Goal: Task Accomplishment & Management: Use online tool/utility

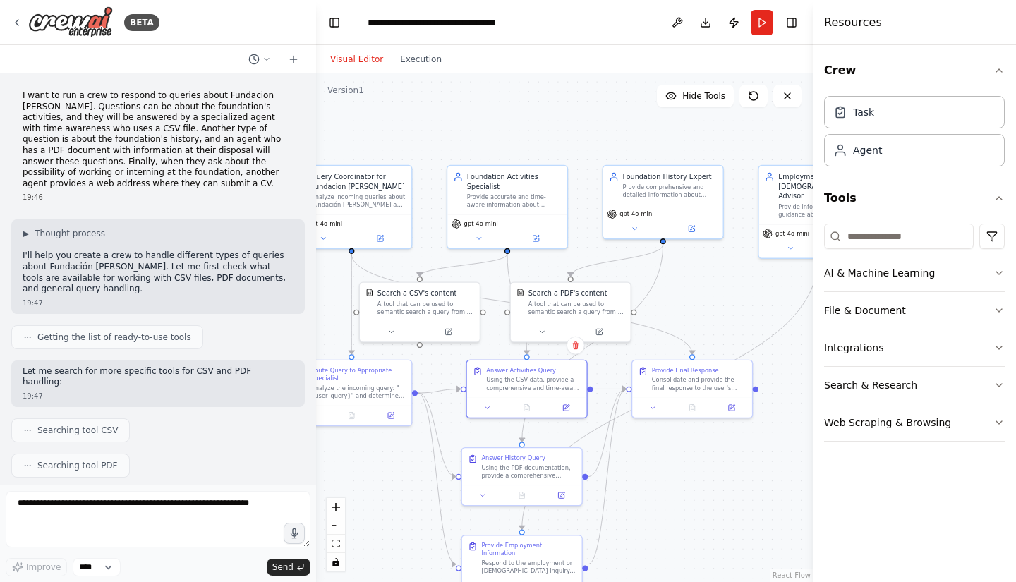
scroll to position [1630, 0]
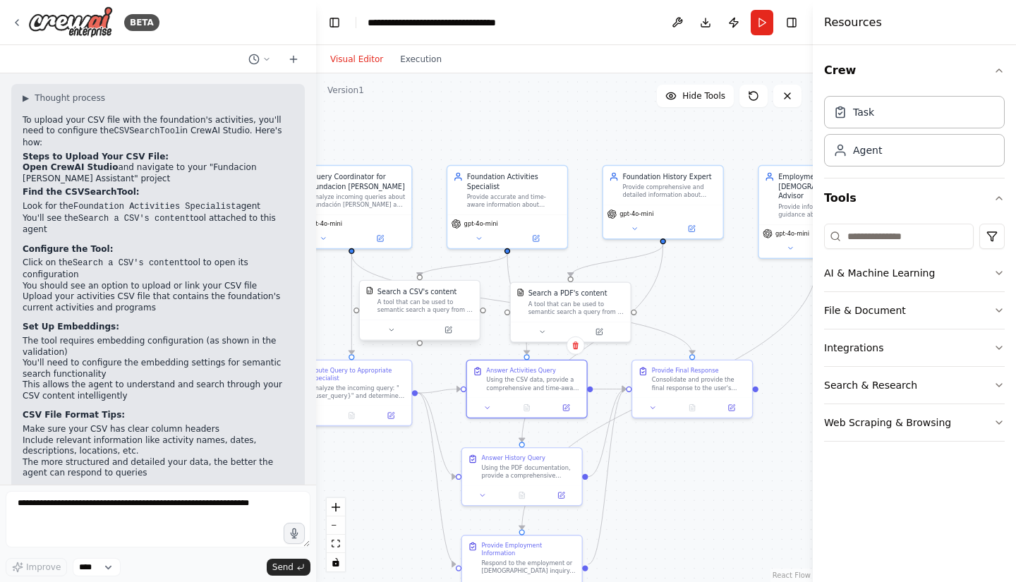
click at [447, 308] on div "A tool that can be used to semantic search a query from a CSV's content." at bounding box center [426, 306] width 97 height 16
click at [452, 341] on div "Search a CSV's content A tool that can be used to semantic search a query from …" at bounding box center [419, 312] width 121 height 61
click at [452, 335] on button at bounding box center [448, 330] width 55 height 12
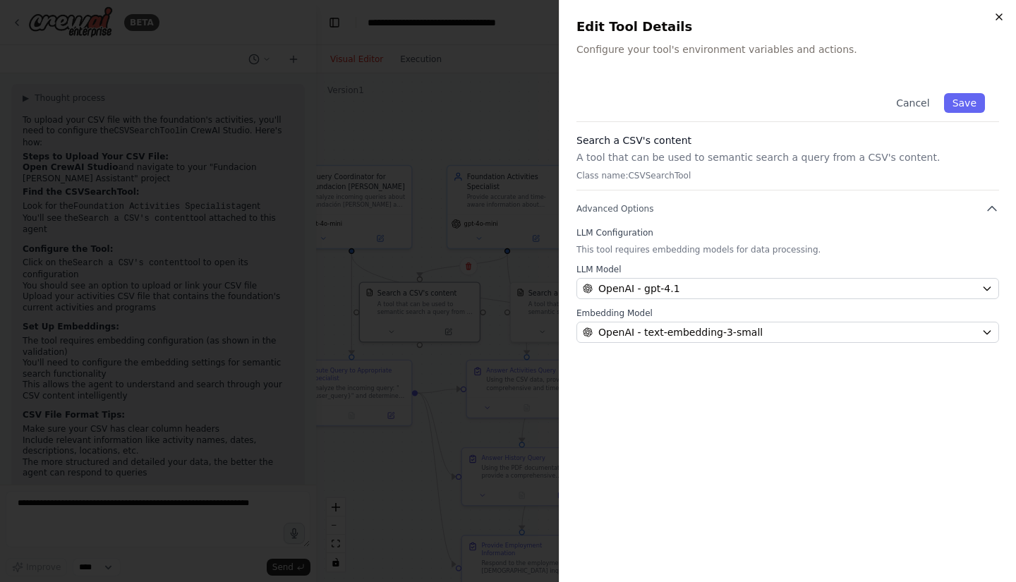
click at [996, 14] on icon "button" at bounding box center [999, 16] width 11 height 11
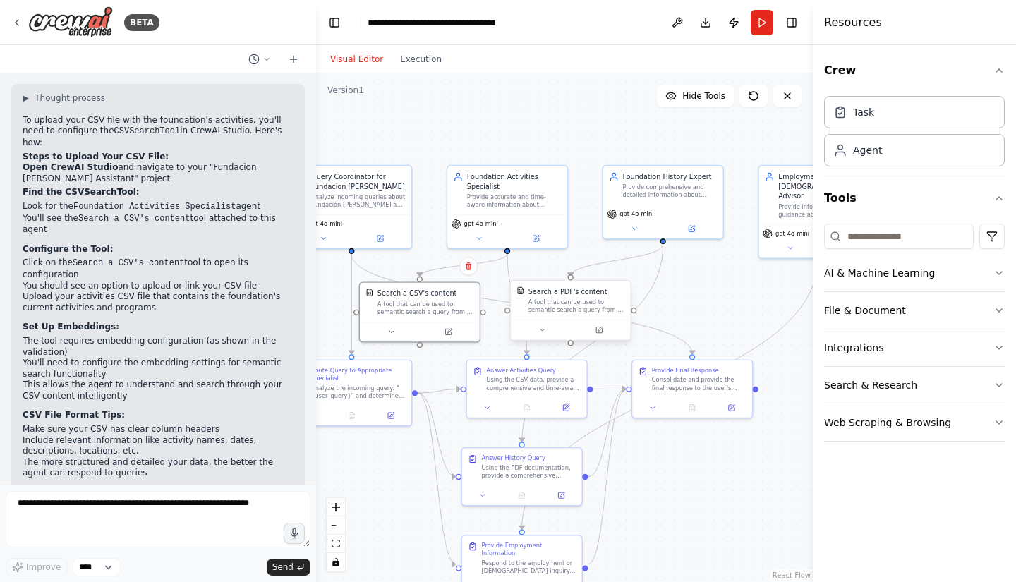
click at [606, 339] on div at bounding box center [571, 330] width 120 height 20
click at [604, 334] on button at bounding box center [599, 330] width 55 height 12
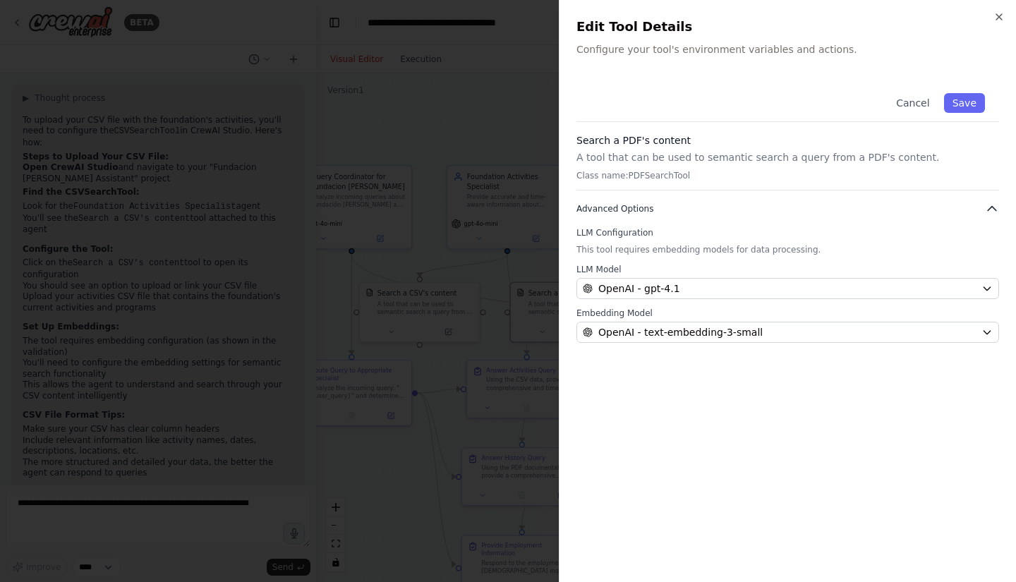
click at [989, 208] on icon "button" at bounding box center [992, 209] width 14 height 14
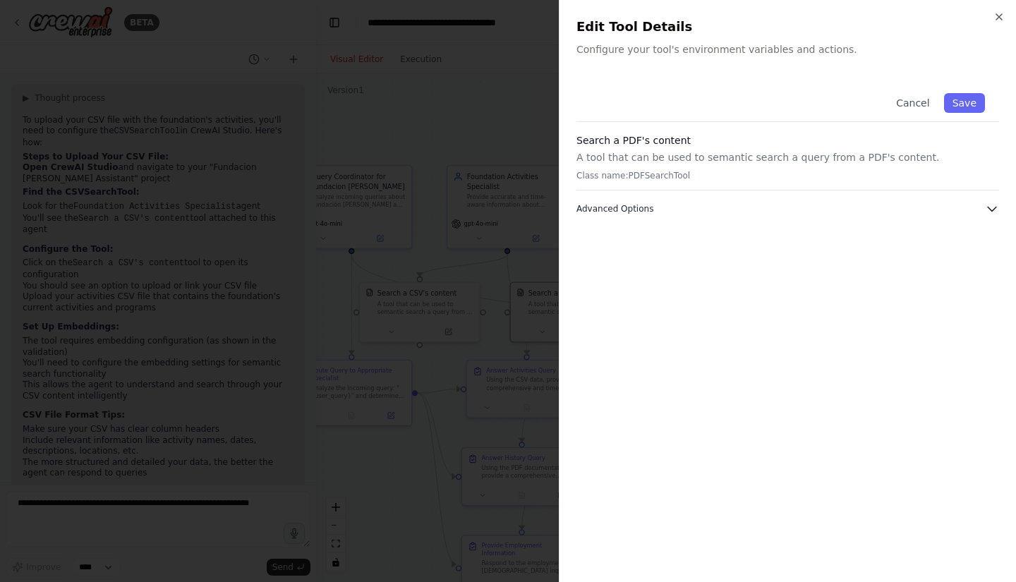
click at [990, 212] on icon "button" at bounding box center [992, 209] width 14 height 14
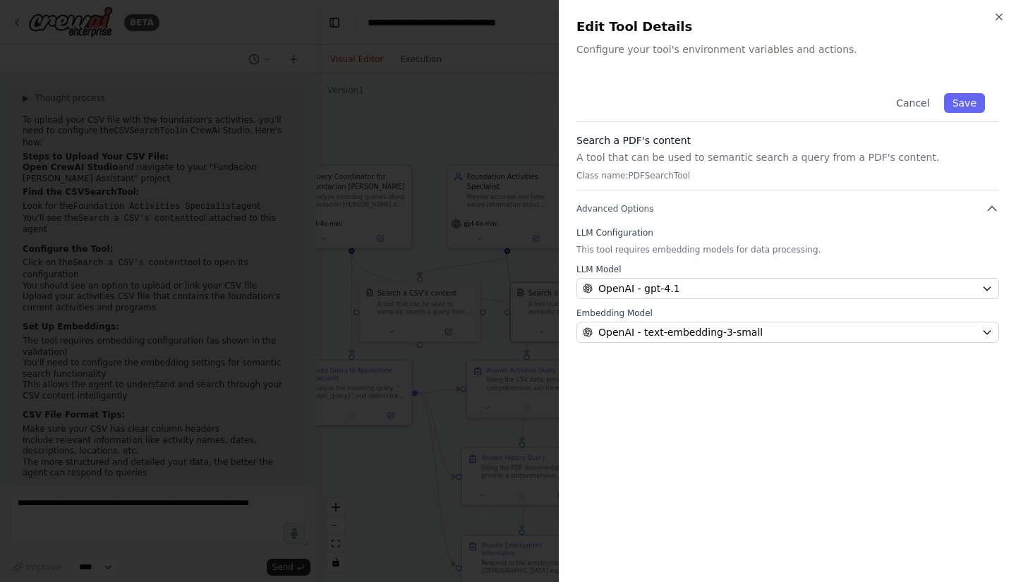
click at [1006, 19] on div "Close Edit Tool Details Configure your tool's environment variables and actions…" at bounding box center [787, 291] width 457 height 582
click at [996, 15] on icon "button" at bounding box center [999, 16] width 11 height 11
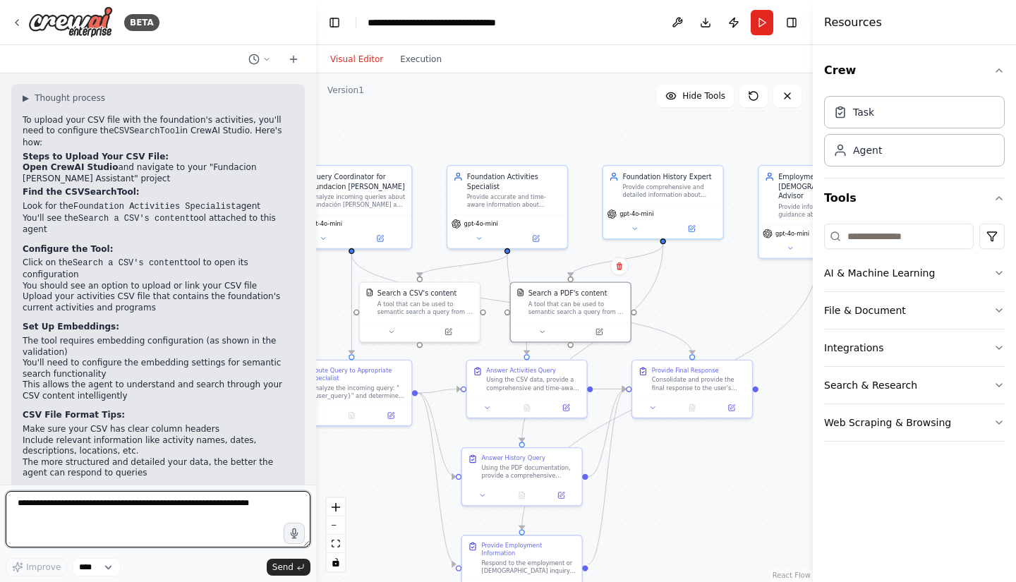
click at [215, 528] on textarea at bounding box center [158, 519] width 305 height 56
type textarea "**********"
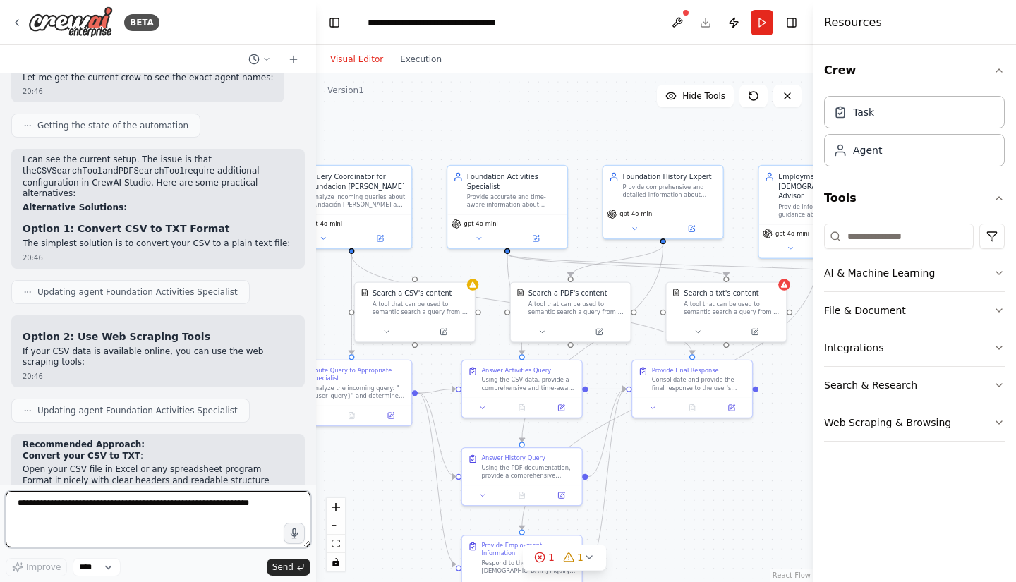
scroll to position [2582, 0]
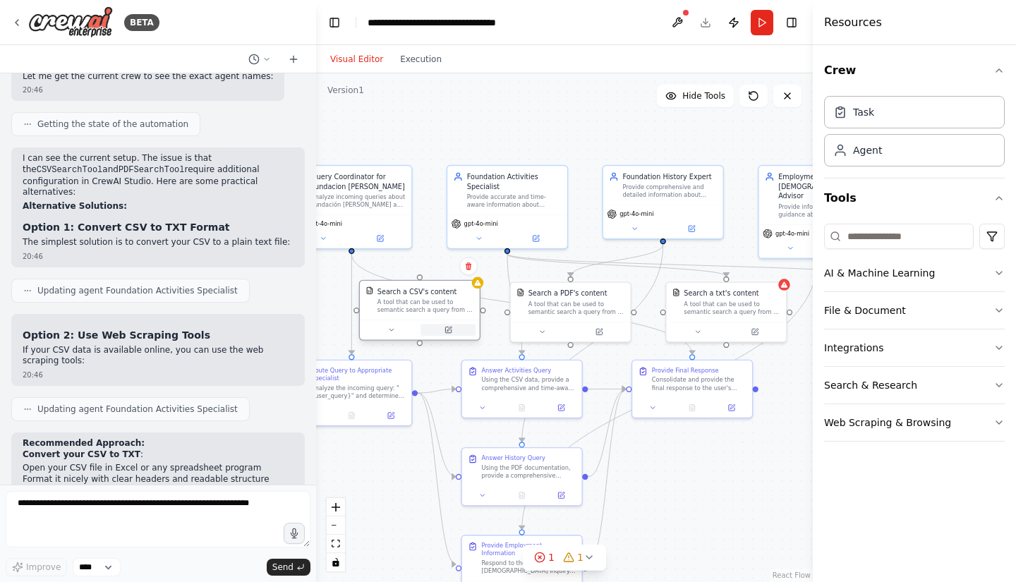
click at [442, 327] on button at bounding box center [448, 330] width 55 height 12
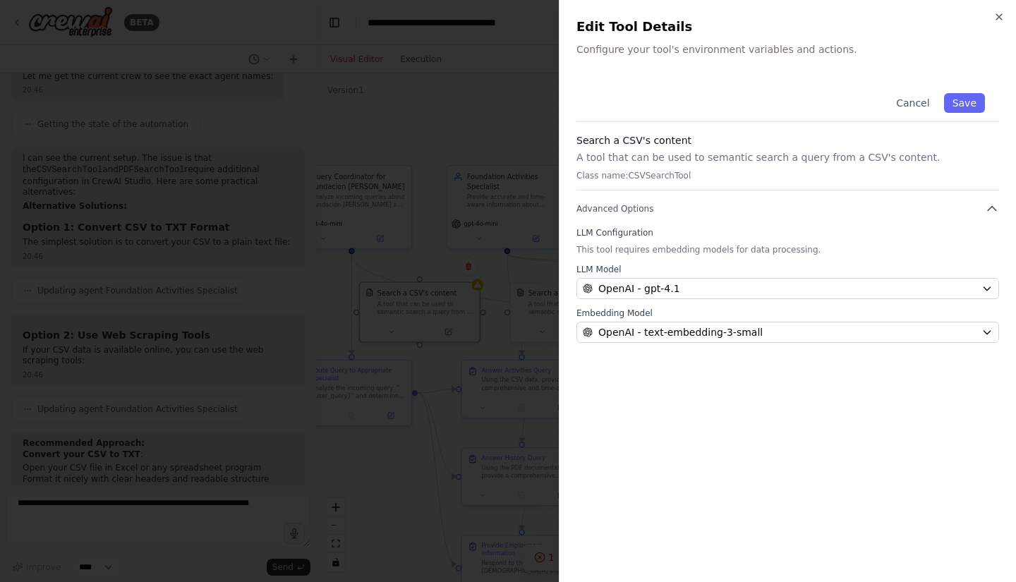
click at [648, 177] on p "Class name: CSVSearchTool" at bounding box center [788, 175] width 423 height 11
click at [987, 102] on div "Cancel Save" at bounding box center [788, 100] width 423 height 43
click at [978, 103] on button "Save" at bounding box center [964, 103] width 41 height 20
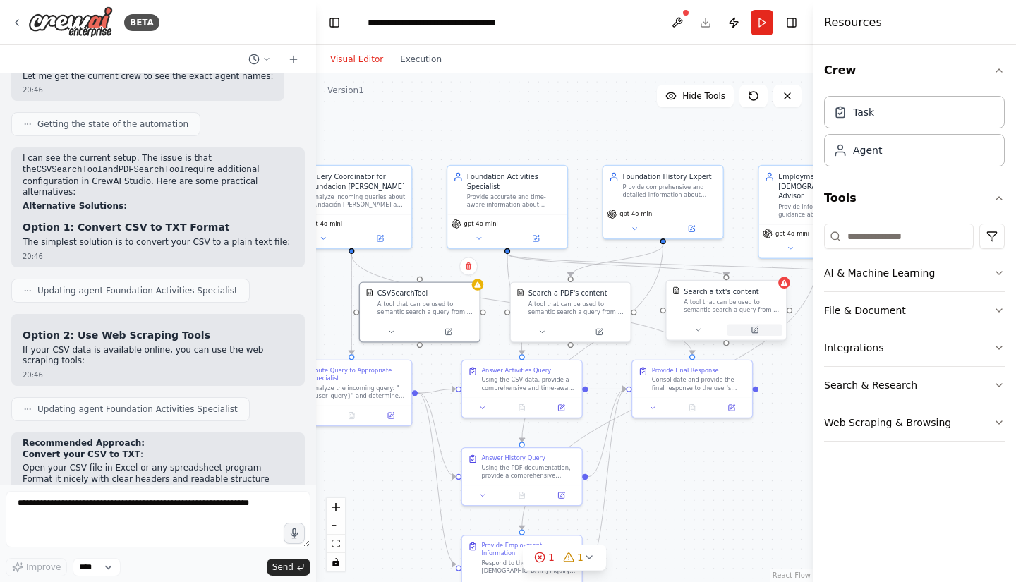
click at [768, 331] on button at bounding box center [755, 330] width 55 height 12
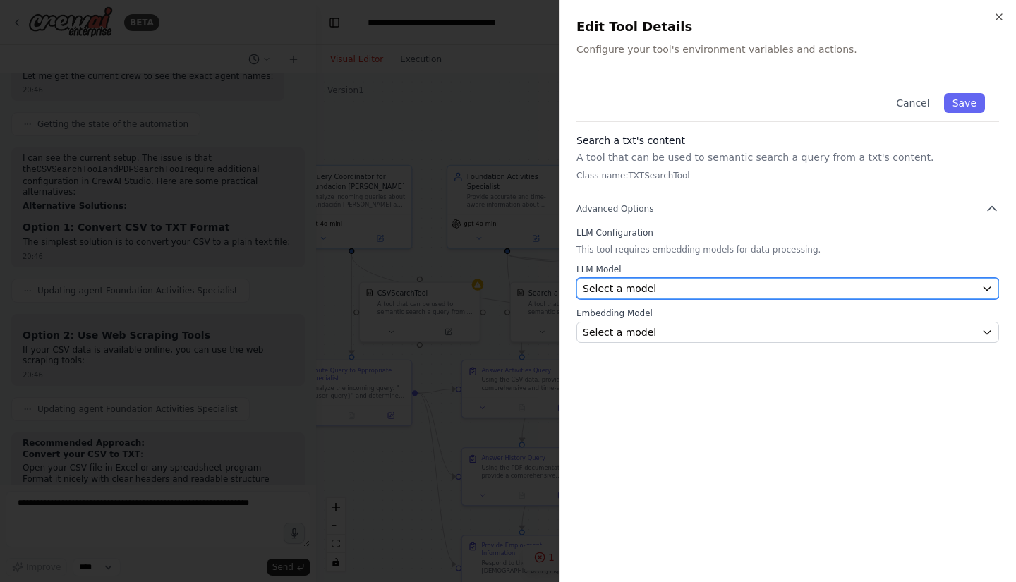
click at [773, 284] on div "Select a model" at bounding box center [779, 289] width 393 height 14
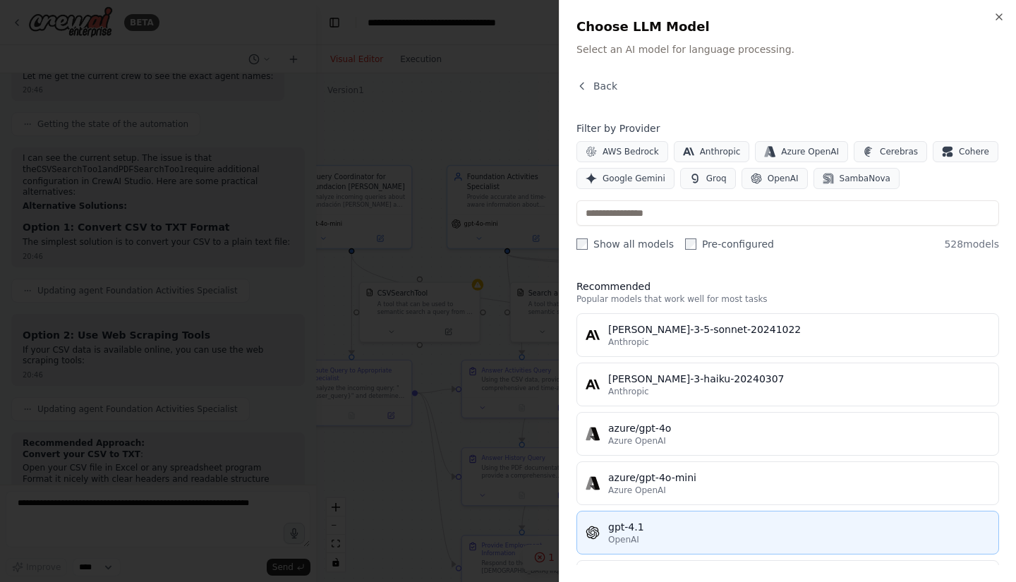
click at [672, 529] on div "gpt-4.1" at bounding box center [799, 527] width 382 height 14
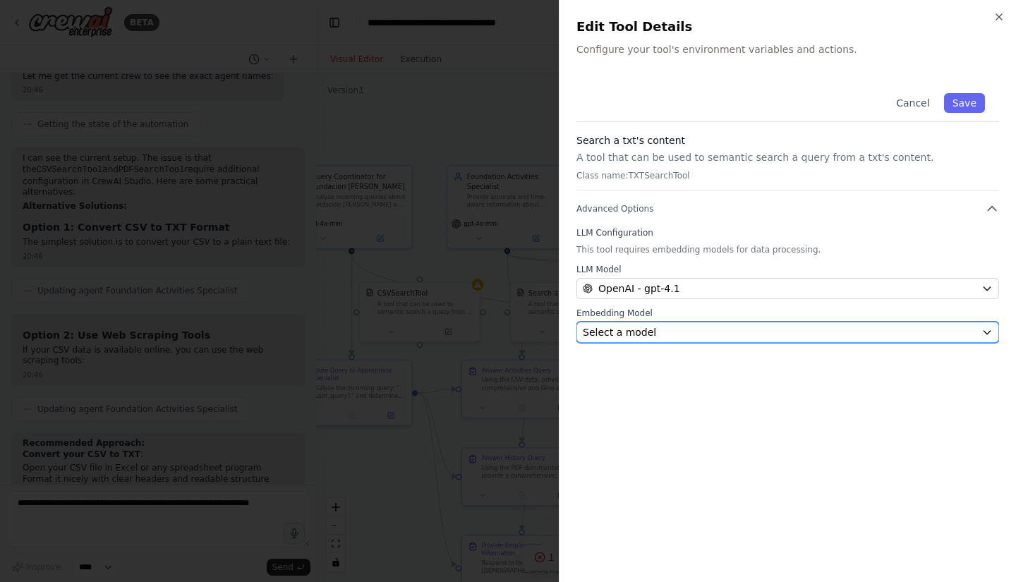
click at [738, 327] on div "Select a model" at bounding box center [779, 332] width 393 height 14
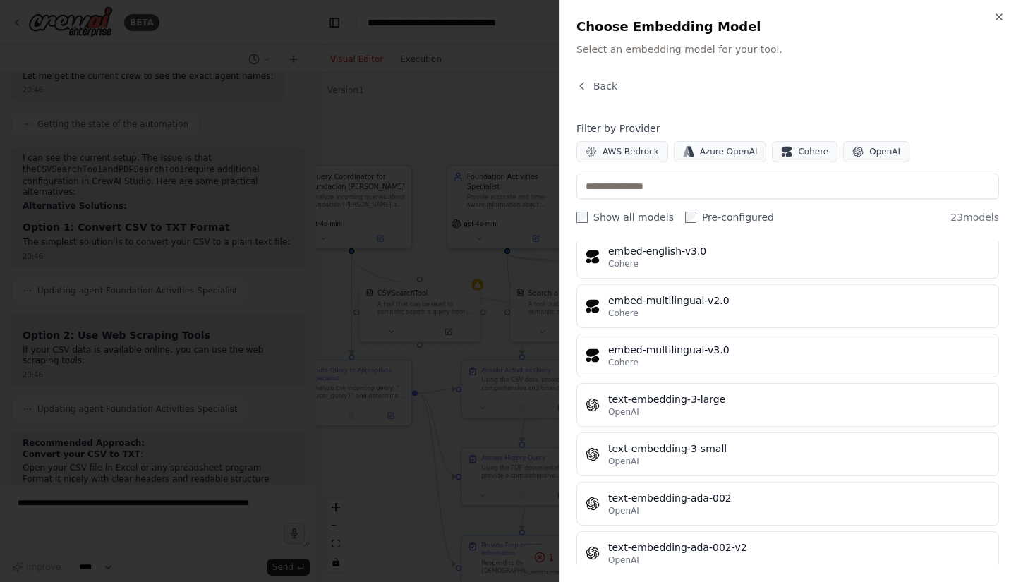
scroll to position [844, 0]
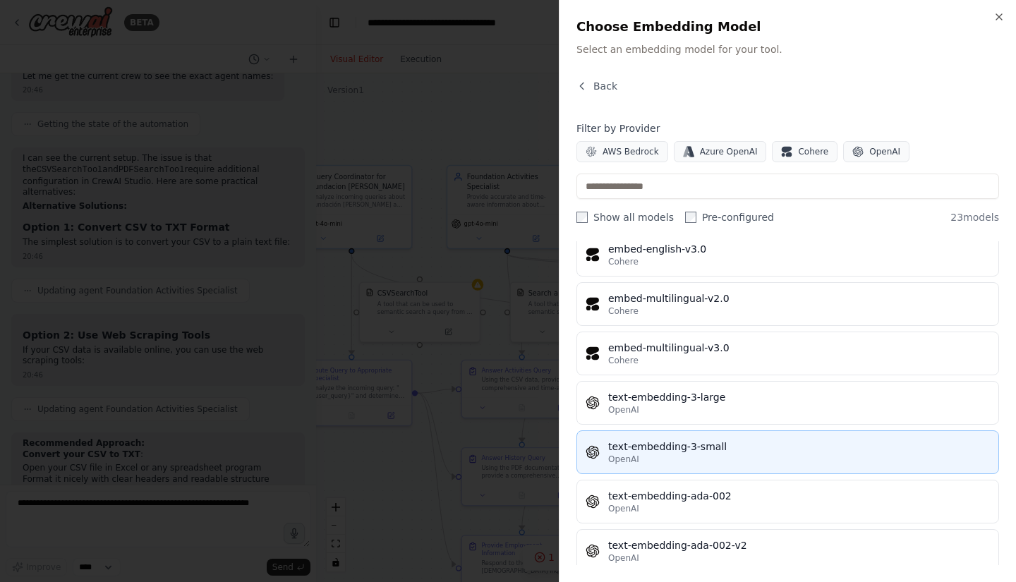
click at [708, 441] on div "text-embedding-3-small" at bounding box center [799, 447] width 382 height 14
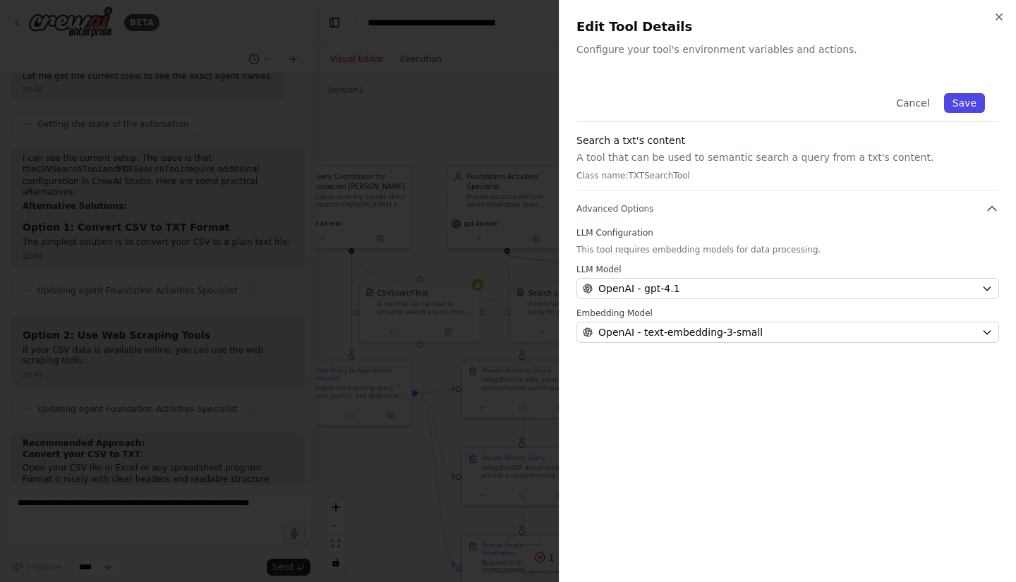
click at [953, 104] on button "Save" at bounding box center [964, 103] width 41 height 20
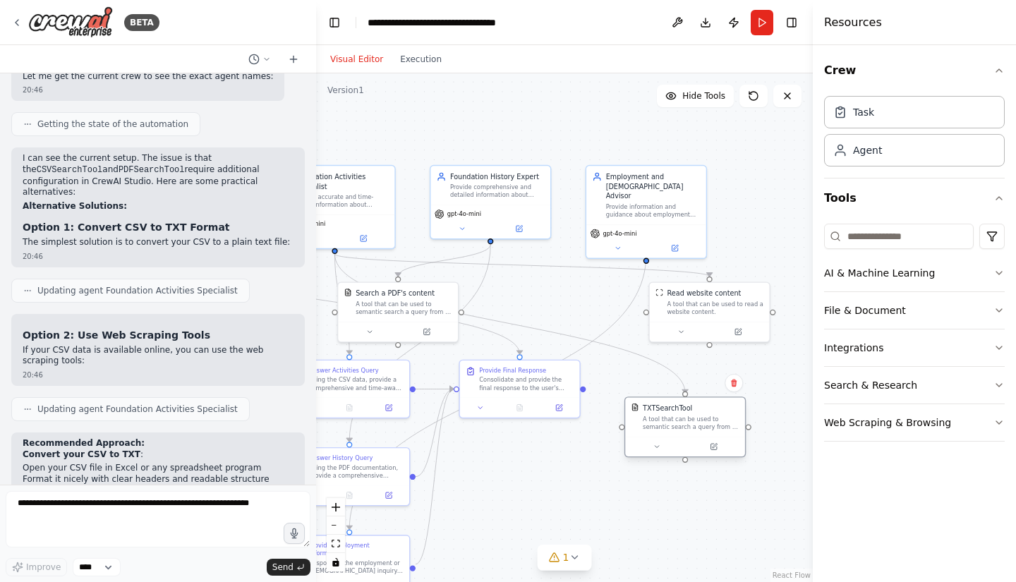
drag, startPoint x: 742, startPoint y: 306, endPoint x: 700, endPoint y: 441, distance: 141.7
click at [700, 437] on div "TXTSearchTool A tool that can be used to semantic search a query from a txt's c…" at bounding box center [685, 417] width 120 height 39
click at [709, 308] on div "A tool that can be used to read a website content." at bounding box center [716, 306] width 97 height 16
click at [702, 298] on div "A tool that can be used to read a website content." at bounding box center [716, 306] width 97 height 16
click at [742, 330] on button at bounding box center [738, 330] width 55 height 12
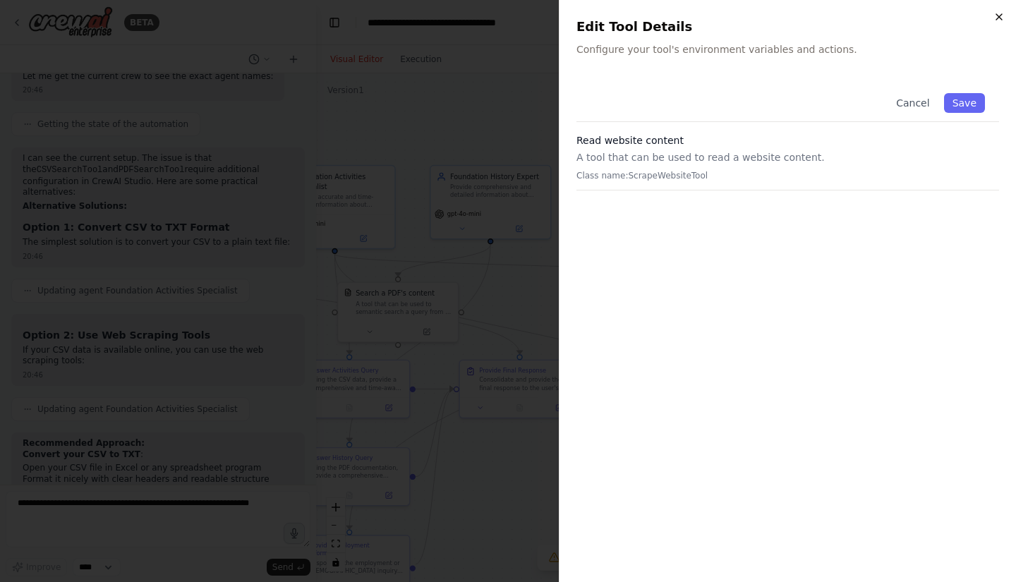
click at [1001, 16] on icon "button" at bounding box center [999, 16] width 11 height 11
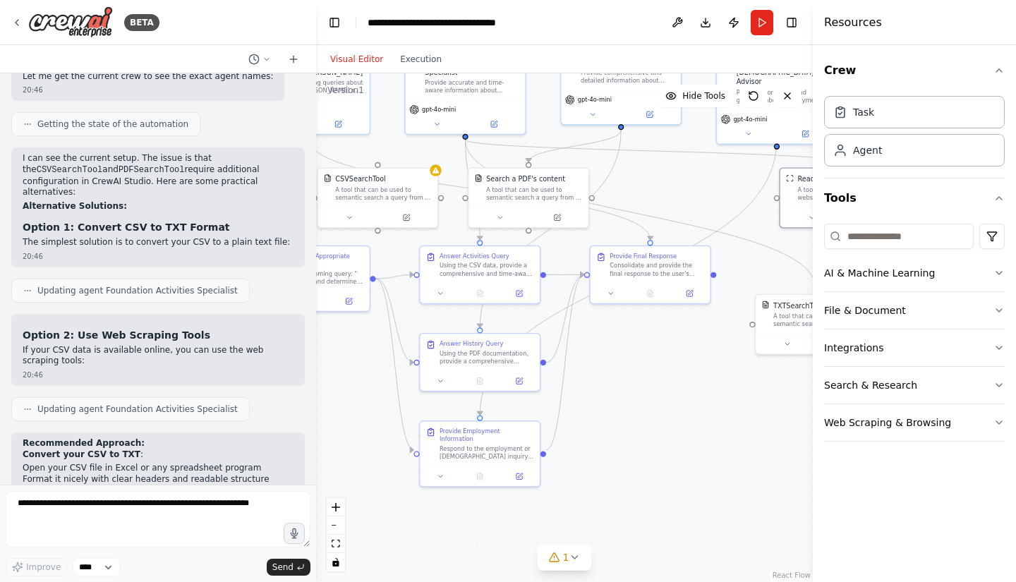
drag, startPoint x: 562, startPoint y: 478, endPoint x: 692, endPoint y: 364, distance: 173.5
click at [692, 364] on div ".deletable-edge-delete-btn { width: 20px; height: 20px; border: 0px solid #ffff…" at bounding box center [564, 327] width 497 height 509
click at [761, 23] on button "Run" at bounding box center [762, 22] width 23 height 25
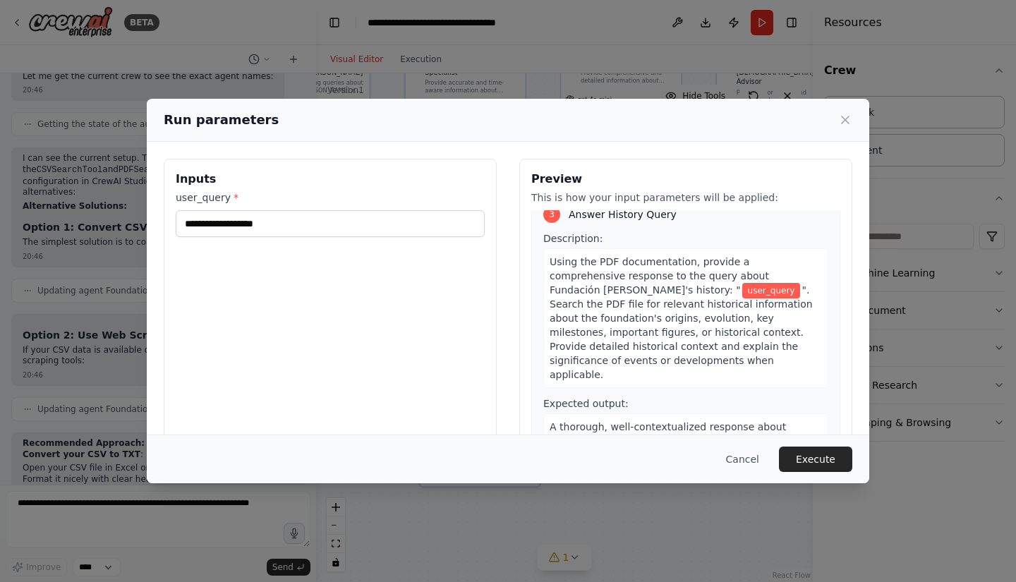
scroll to position [628, 0]
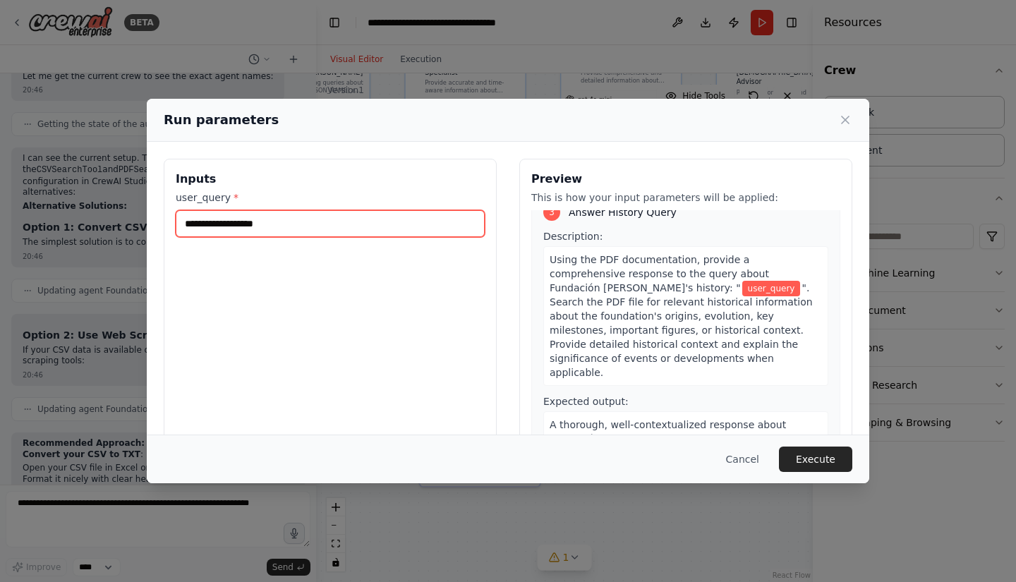
click at [199, 219] on input "user_query *" at bounding box center [330, 223] width 309 height 27
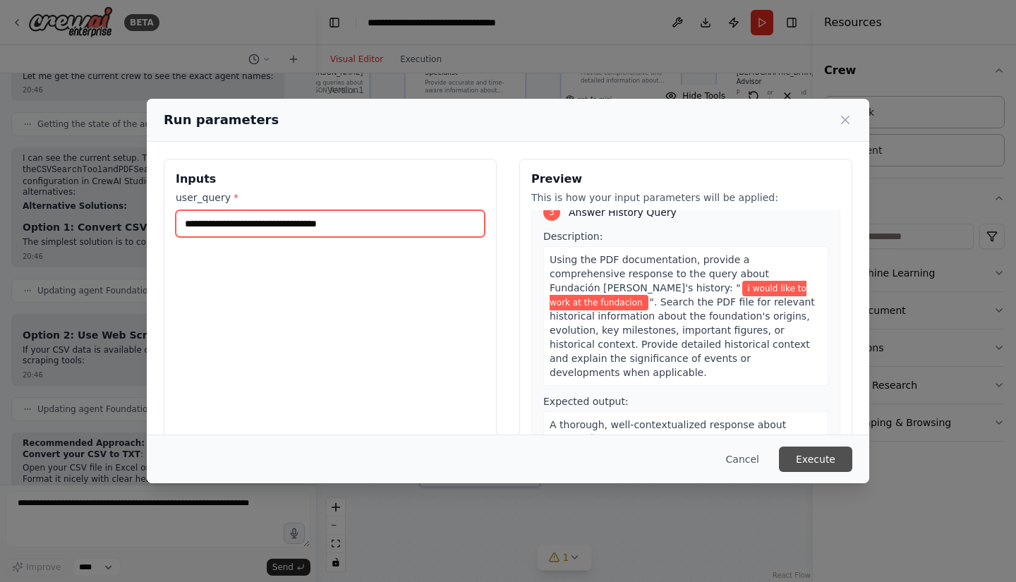
type input "**********"
click at [828, 454] on button "Execute" at bounding box center [815, 459] width 73 height 25
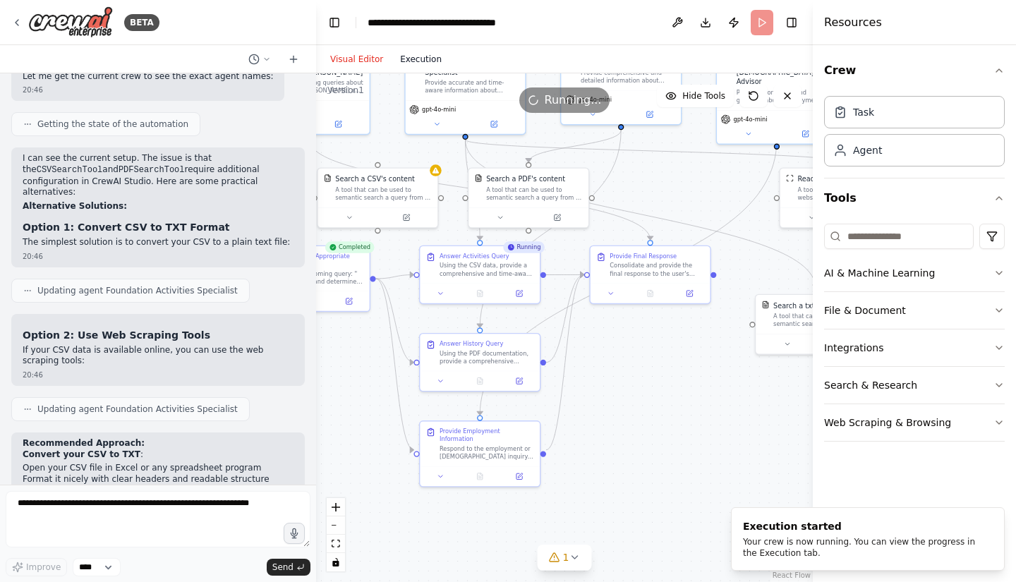
click at [412, 54] on button "Execution" at bounding box center [421, 59] width 59 height 17
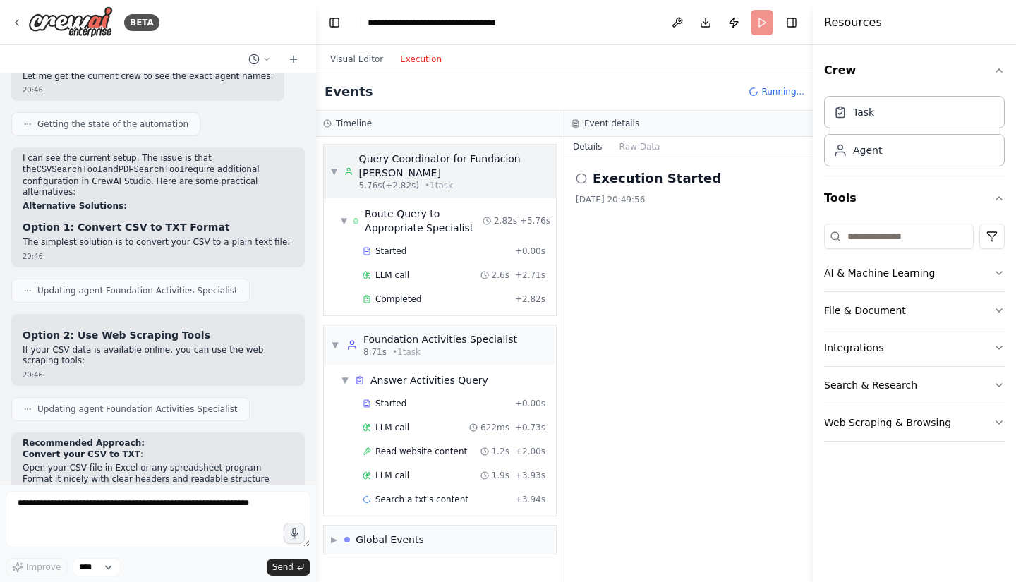
scroll to position [12, 0]
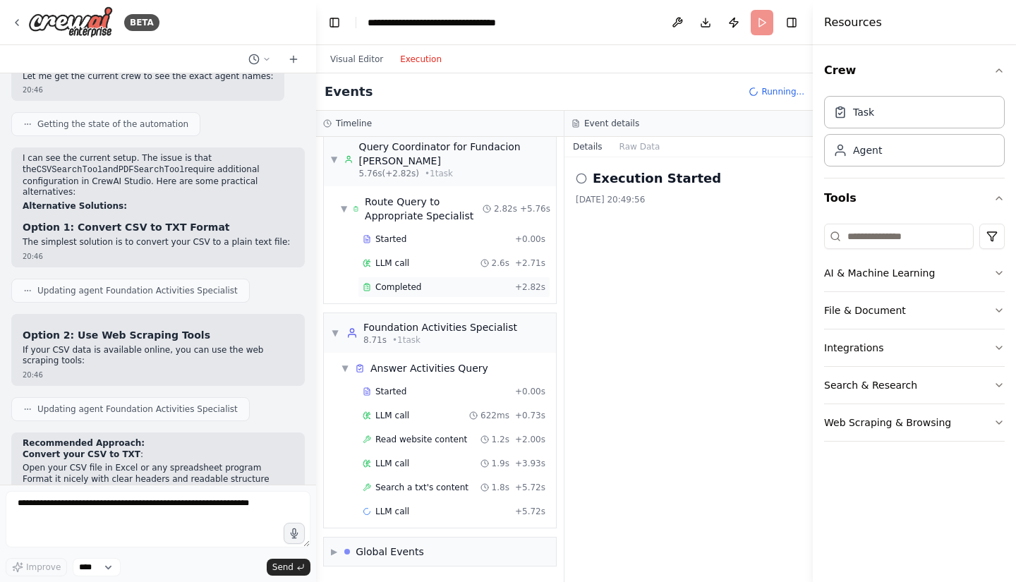
click at [411, 288] on span "Completed" at bounding box center [398, 287] width 46 height 11
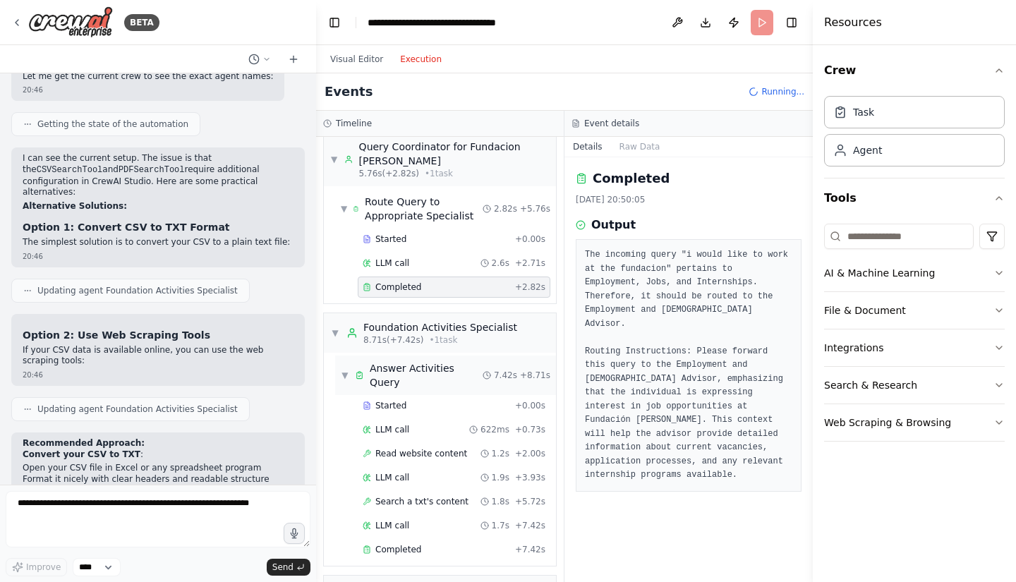
click at [349, 364] on div "▼ Answer Activities Query" at bounding box center [412, 375] width 142 height 28
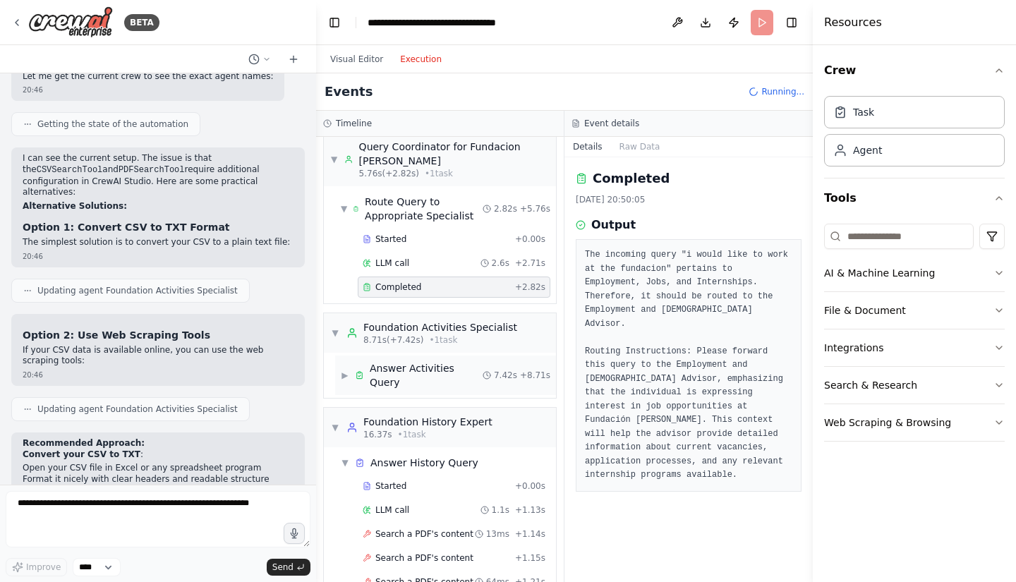
click at [349, 370] on span "▶" at bounding box center [345, 375] width 8 height 11
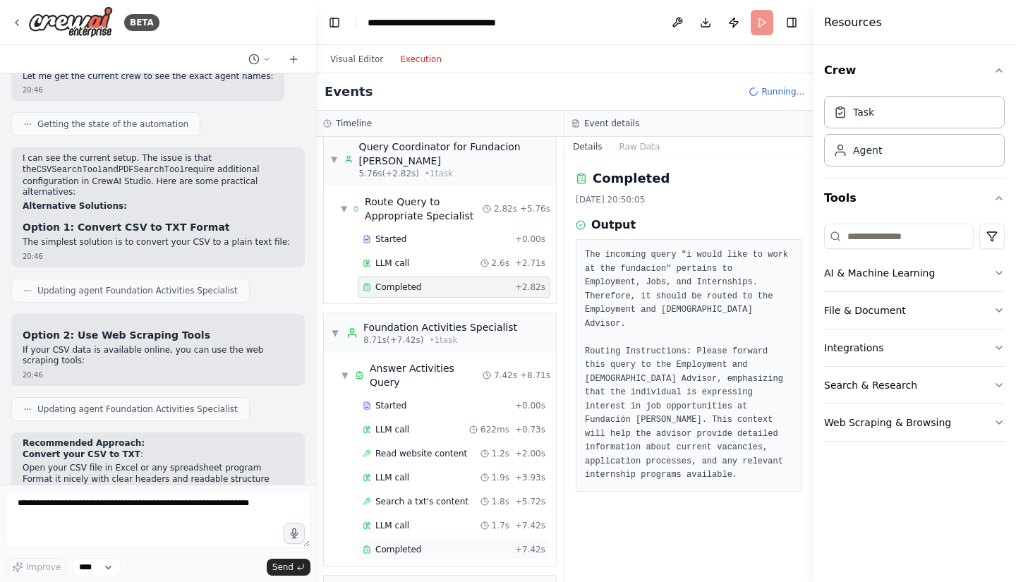
click at [394, 544] on span "Completed" at bounding box center [398, 549] width 46 height 11
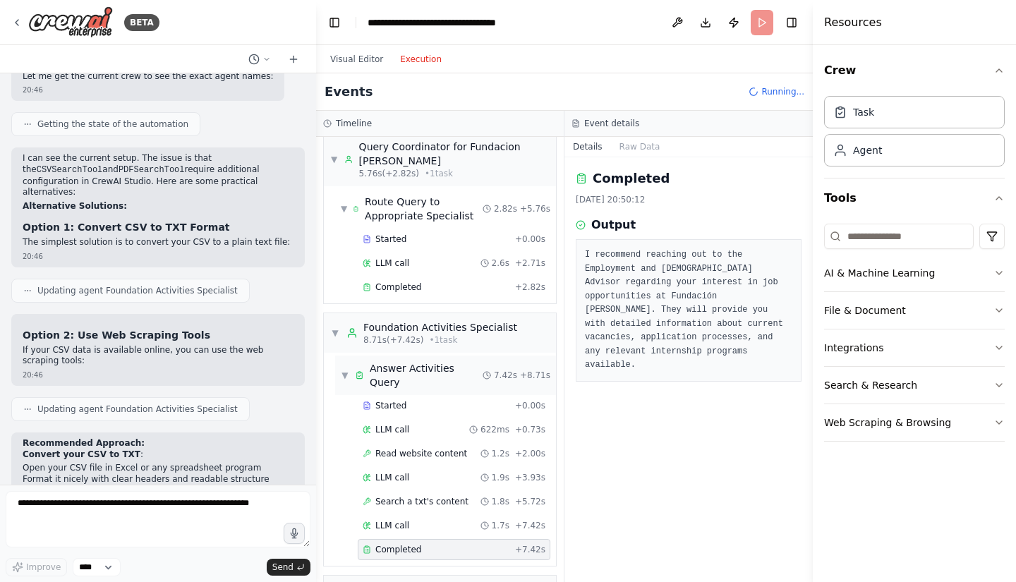
click at [342, 370] on span "▼" at bounding box center [345, 375] width 8 height 11
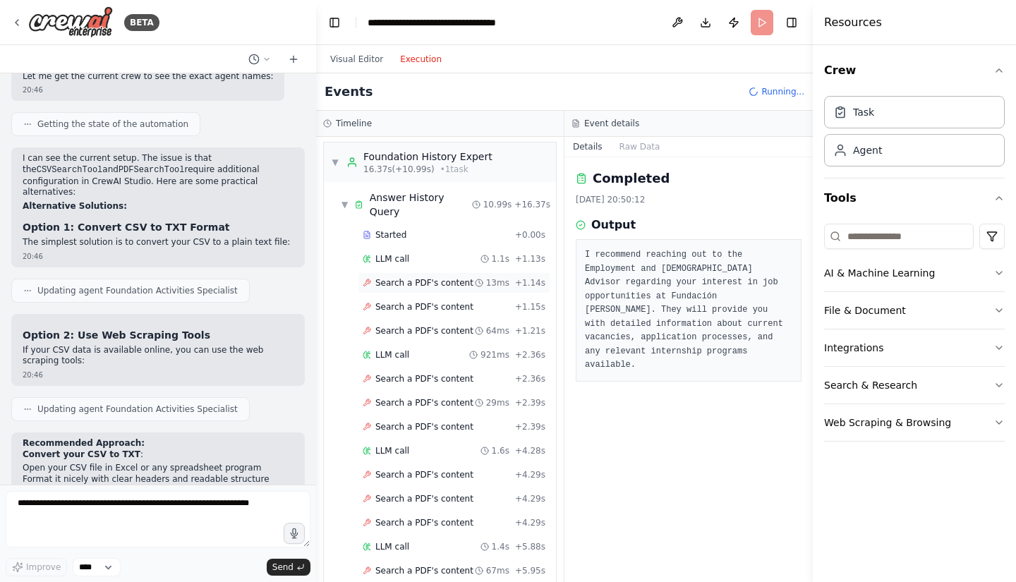
scroll to position [375, 0]
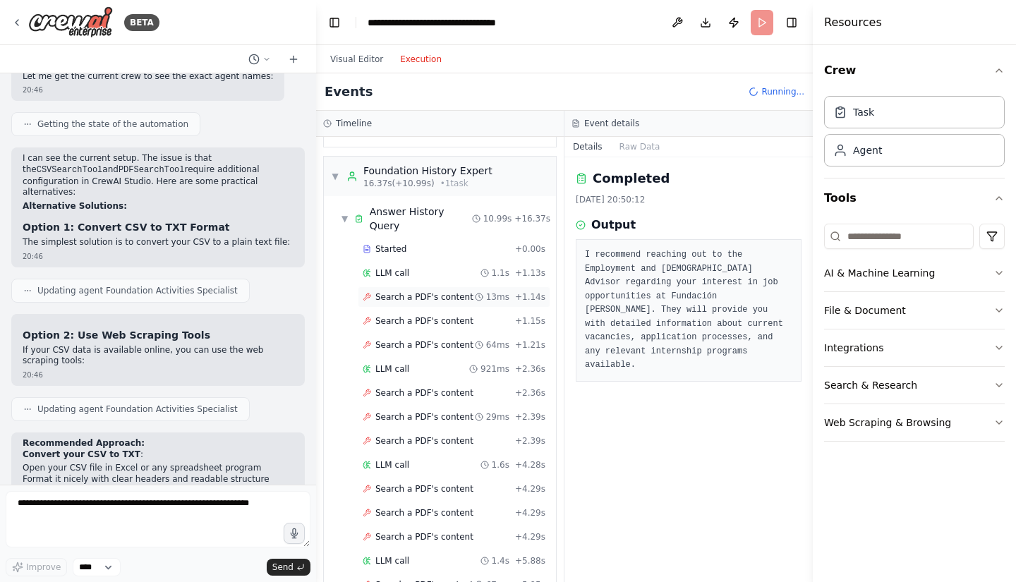
click at [420, 291] on span "Search a PDF's content" at bounding box center [424, 296] width 98 height 11
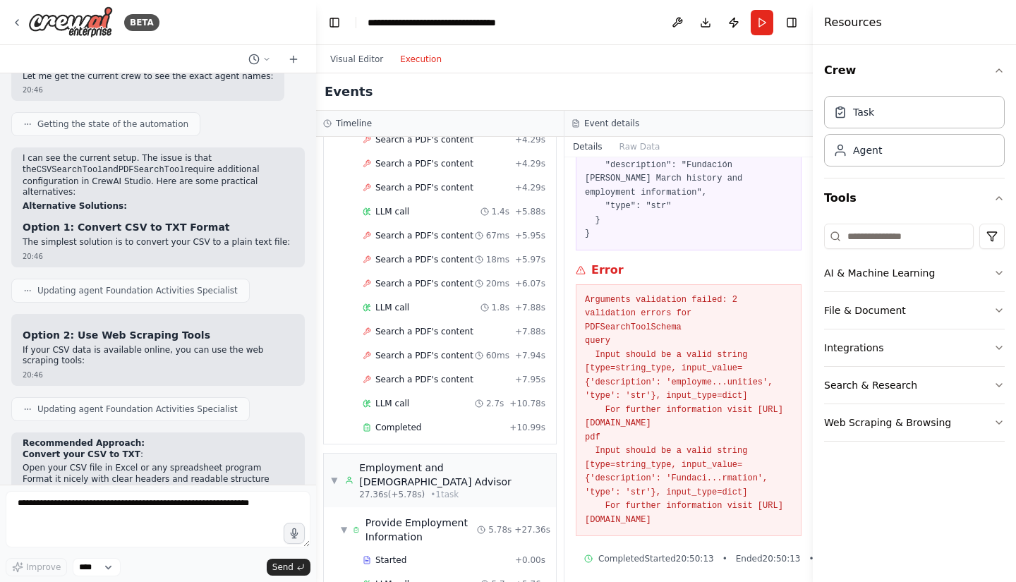
scroll to position [764, 0]
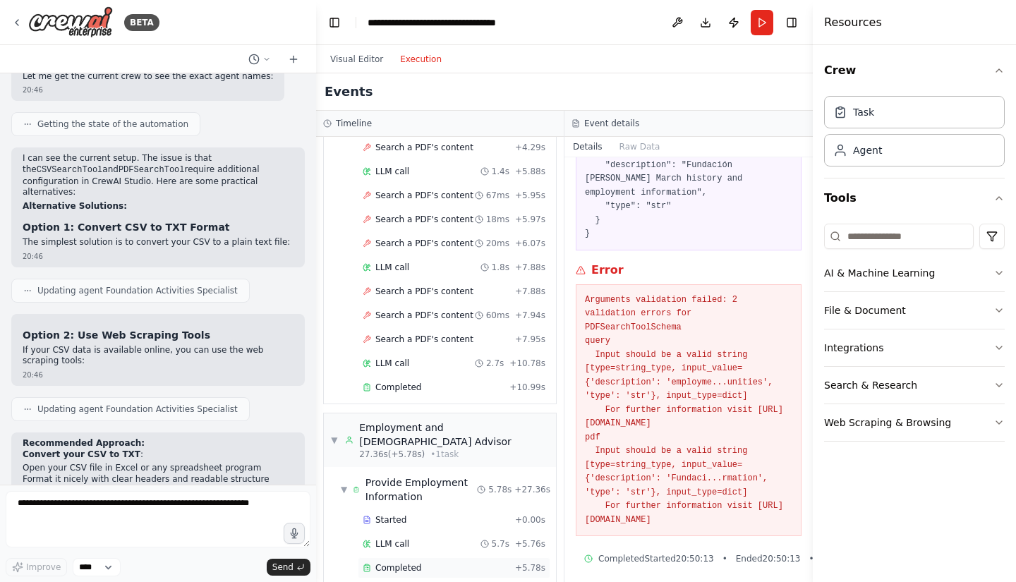
click at [408, 562] on span "Completed" at bounding box center [398, 567] width 46 height 11
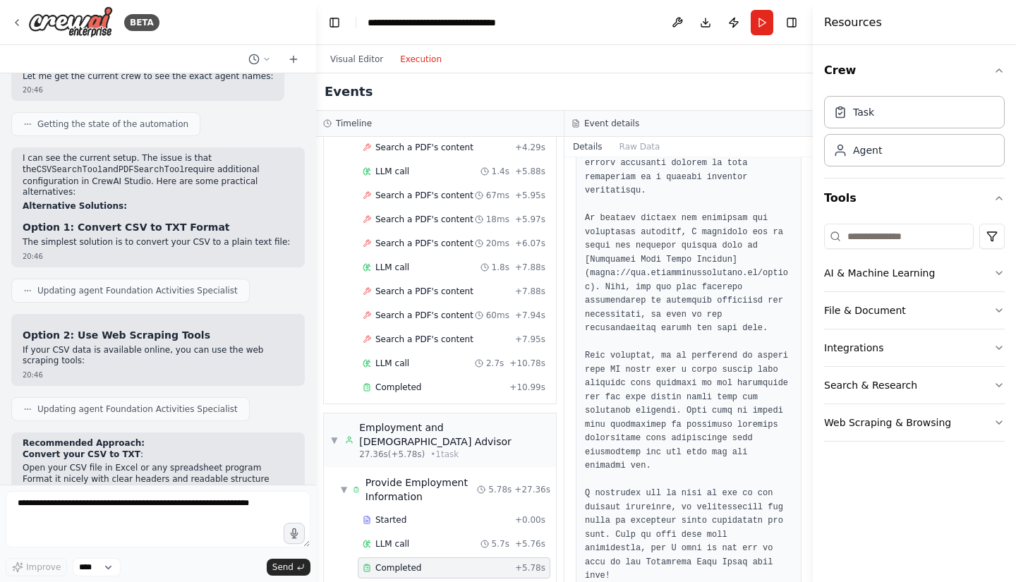
scroll to position [207, 0]
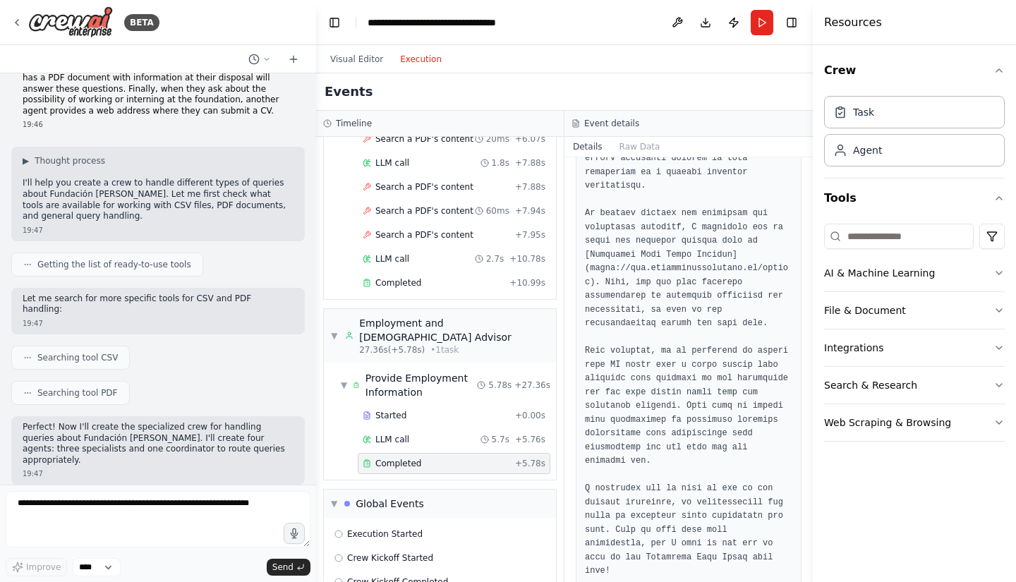
scroll to position [0, 0]
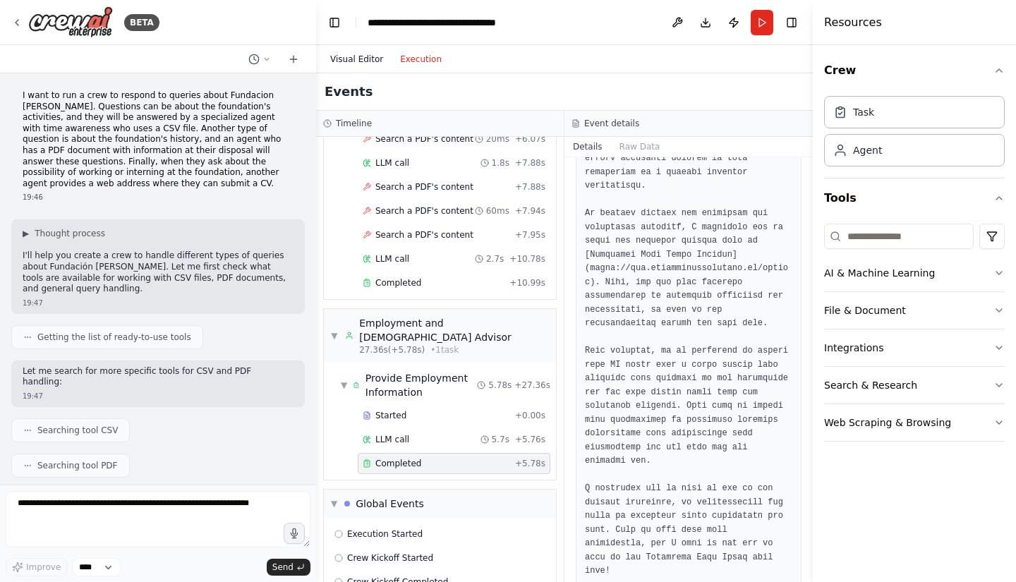
click at [349, 63] on button "Visual Editor" at bounding box center [357, 59] width 70 height 17
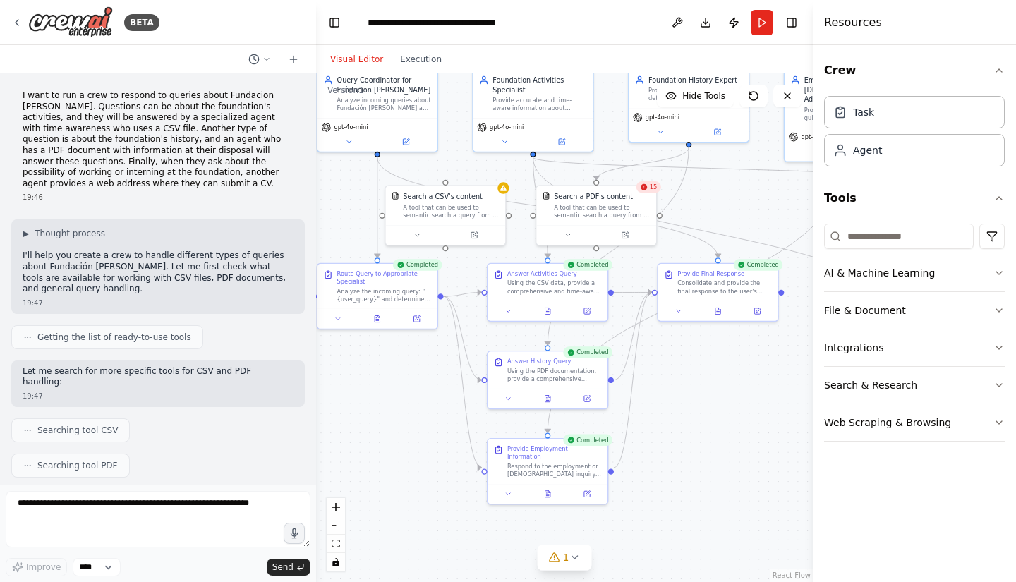
drag, startPoint x: 355, startPoint y: 442, endPoint x: 423, endPoint y: 459, distance: 70.0
click at [423, 459] on div ".deletable-edge-delete-btn { width: 20px; height: 20px; border: 0px solid #ffff…" at bounding box center [564, 327] width 497 height 509
click at [457, 218] on div "Search a CSV's content A tool that can be used to semantic search a query from …" at bounding box center [446, 203] width 120 height 39
click at [917, 310] on button "File & Document" at bounding box center [914, 310] width 181 height 37
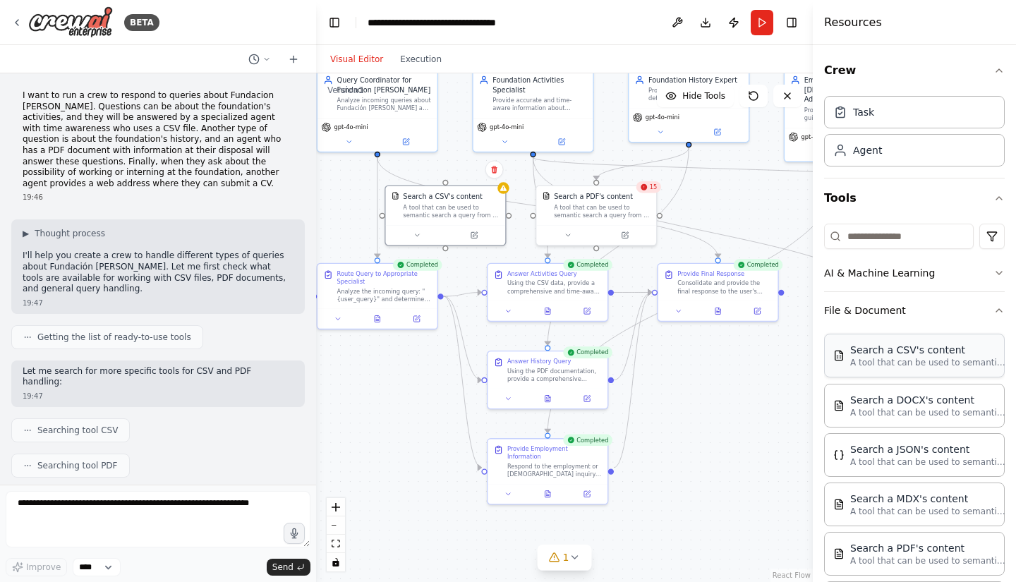
click at [922, 362] on p "A tool that can be used to semantic search a query from a CSV's content." at bounding box center [927, 362] width 155 height 11
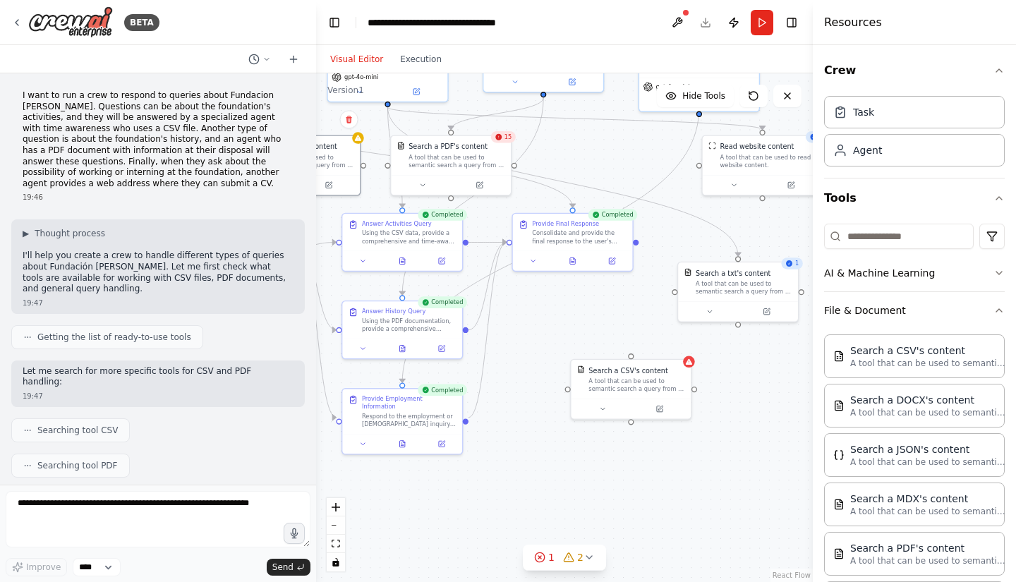
drag, startPoint x: 760, startPoint y: 509, endPoint x: 614, endPoint y: 459, distance: 154.4
click at [614, 459] on div ".deletable-edge-delete-btn { width: 20px; height: 20px; border: 0px solid #ffff…" at bounding box center [564, 327] width 497 height 509
click at [657, 408] on icon at bounding box center [659, 407] width 6 height 6
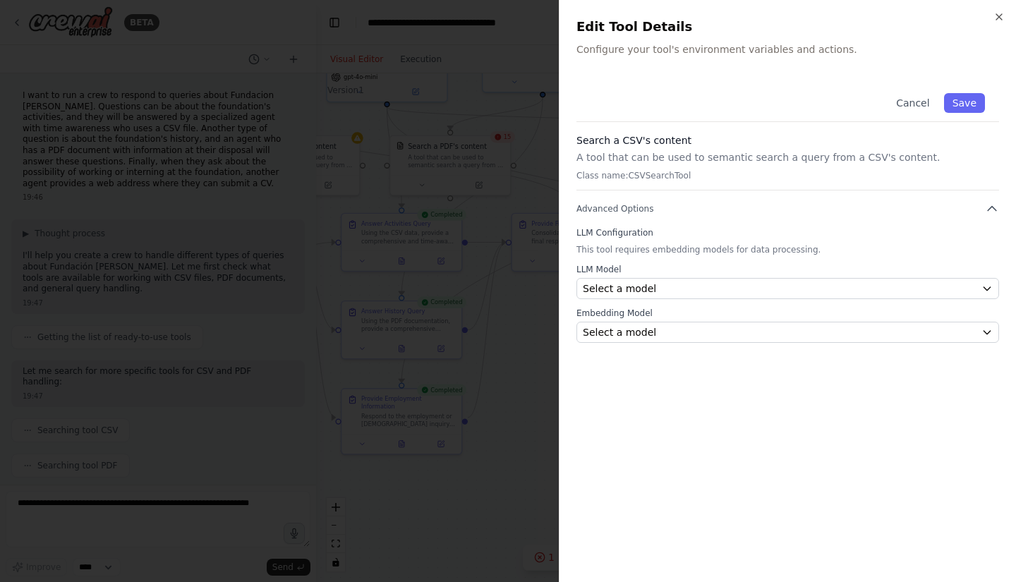
drag, startPoint x: 953, startPoint y: 2, endPoint x: 492, endPoint y: 467, distance: 654.7
click at [492, 467] on div at bounding box center [508, 291] width 1016 height 582
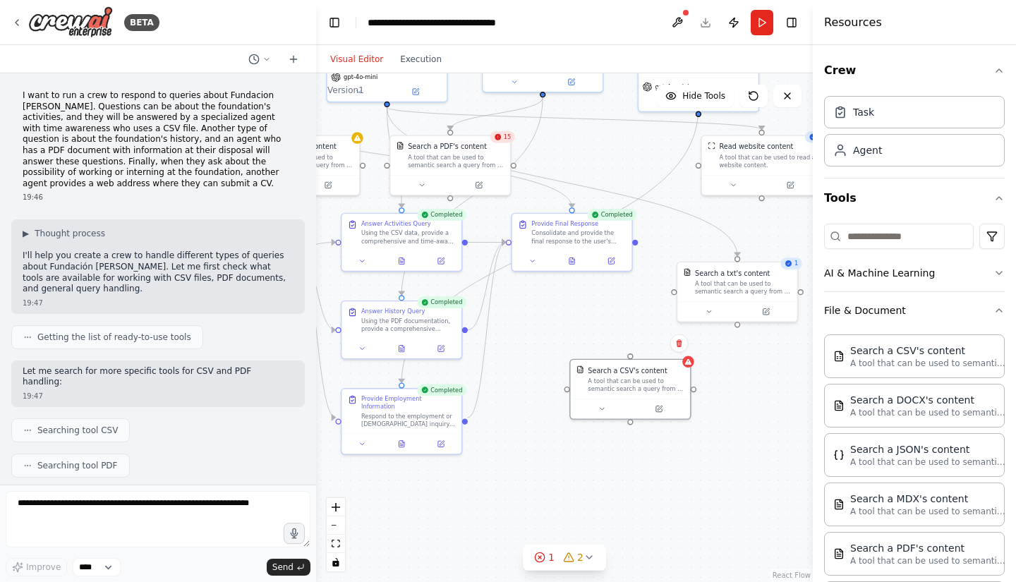
click at [768, 117] on div ".deletable-edge-delete-btn { width: 20px; height: 20px; border: 0px solid #ffff…" at bounding box center [564, 327] width 497 height 509
click at [598, 404] on icon at bounding box center [602, 407] width 8 height 8
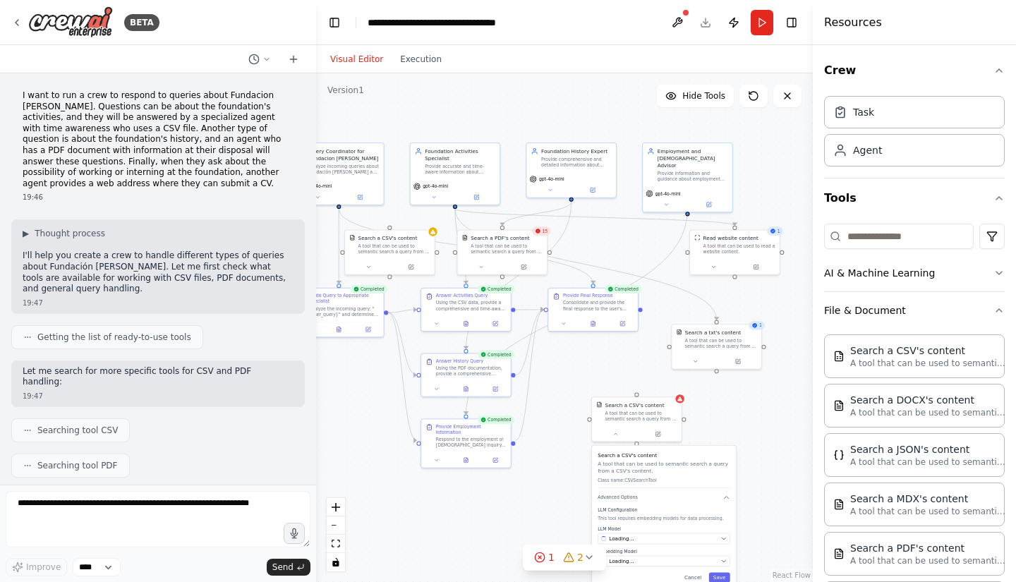
click at [754, 534] on div ".deletable-edge-delete-btn { width: 20px; height: 20px; border: 0px solid #ffff…" at bounding box center [564, 327] width 497 height 509
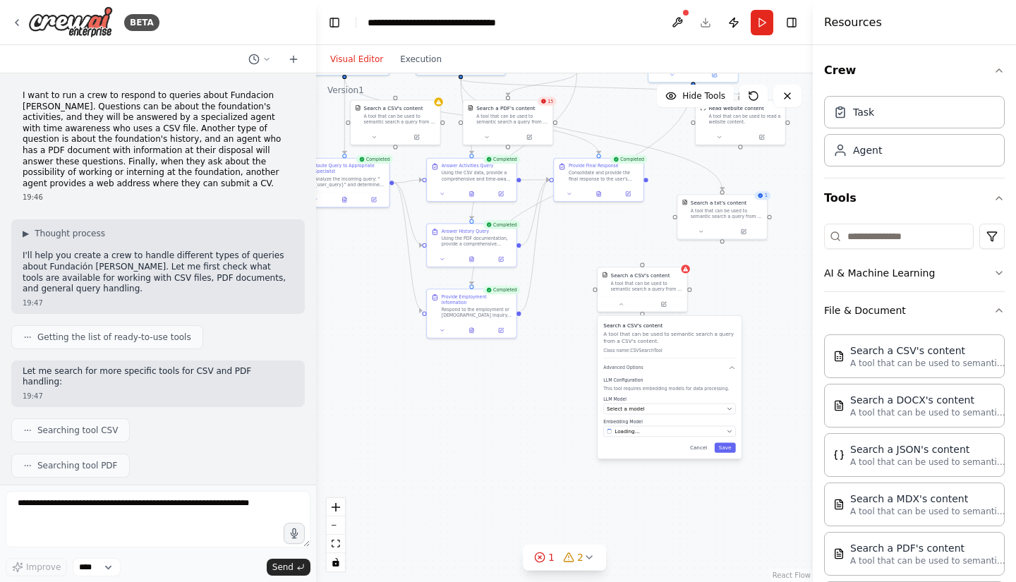
drag, startPoint x: 754, startPoint y: 534, endPoint x: 760, endPoint y: 404, distance: 130.0
click at [760, 404] on div ".deletable-edge-delete-btn { width: 20px; height: 20px; border: 0px solid #ffff…" at bounding box center [564, 327] width 497 height 509
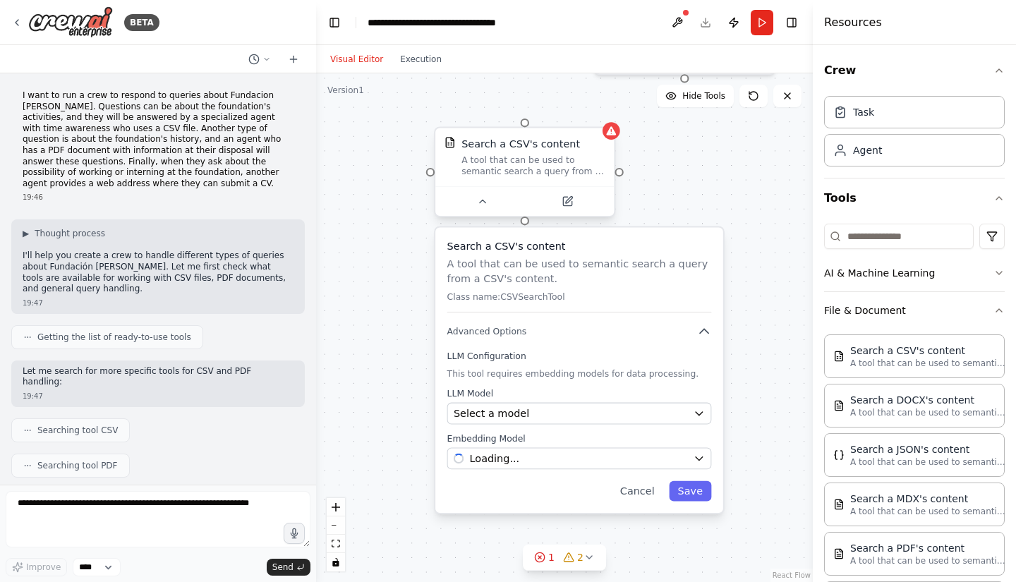
click at [604, 149] on div "Search a CSV's content" at bounding box center [533, 144] width 144 height 15
click at [603, 111] on icon at bounding box center [604, 114] width 6 height 8
click at [561, 119] on button "Confirm" at bounding box center [563, 113] width 50 height 17
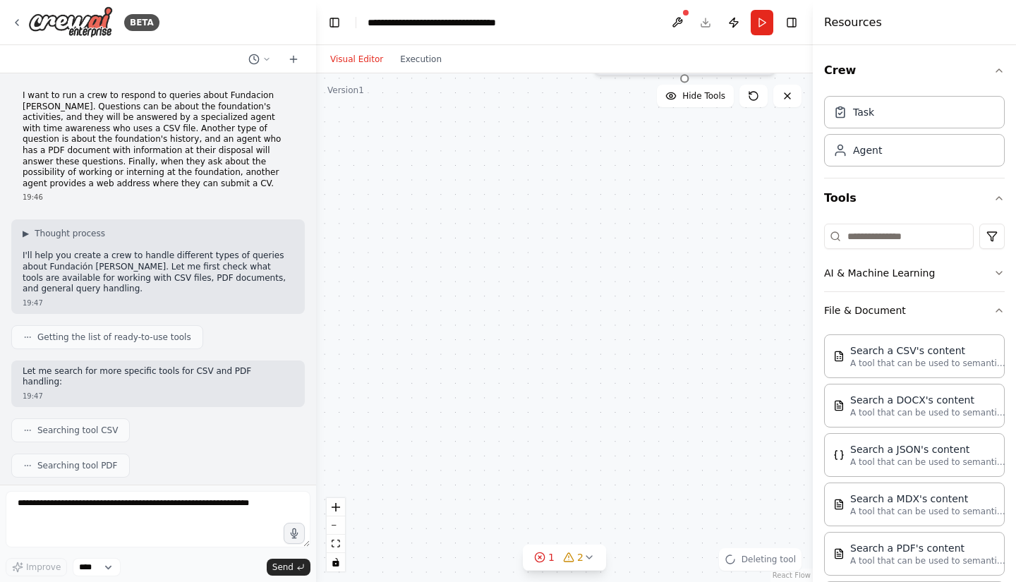
click at [658, 143] on div ".deletable-edge-delete-btn { width: 20px; height: 20px; border: 0px solid #ffff…" at bounding box center [564, 327] width 497 height 509
click at [336, 545] on icon "fit view" at bounding box center [336, 544] width 8 height 8
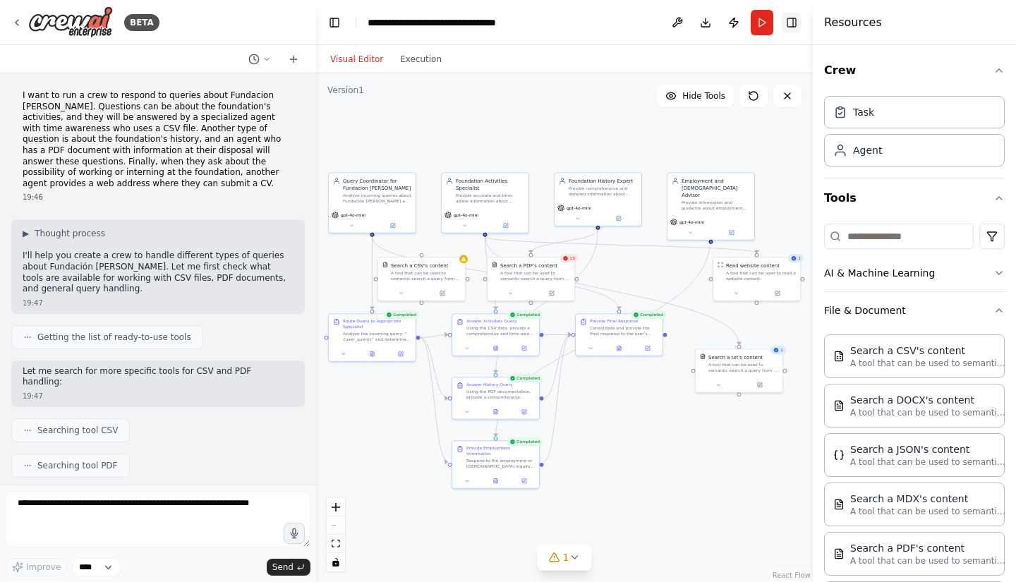
click at [798, 25] on button "Toggle Right Sidebar" at bounding box center [792, 23] width 20 height 20
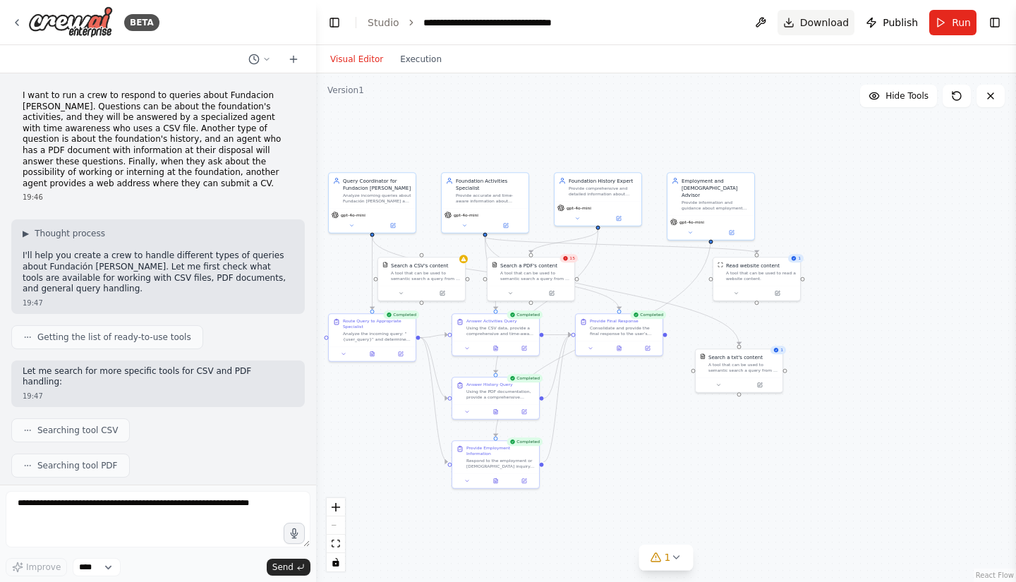
click at [810, 32] on button "Download" at bounding box center [817, 22] width 78 height 25
click at [819, 20] on span "Download" at bounding box center [824, 23] width 49 height 14
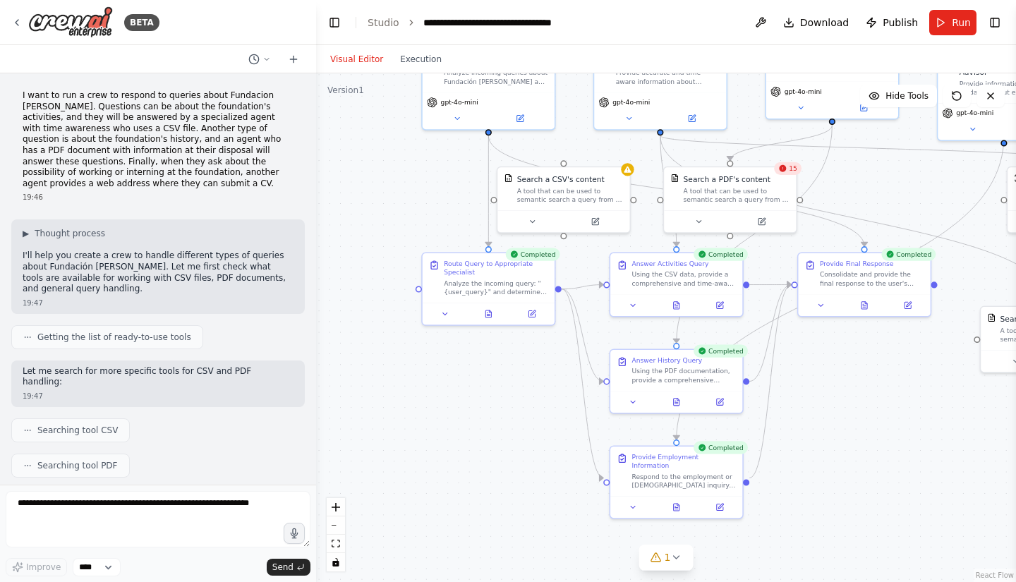
drag, startPoint x: 705, startPoint y: 382, endPoint x: 853, endPoint y: 411, distance: 151.0
click at [853, 411] on div ".deletable-edge-delete-btn { width: 20px; height: 20px; border: 0px solid #ffff…" at bounding box center [666, 327] width 700 height 509
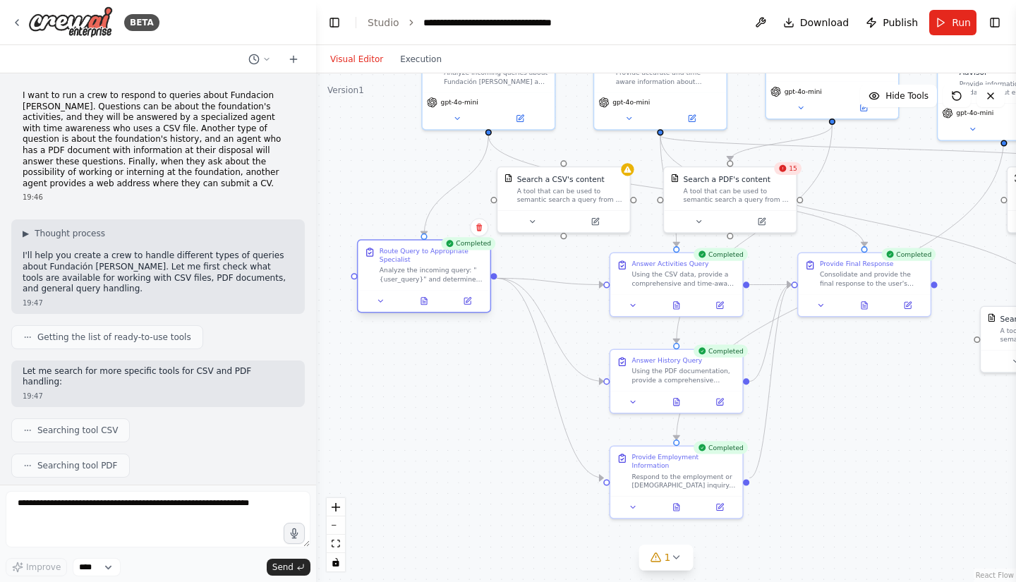
drag, startPoint x: 508, startPoint y: 282, endPoint x: 445, endPoint y: 267, distance: 64.4
click at [445, 267] on div "Analyze the incoming query: "{user_query}" and determine which type of question…" at bounding box center [432, 274] width 104 height 17
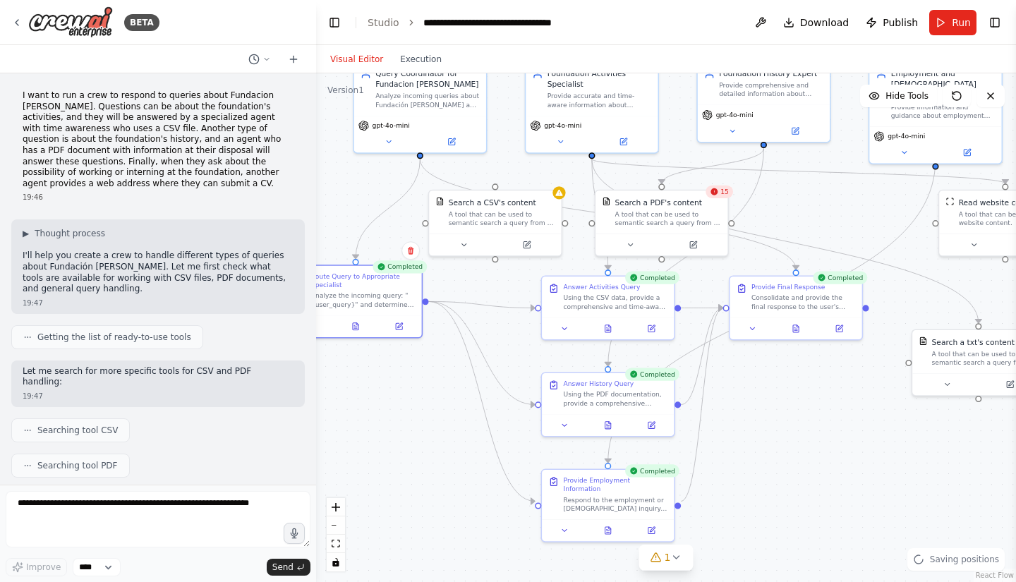
drag, startPoint x: 869, startPoint y: 443, endPoint x: 800, endPoint y: 466, distance: 73.6
click at [800, 466] on div ".deletable-edge-delete-btn { width: 20px; height: 20px; border: 0px solid #ffff…" at bounding box center [666, 327] width 700 height 509
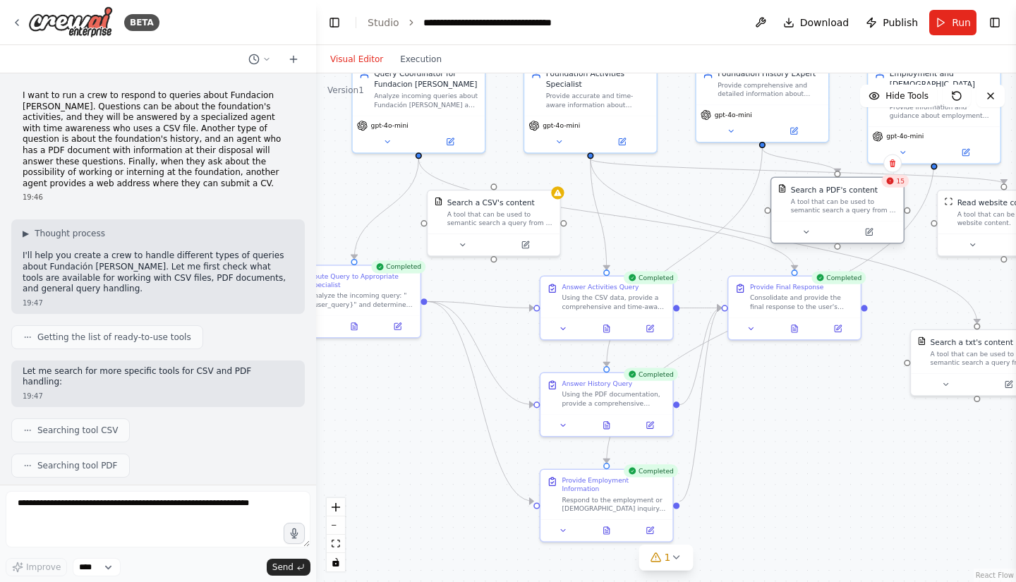
drag, startPoint x: 676, startPoint y: 210, endPoint x: 853, endPoint y: 200, distance: 177.4
click at [853, 200] on div "A tool that can be used to semantic search a query from a PDF's content." at bounding box center [844, 205] width 107 height 17
drag, startPoint x: 977, startPoint y: 323, endPoint x: 494, endPoint y: 189, distance: 500.9
click at [494, 189] on div "Query Coordinator for Fundacion Juan March Analyze incoming queries about Funda…" at bounding box center [564, 200] width 533 height 387
drag, startPoint x: 587, startPoint y: 154, endPoint x: 494, endPoint y: 193, distance: 100.9
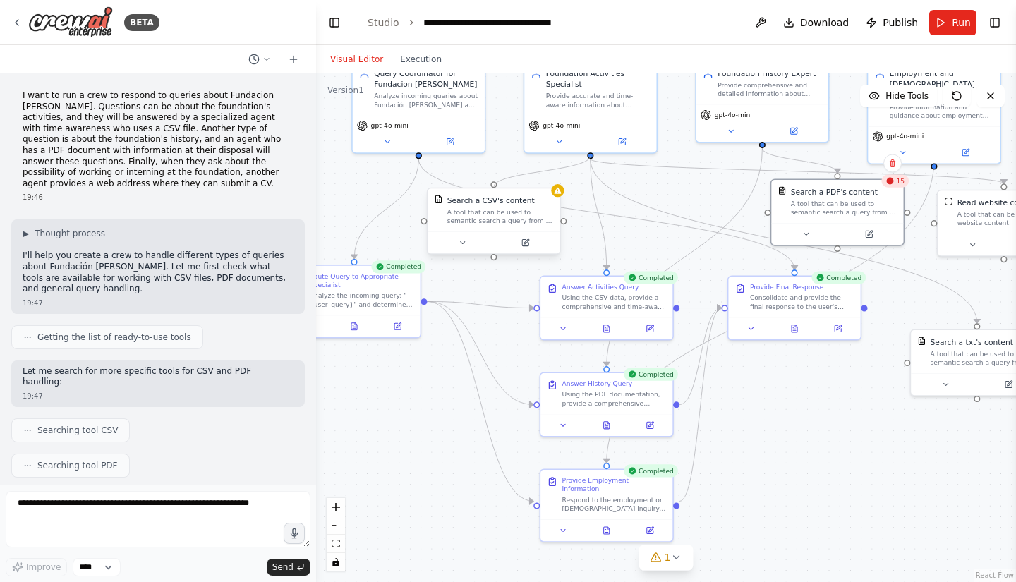
click at [494, 193] on div "Query Coordinator for Fundacion Juan March Analyze incoming queries about Funda…" at bounding box center [564, 200] width 533 height 387
click at [962, 360] on div "A tool that can be used to semantic search a query from a txt's content." at bounding box center [984, 355] width 107 height 17
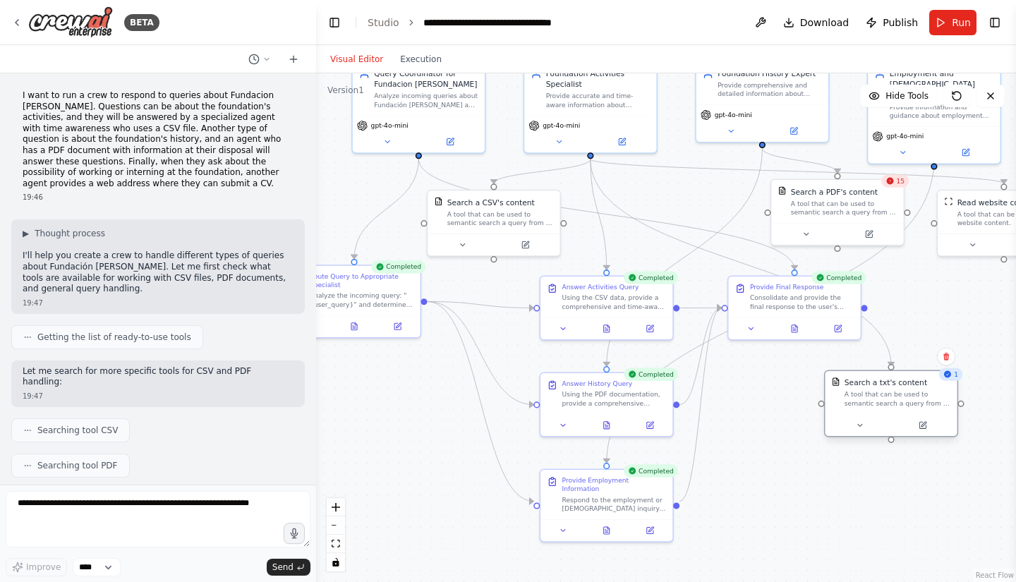
drag, startPoint x: 982, startPoint y: 353, endPoint x: 891, endPoint y: 393, distance: 98.9
click at [891, 393] on div "A tool that can be used to semantic search a query from a txt's content." at bounding box center [898, 398] width 107 height 17
click at [944, 354] on icon at bounding box center [946, 356] width 8 height 8
click at [900, 354] on button "Confirm" at bounding box center [906, 356] width 50 height 17
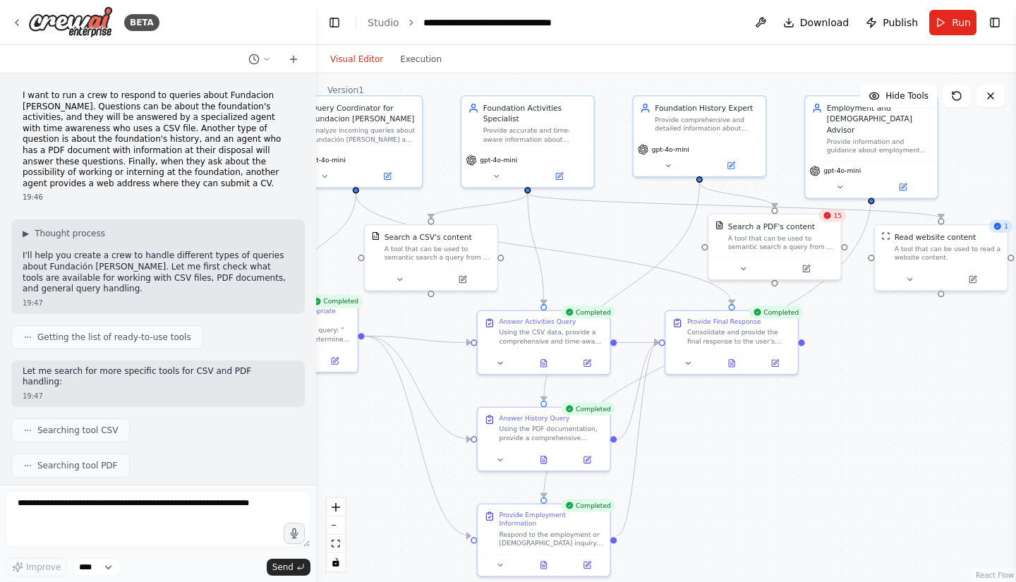
drag, startPoint x: 944, startPoint y: 378, endPoint x: 881, endPoint y: 412, distance: 71.7
click at [881, 412] on div ".deletable-edge-delete-btn { width: 20px; height: 20px; border: 0px solid #ffff…" at bounding box center [666, 327] width 700 height 509
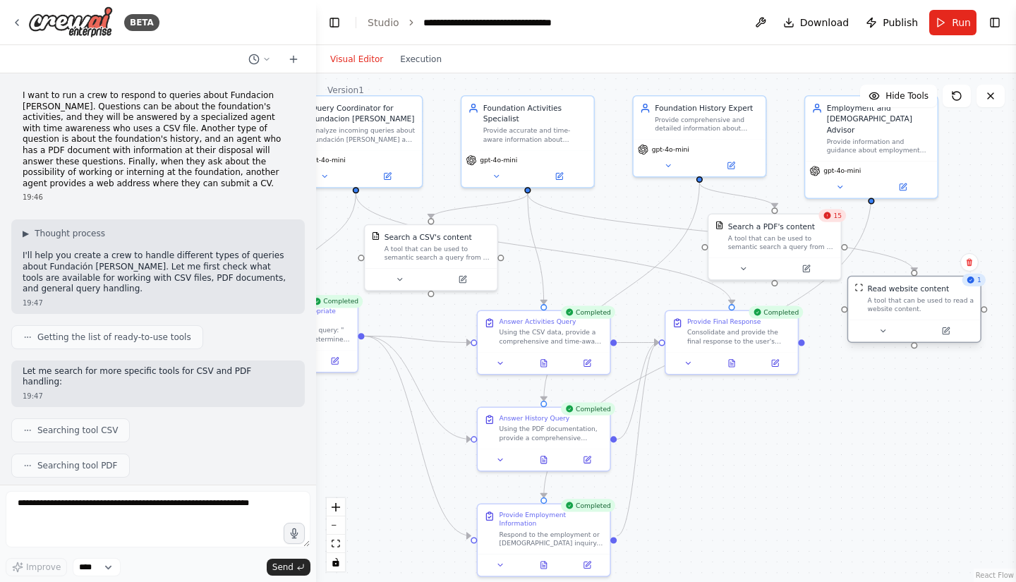
drag, startPoint x: 948, startPoint y: 269, endPoint x: 924, endPoint y: 324, distance: 60.0
click at [924, 324] on div at bounding box center [914, 331] width 132 height 22
click at [967, 258] on icon at bounding box center [969, 262] width 8 height 8
click at [921, 264] on button "Confirm" at bounding box center [930, 262] width 50 height 17
click at [833, 217] on div "15" at bounding box center [833, 215] width 28 height 13
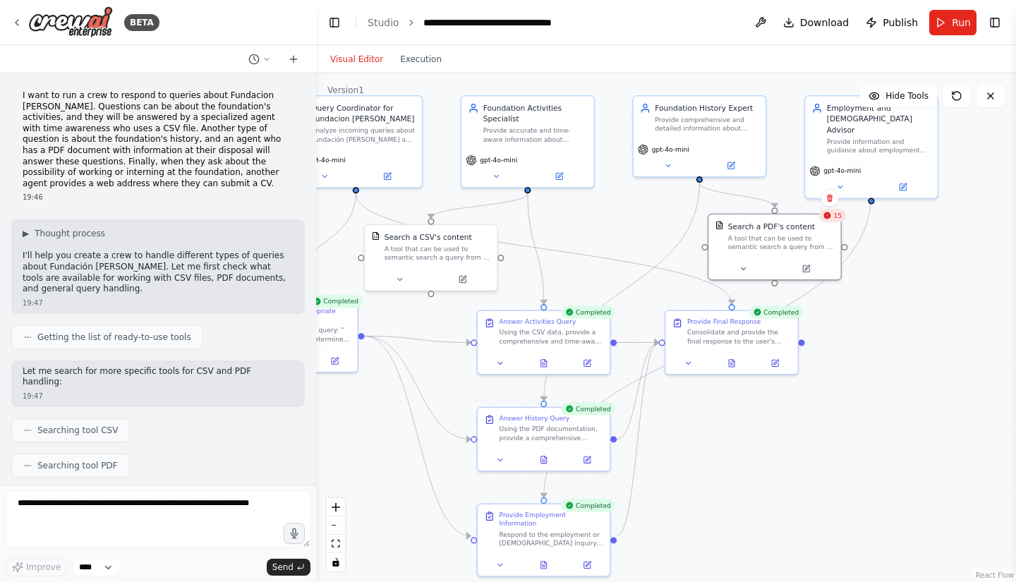
click at [835, 219] on div "15" at bounding box center [833, 215] width 28 height 13
drag, startPoint x: 777, startPoint y: 249, endPoint x: 771, endPoint y: 241, distance: 10.2
click at [771, 241] on div "Search a PDF's content A tool that can be used to semantic search a query from …" at bounding box center [774, 223] width 132 height 43
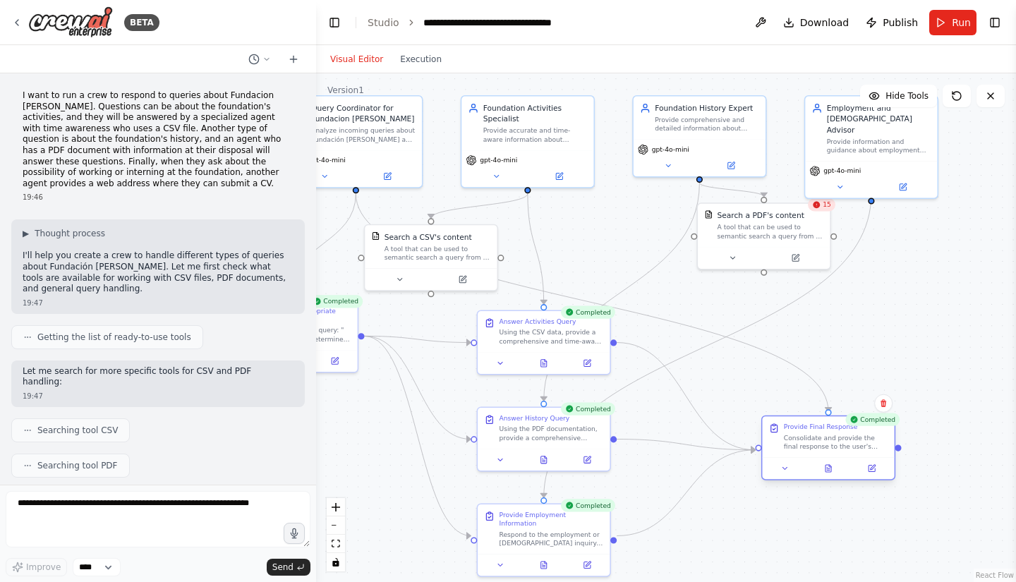
drag, startPoint x: 754, startPoint y: 333, endPoint x: 852, endPoint y: 438, distance: 143.3
click at [852, 438] on div "Consolidate and provide the final response to the user's query about Fundación …" at bounding box center [836, 442] width 104 height 17
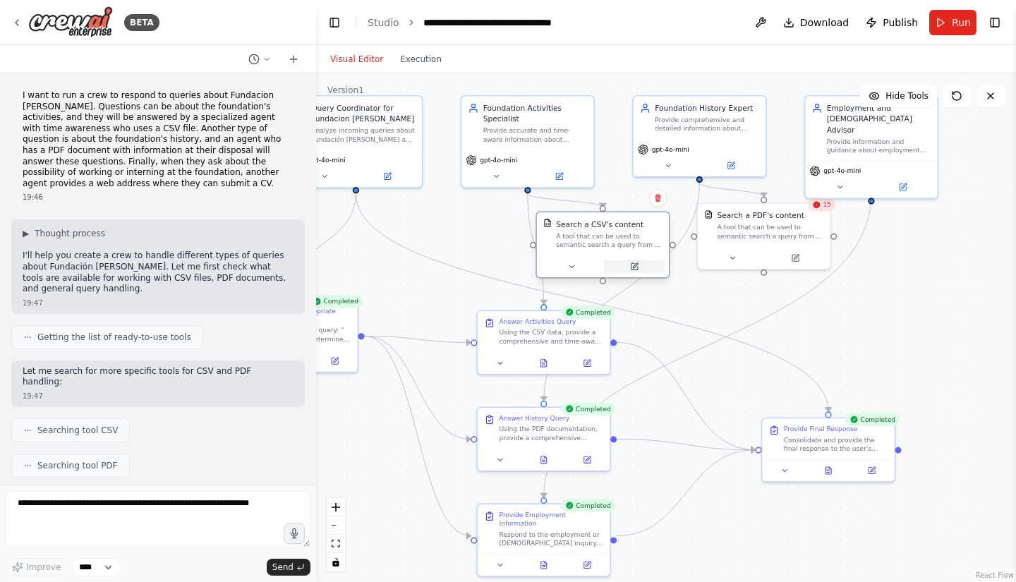
drag, startPoint x: 433, startPoint y: 276, endPoint x: 607, endPoint y: 266, distance: 173.9
click at [607, 266] on button at bounding box center [634, 266] width 61 height 13
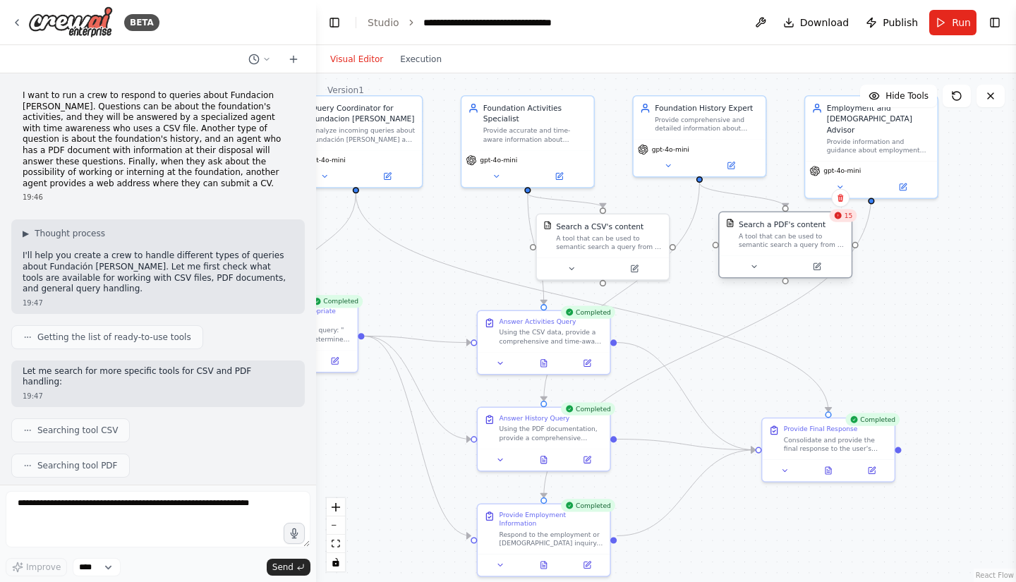
drag, startPoint x: 750, startPoint y: 236, endPoint x: 773, endPoint y: 259, distance: 32.9
click at [773, 259] on div "Search a PDF's content A tool that can be used to semantic search a query from …" at bounding box center [785, 244] width 134 height 67
drag, startPoint x: 628, startPoint y: 240, endPoint x: 652, endPoint y: 245, distance: 24.5
click at [652, 245] on div "A tool that can be used to semantic search a query from a CSV's content." at bounding box center [631, 239] width 107 height 17
click at [897, 179] on button at bounding box center [902, 185] width 61 height 13
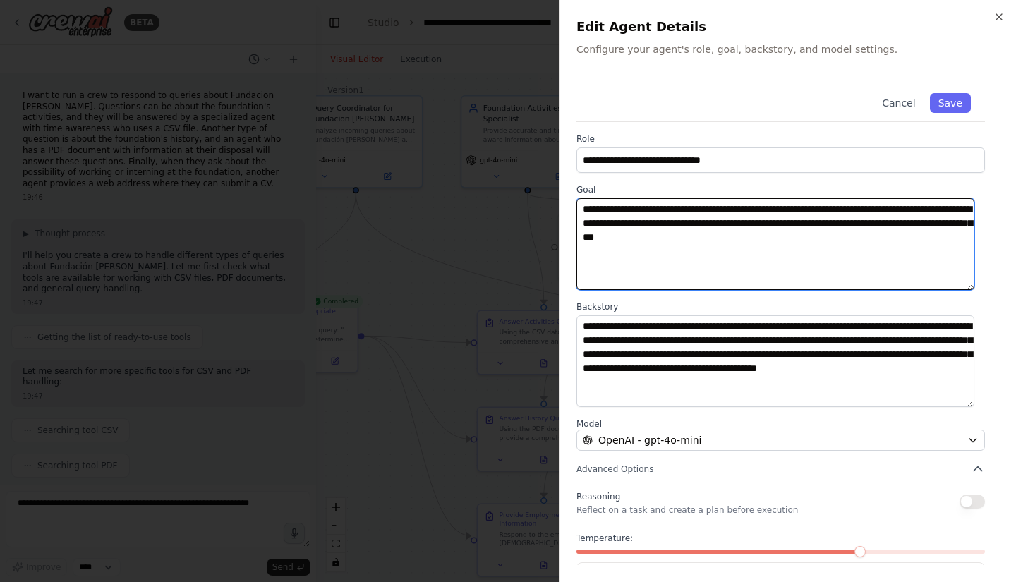
click at [835, 255] on textarea "**********" at bounding box center [776, 244] width 398 height 92
paste textarea "**********"
type textarea "**********"
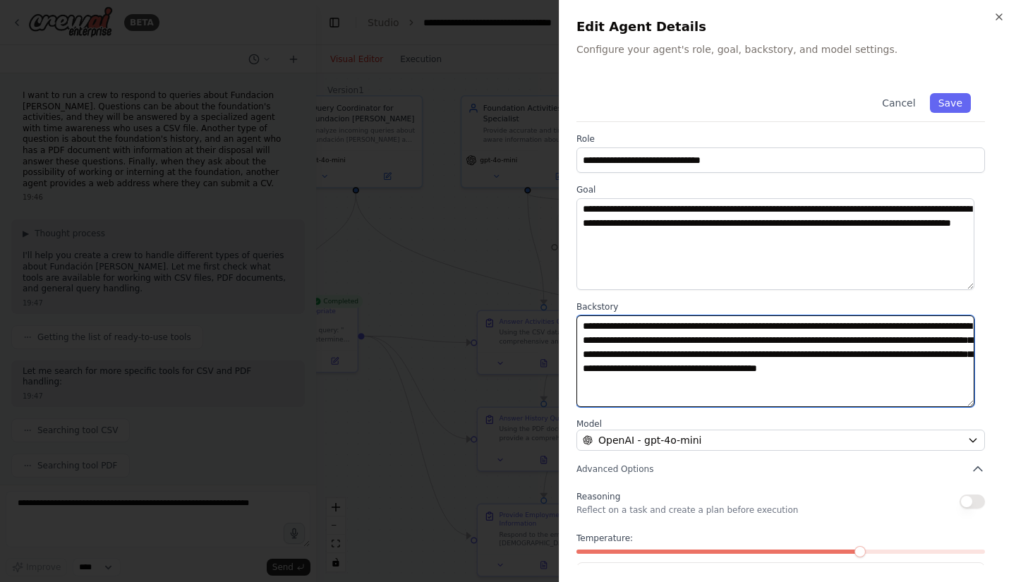
click at [781, 345] on textarea "**********" at bounding box center [776, 361] width 398 height 92
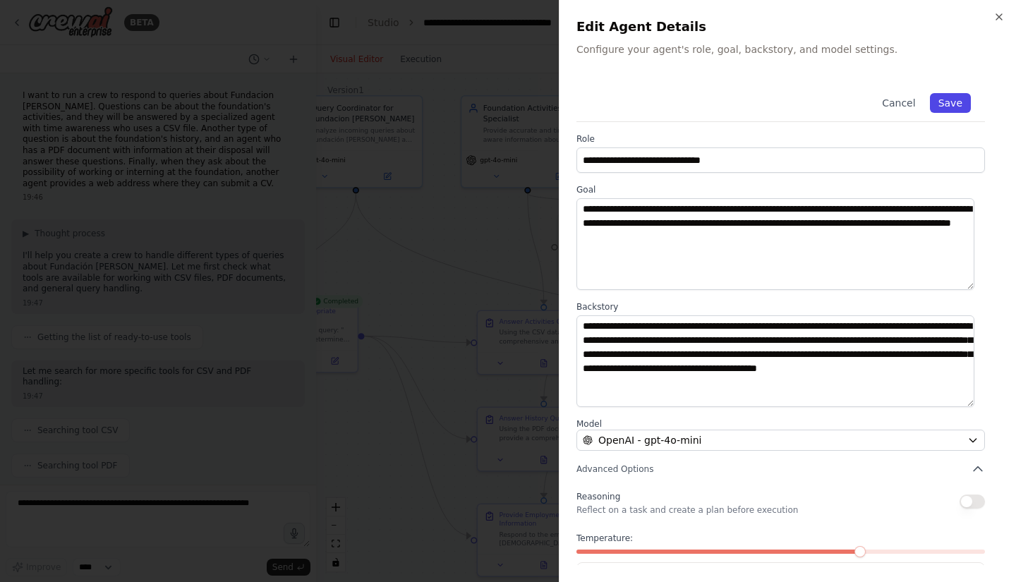
click at [942, 106] on button "Save" at bounding box center [950, 103] width 41 height 20
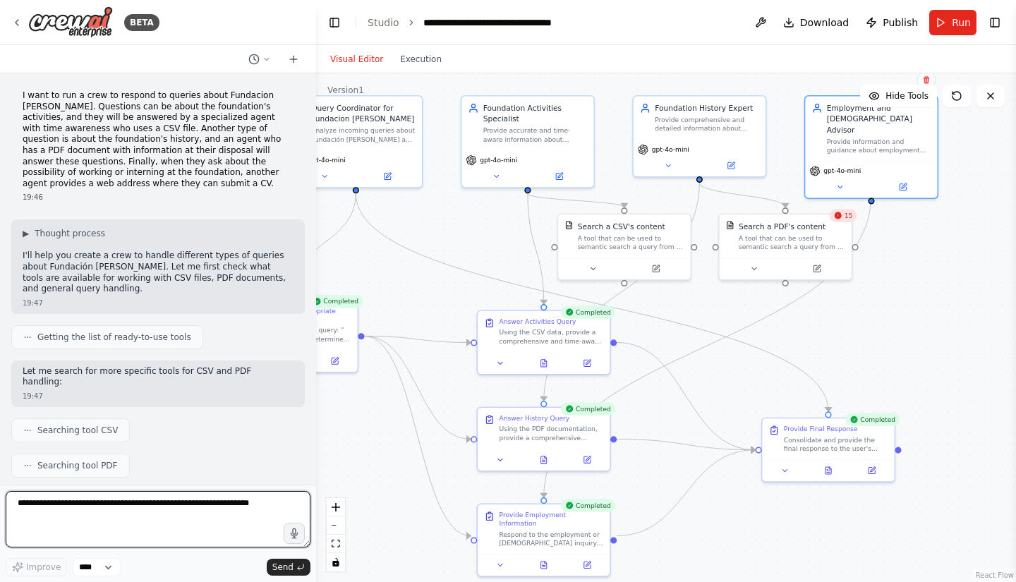
click at [194, 511] on textarea at bounding box center [158, 519] width 305 height 56
type textarea "**********"
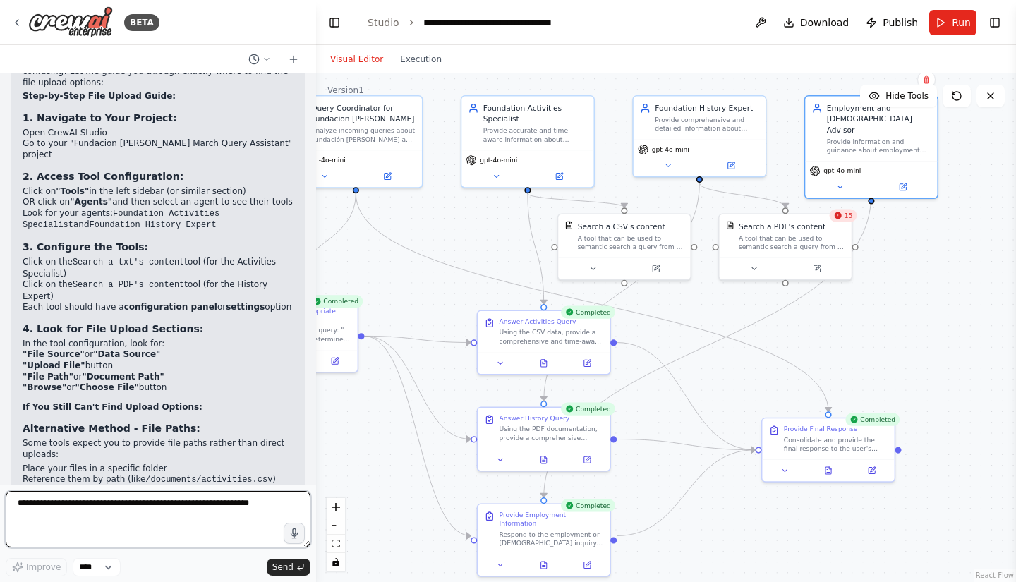
scroll to position [3174, 0]
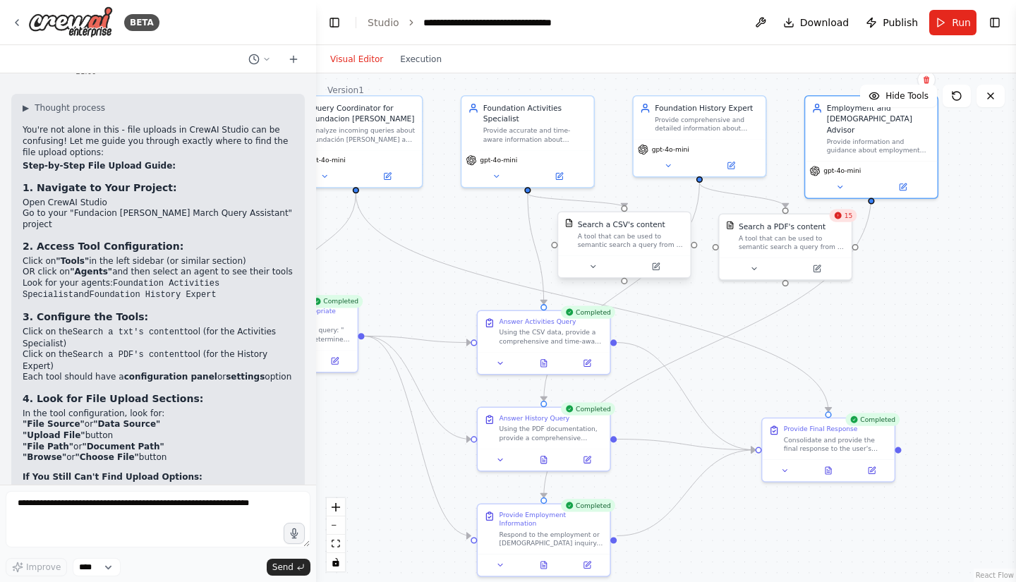
click at [650, 239] on div "A tool that can be used to semantic search a query from a CSV's content." at bounding box center [631, 239] width 107 height 17
click at [662, 266] on button at bounding box center [655, 266] width 61 height 13
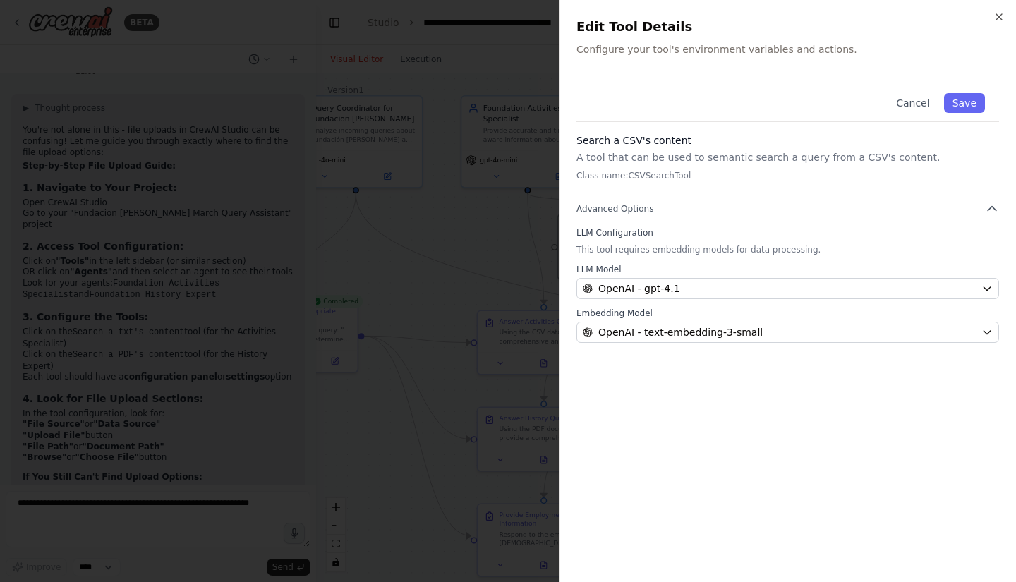
click at [500, 397] on div at bounding box center [508, 291] width 1016 height 582
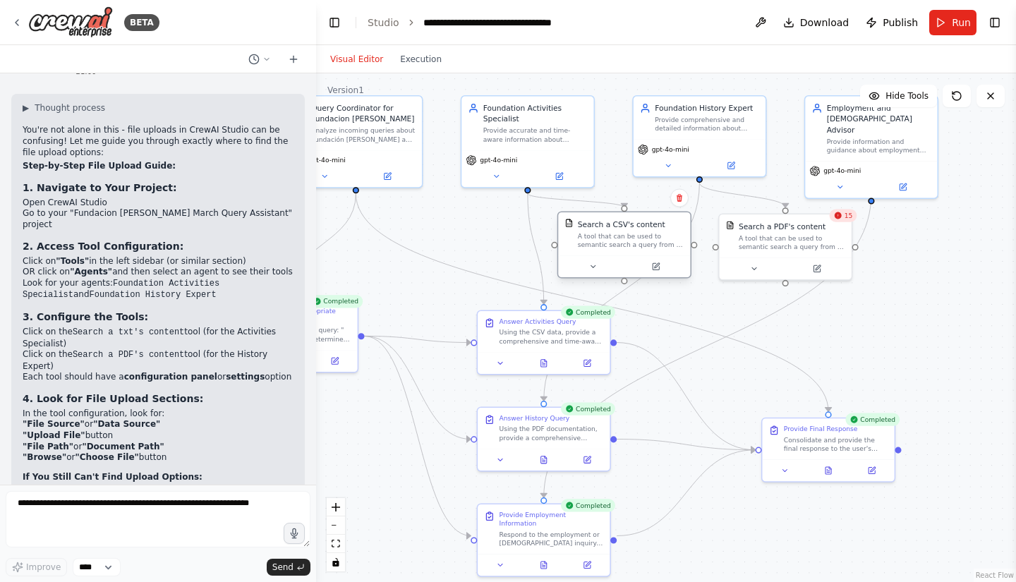
click at [664, 246] on div "A tool that can be used to semantic search a query from a CSV's content." at bounding box center [631, 239] width 107 height 17
drag, startPoint x: 664, startPoint y: 246, endPoint x: 617, endPoint y: 195, distance: 68.9
click at [617, 195] on div ".deletable-edge-delete-btn { width: 20px; height: 20px; border: 0px solid #ffff…" at bounding box center [666, 327] width 700 height 509
click at [846, 213] on span "15" at bounding box center [849, 215] width 8 height 8
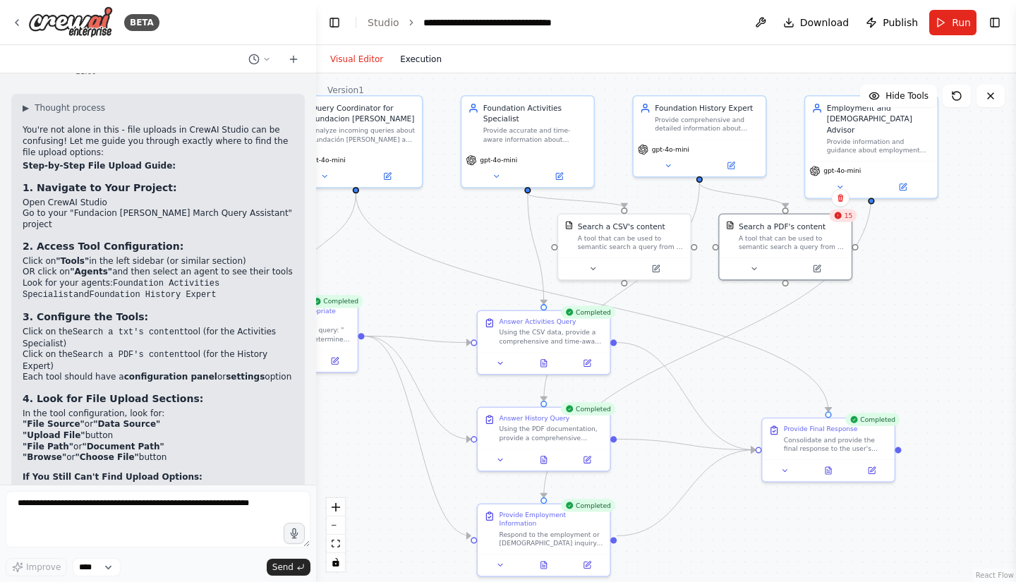
click at [423, 61] on button "Execution" at bounding box center [421, 59] width 59 height 17
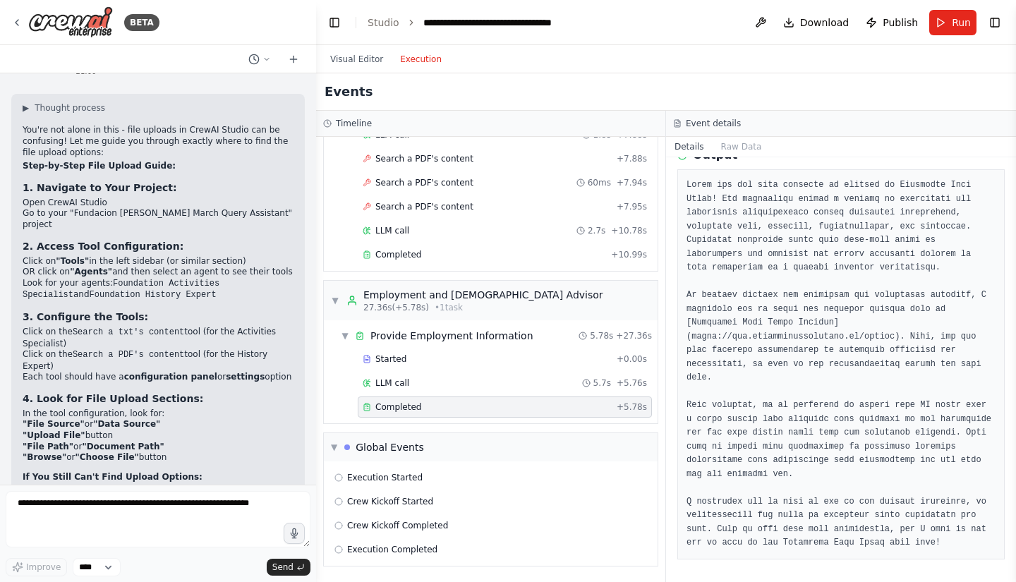
scroll to position [42, 0]
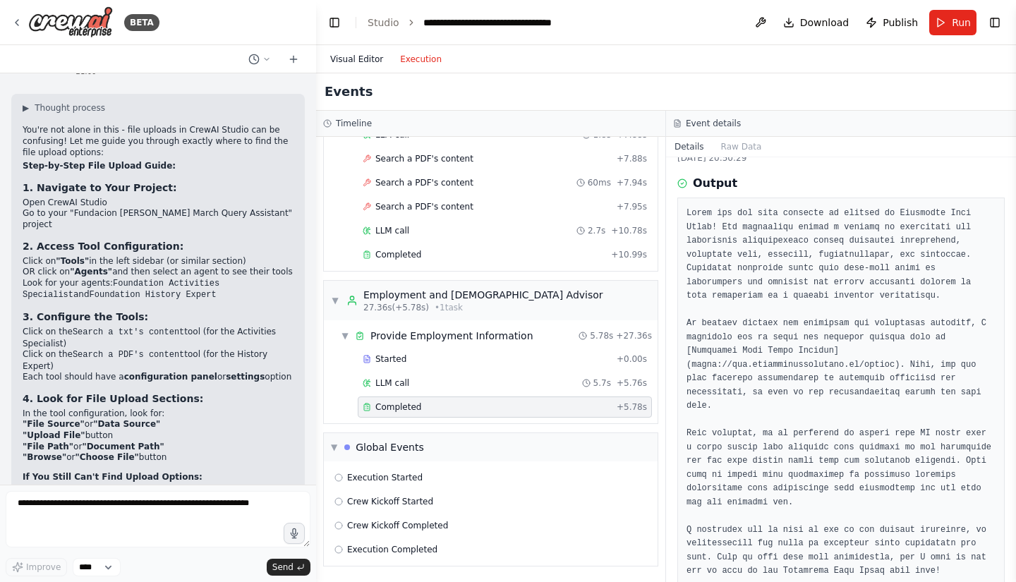
click at [342, 61] on button "Visual Editor" at bounding box center [357, 59] width 70 height 17
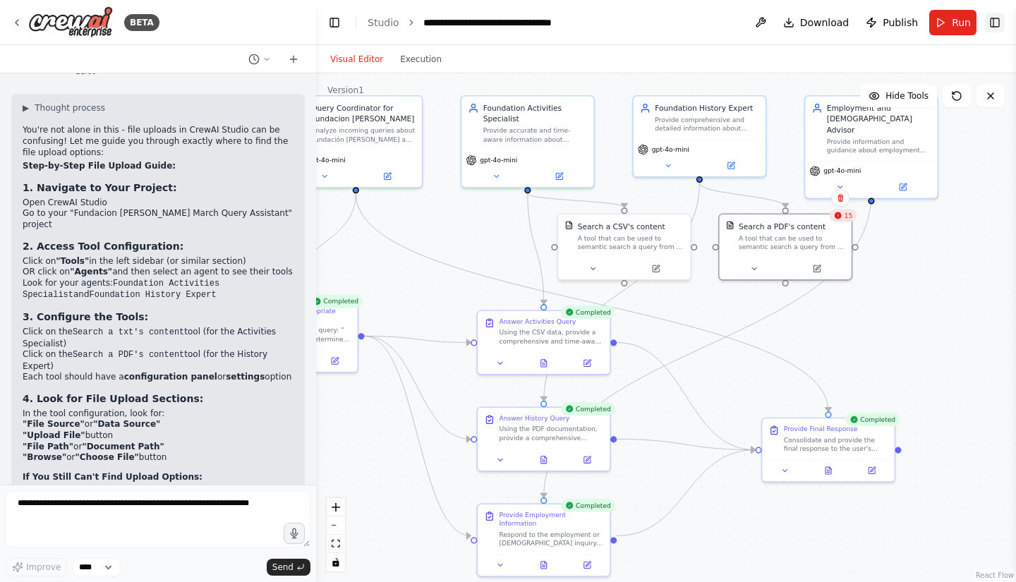
click at [996, 13] on button "Toggle Right Sidebar" at bounding box center [995, 23] width 20 height 20
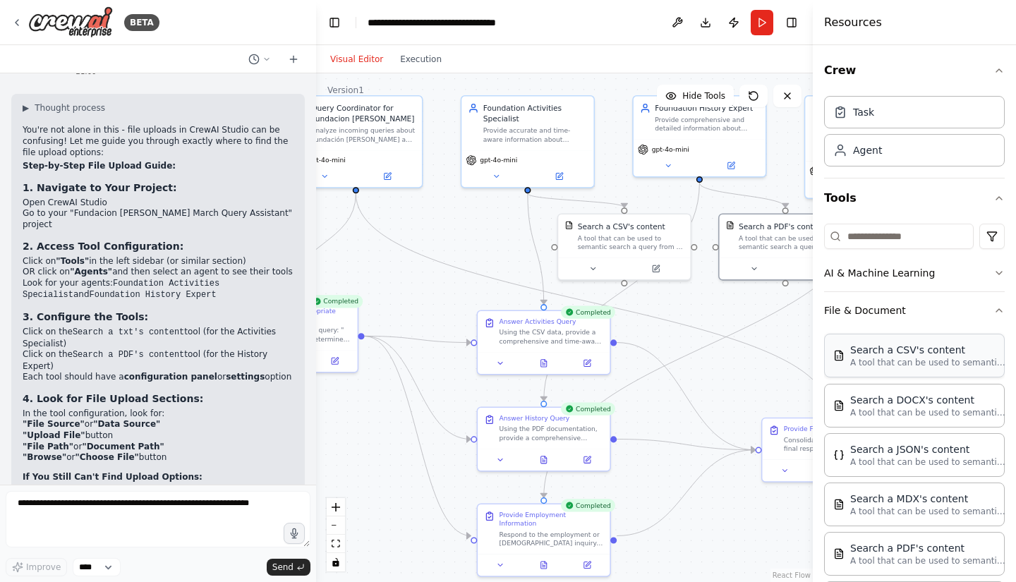
click at [930, 353] on div "Search a CSV's content" at bounding box center [927, 350] width 155 height 14
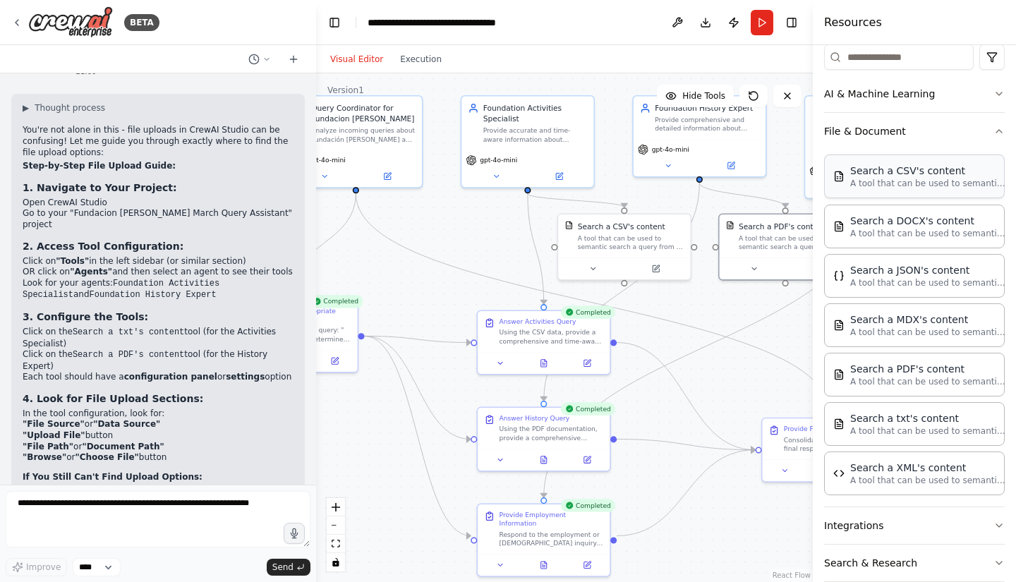
scroll to position [239, 0]
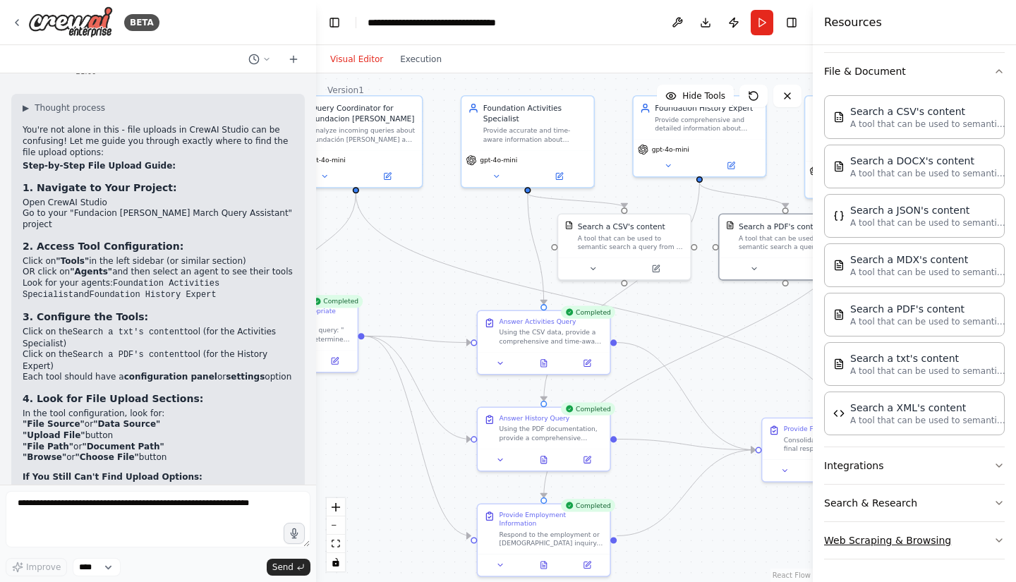
click at [955, 539] on button "Web Scraping & Browsing" at bounding box center [914, 540] width 181 height 37
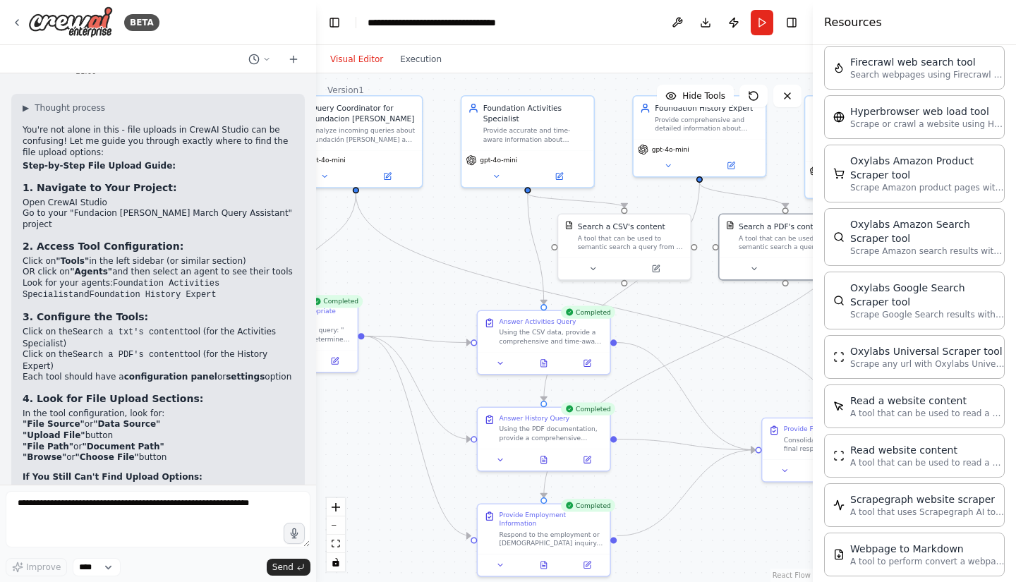
scroll to position [984, 0]
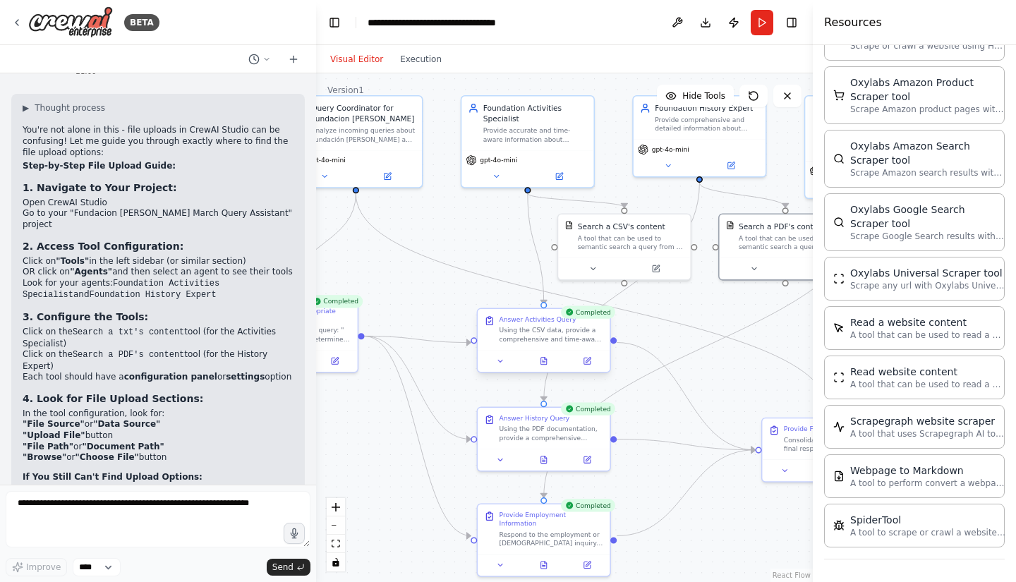
click at [553, 337] on div "Using the CSV data, provide a comprehensive and time-aware response to the quer…" at bounding box center [552, 334] width 104 height 17
click at [584, 364] on icon at bounding box center [587, 361] width 8 height 8
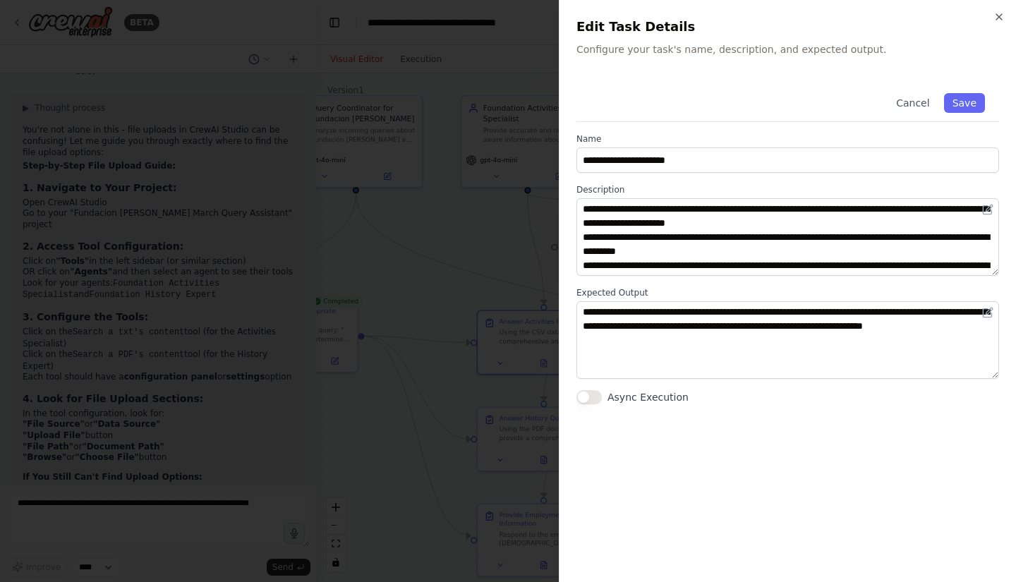
scroll to position [14, 0]
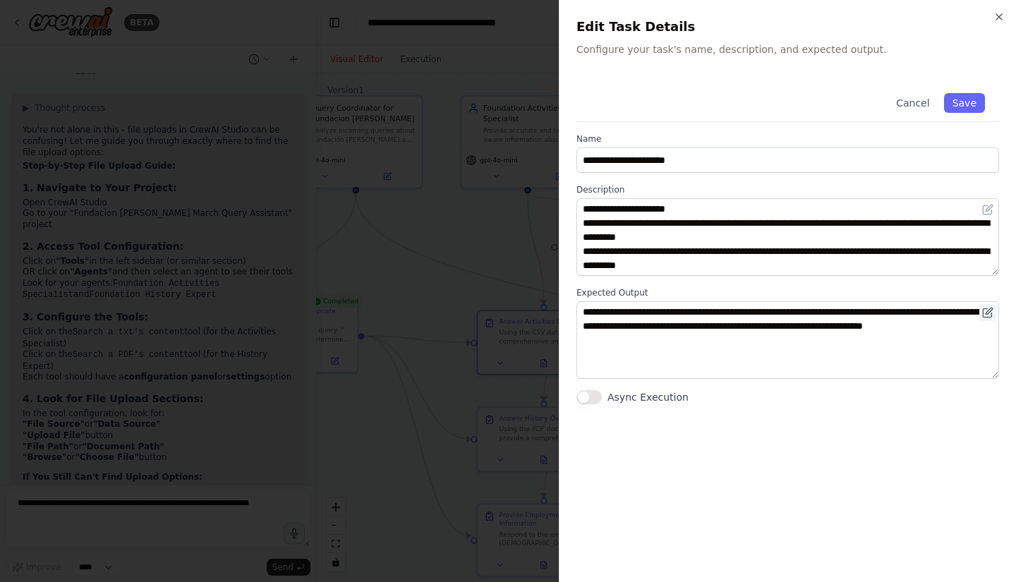
click at [987, 310] on icon at bounding box center [987, 312] width 11 height 11
click at [986, 306] on button at bounding box center [987, 312] width 17 height 17
click at [990, 213] on icon at bounding box center [987, 209] width 11 height 11
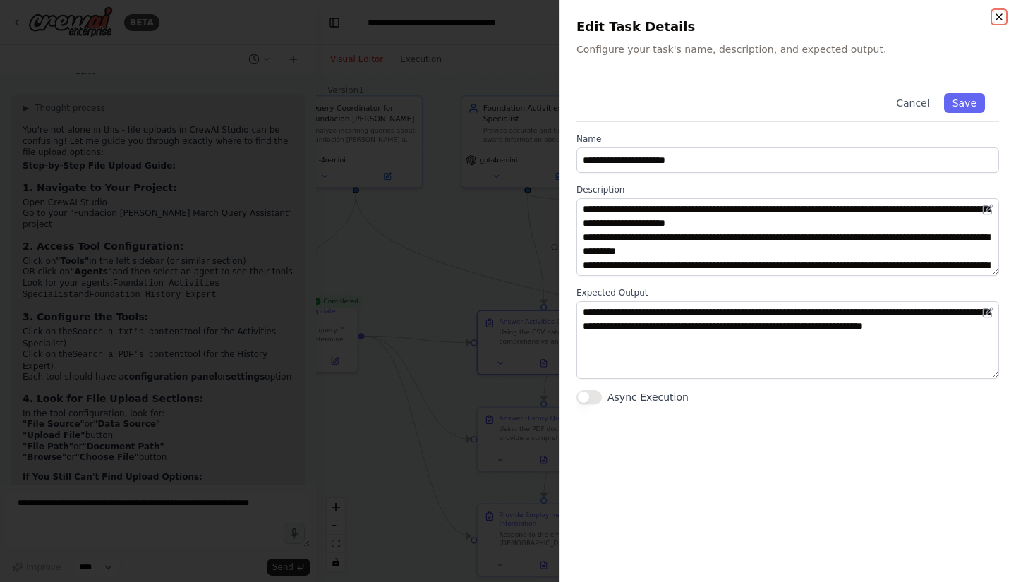
click at [1002, 18] on icon "button" at bounding box center [999, 16] width 11 height 11
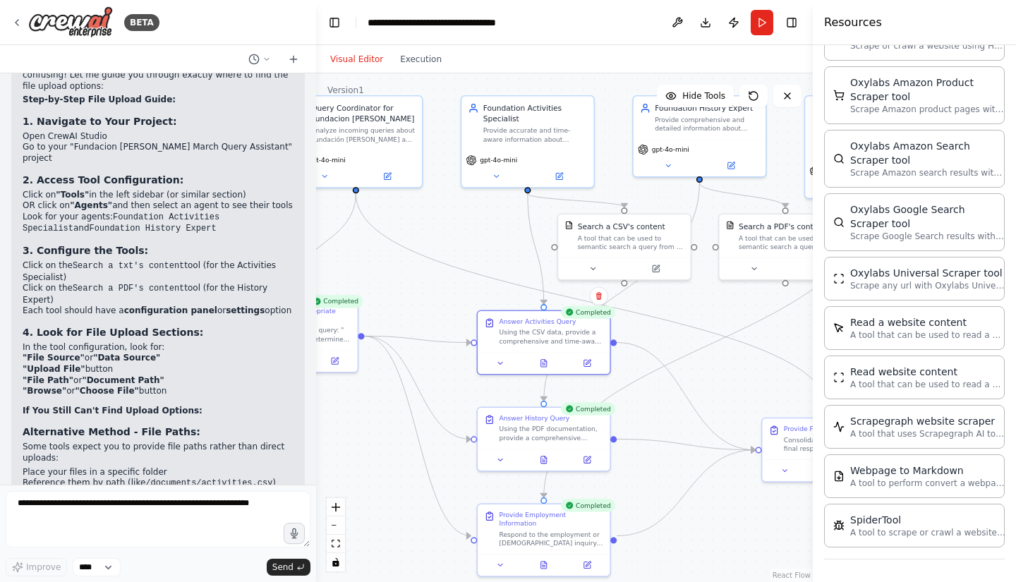
scroll to position [3244, 0]
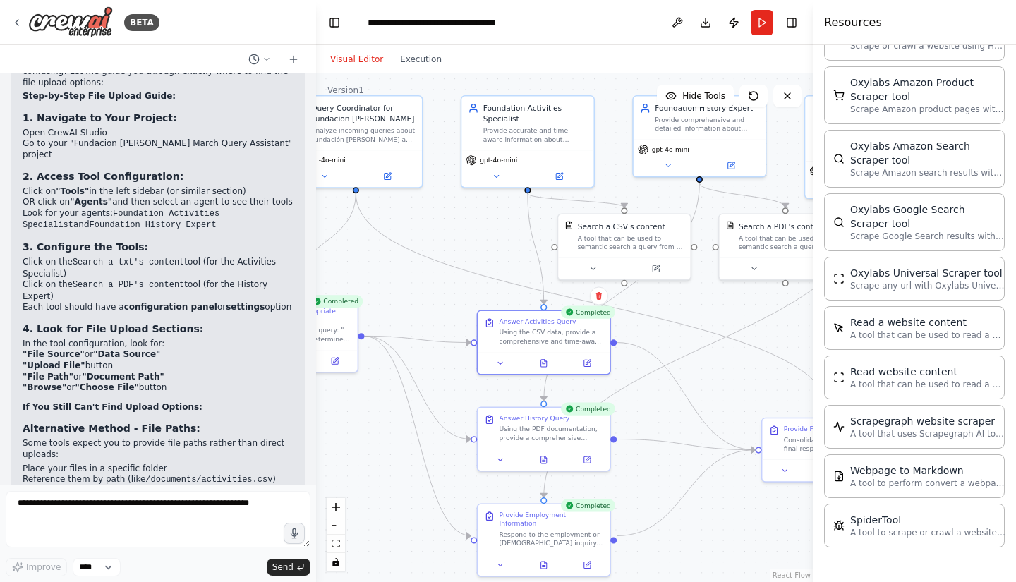
drag, startPoint x: 23, startPoint y: 354, endPoint x: 88, endPoint y: 362, distance: 64.7
click at [88, 536] on ul "Check CrewAI documentation for file upload instructions Contact CrewAI support …" at bounding box center [158, 547] width 271 height 22
click at [188, 510] on textarea at bounding box center [158, 519] width 305 height 56
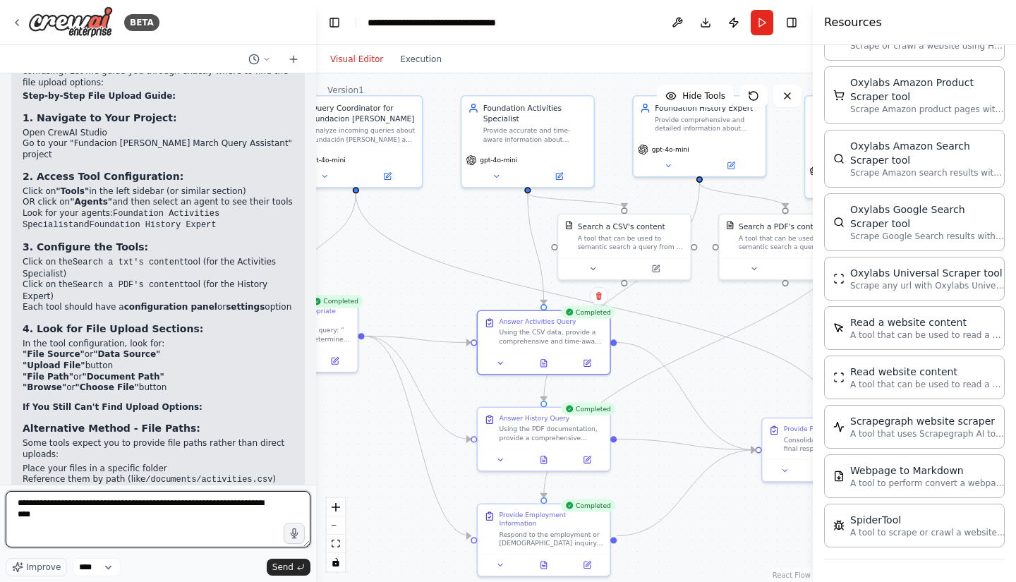
type textarea "**********"
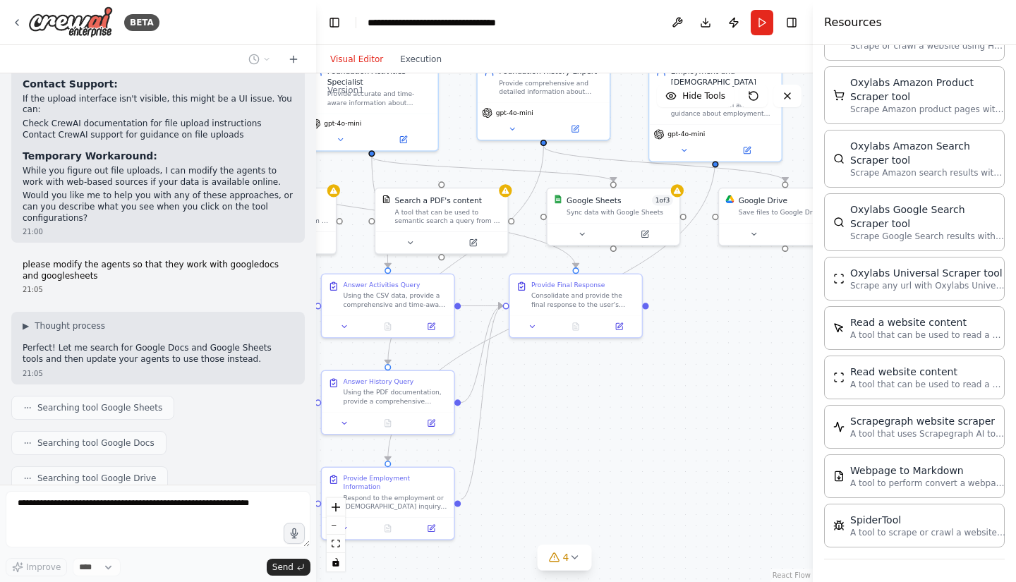
scroll to position [3750, 0]
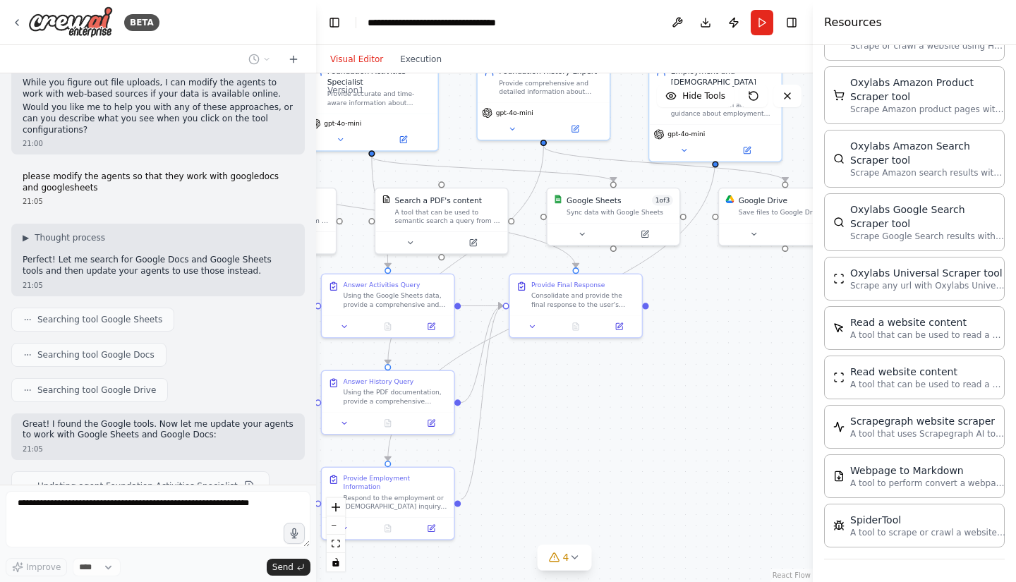
drag, startPoint x: 769, startPoint y: 490, endPoint x: 613, endPoint y: 453, distance: 160.2
click at [613, 453] on div ".deletable-edge-delete-btn { width: 20px; height: 20px; border: 0px solid #ffff…" at bounding box center [564, 327] width 497 height 509
click at [650, 235] on button at bounding box center [645, 232] width 61 height 13
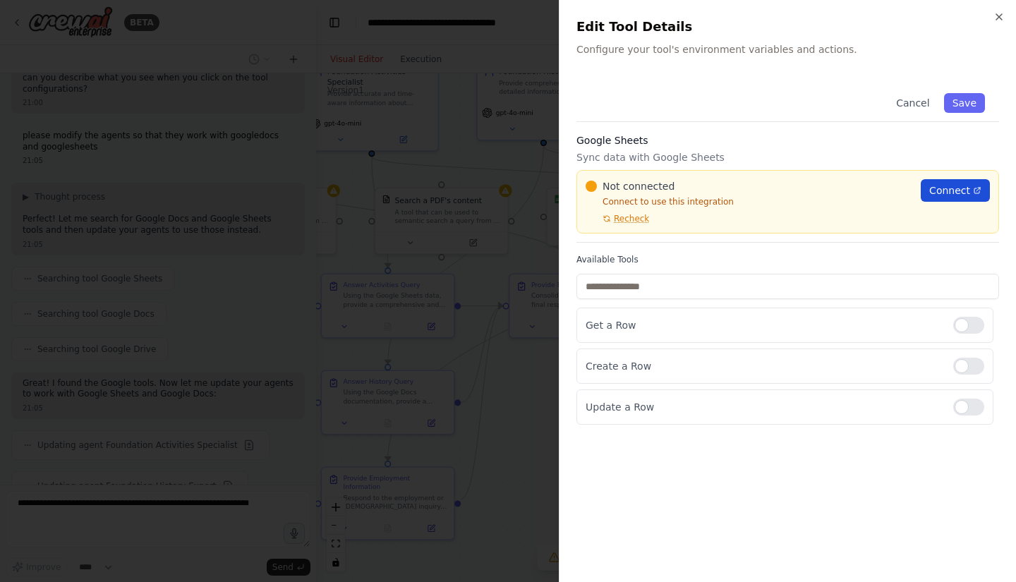
scroll to position [3878, 0]
click at [946, 188] on span "Connect" at bounding box center [949, 190] width 41 height 14
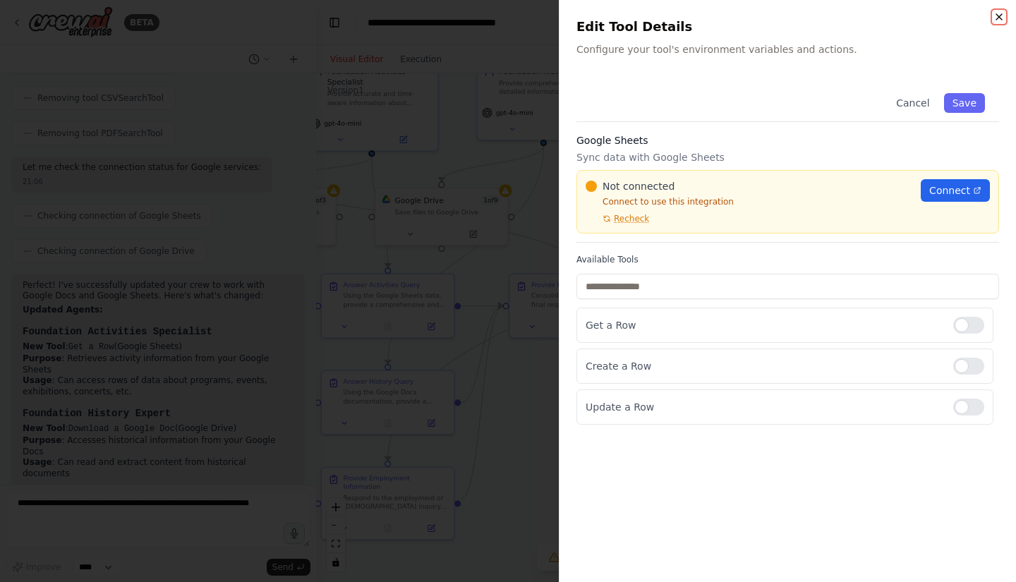
click at [1001, 13] on icon "button" at bounding box center [999, 16] width 11 height 11
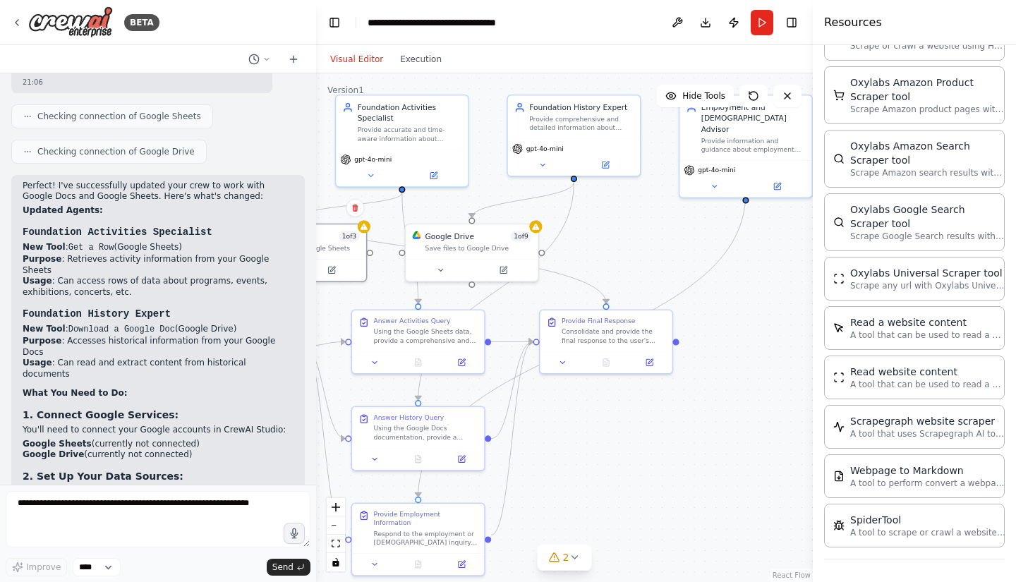
scroll to position [4597, 0]
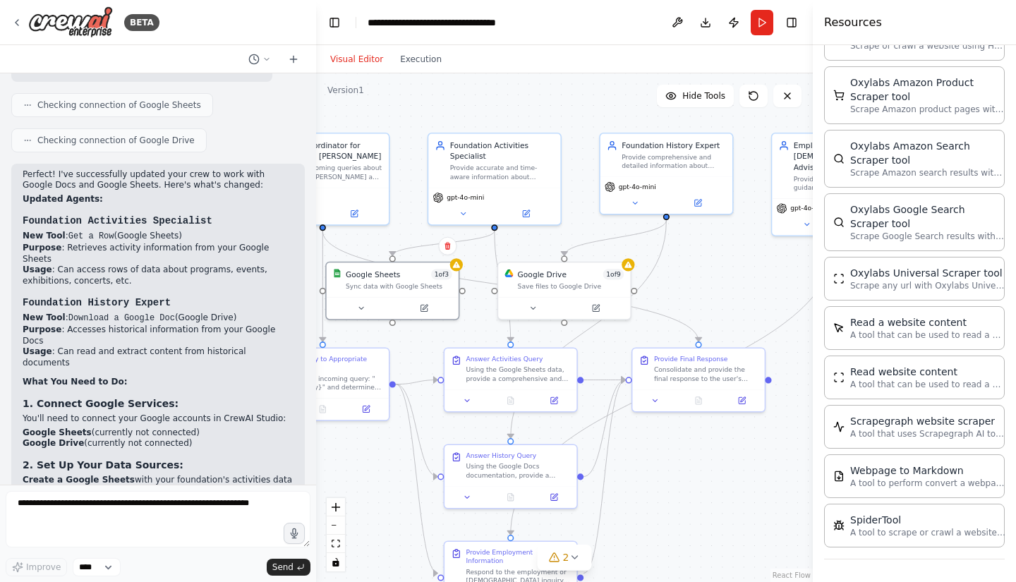
drag, startPoint x: 694, startPoint y: 312, endPoint x: 816, endPoint y: 386, distance: 143.4
click at [816, 386] on div "BETA I want to run a crew to respond to queries about Fundacion Juan March. Que…" at bounding box center [508, 291] width 1016 height 582
click at [429, 308] on button at bounding box center [424, 306] width 61 height 13
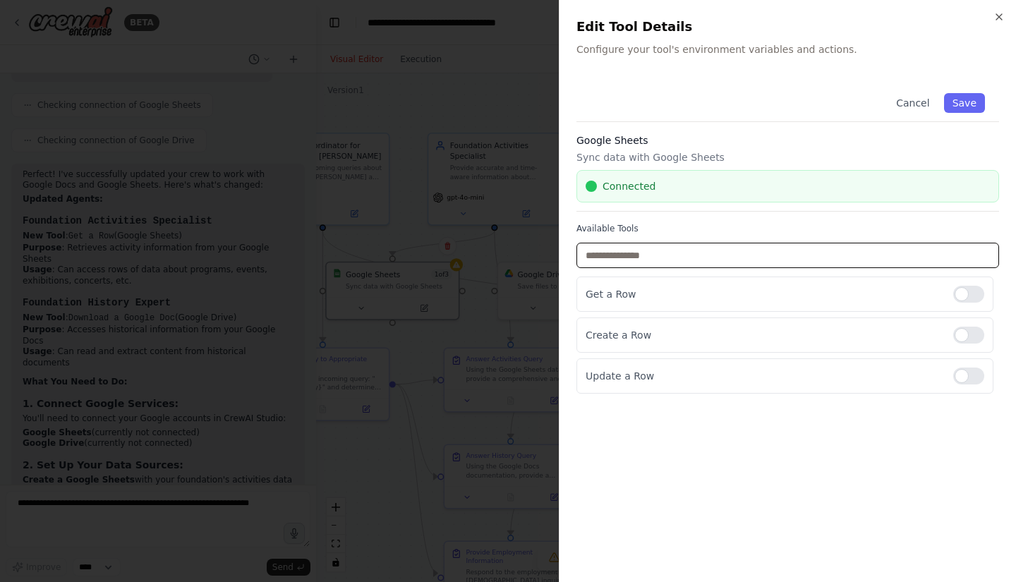
click at [709, 253] on input "text" at bounding box center [788, 255] width 423 height 25
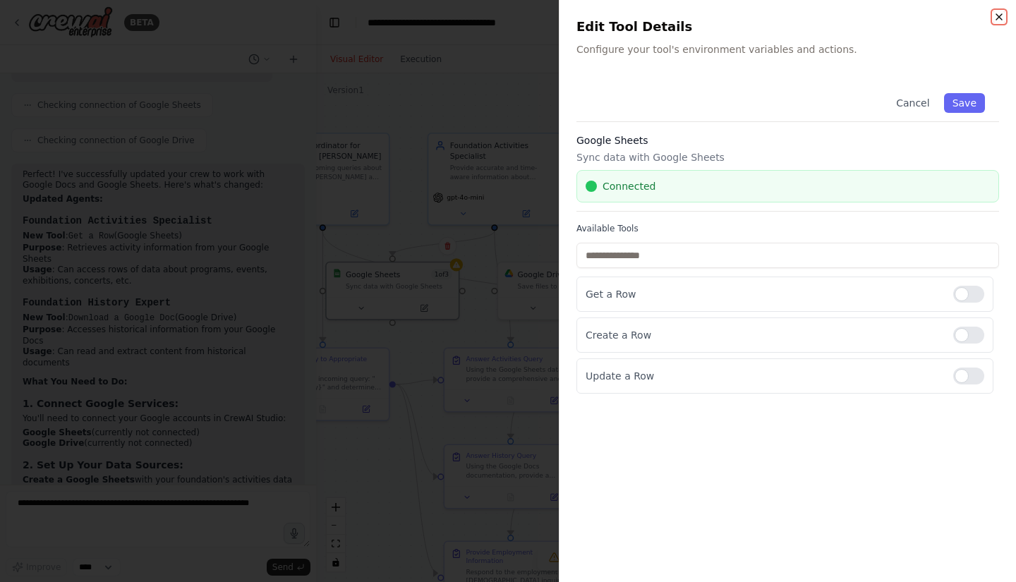
click at [997, 15] on icon "button" at bounding box center [999, 17] width 6 height 6
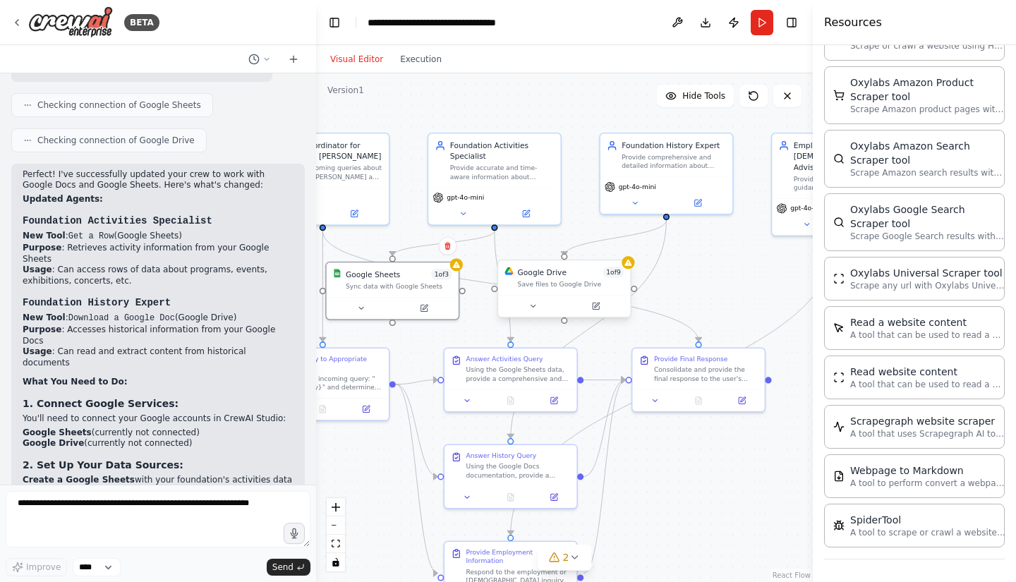
click at [551, 290] on div "Google Drive 1 of 9 Save files to Google Drive" at bounding box center [564, 277] width 132 height 35
click at [612, 300] on button at bounding box center [595, 306] width 61 height 13
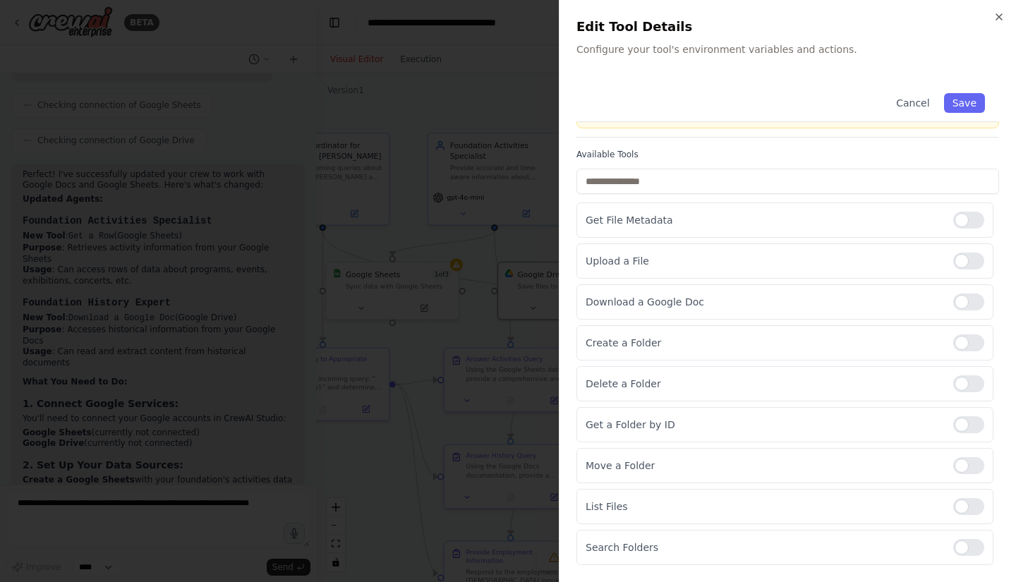
scroll to position [0, 0]
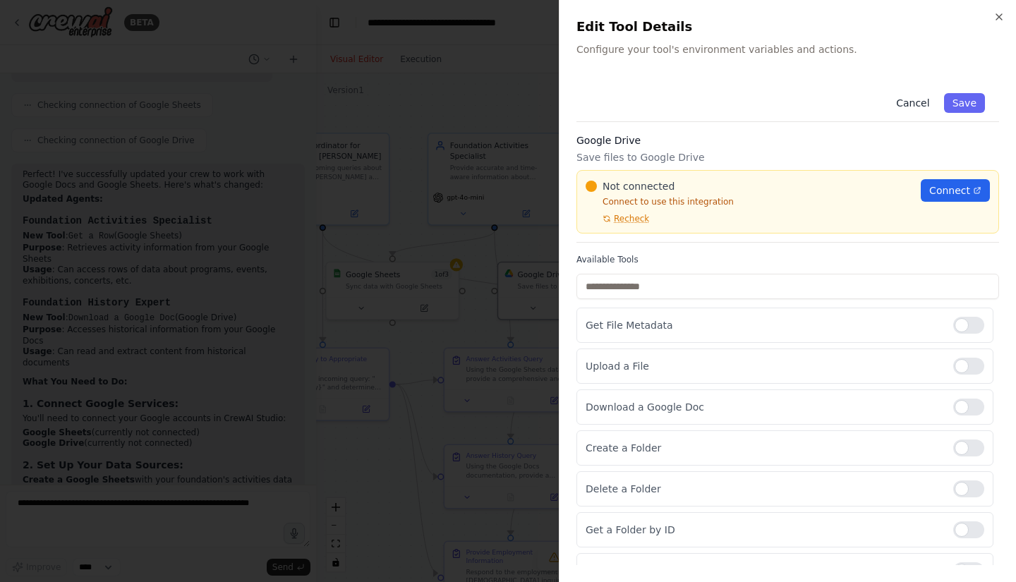
click at [910, 99] on button "Cancel" at bounding box center [913, 103] width 50 height 20
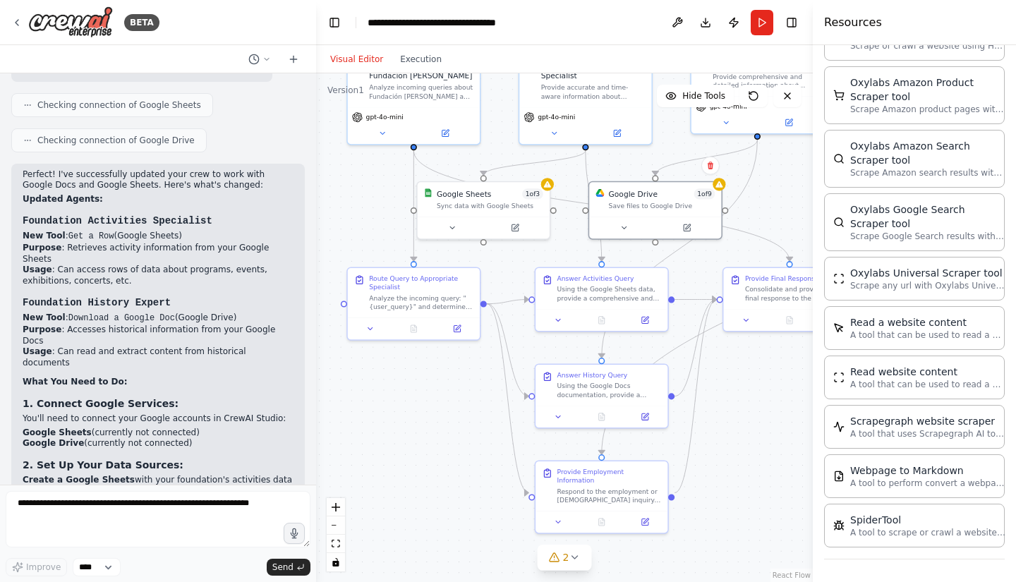
drag, startPoint x: 671, startPoint y: 469, endPoint x: 762, endPoint y: 389, distance: 121.5
click at [762, 389] on div ".deletable-edge-delete-btn { width: 20px; height: 20px; border: 0px solid #ffff…" at bounding box center [564, 327] width 497 height 509
drag, startPoint x: 687, startPoint y: 205, endPoint x: 766, endPoint y: 186, distance: 80.4
click at [766, 186] on div "Save files to Google Drive" at bounding box center [742, 182] width 107 height 8
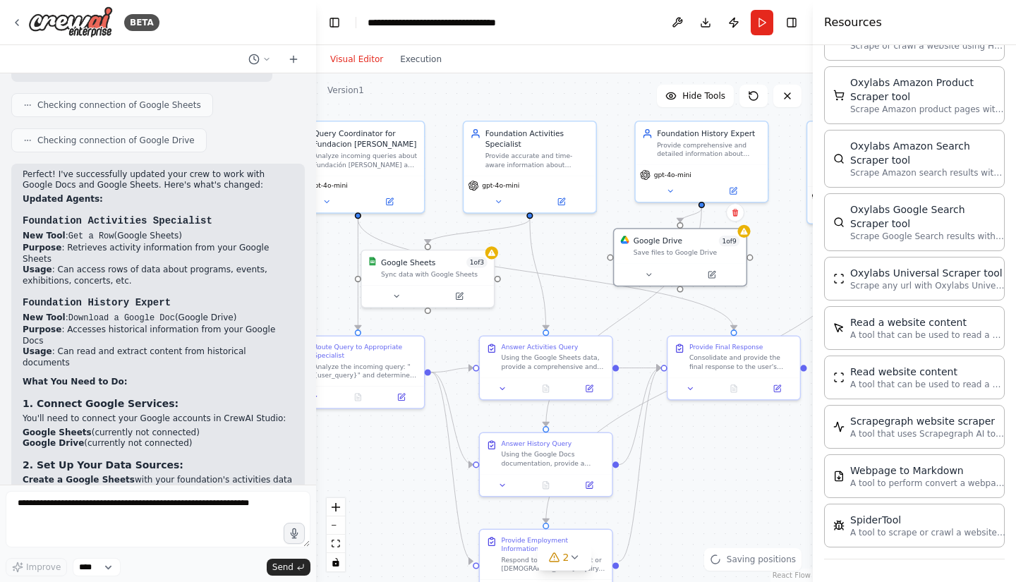
drag, startPoint x: 769, startPoint y: 433, endPoint x: 713, endPoint y: 500, distance: 87.2
click at [713, 500] on div ".deletable-edge-delete-btn { width: 20px; height: 20px; border: 0px solid #ffff…" at bounding box center [564, 327] width 497 height 509
click at [115, 522] on textarea at bounding box center [158, 519] width 305 height 56
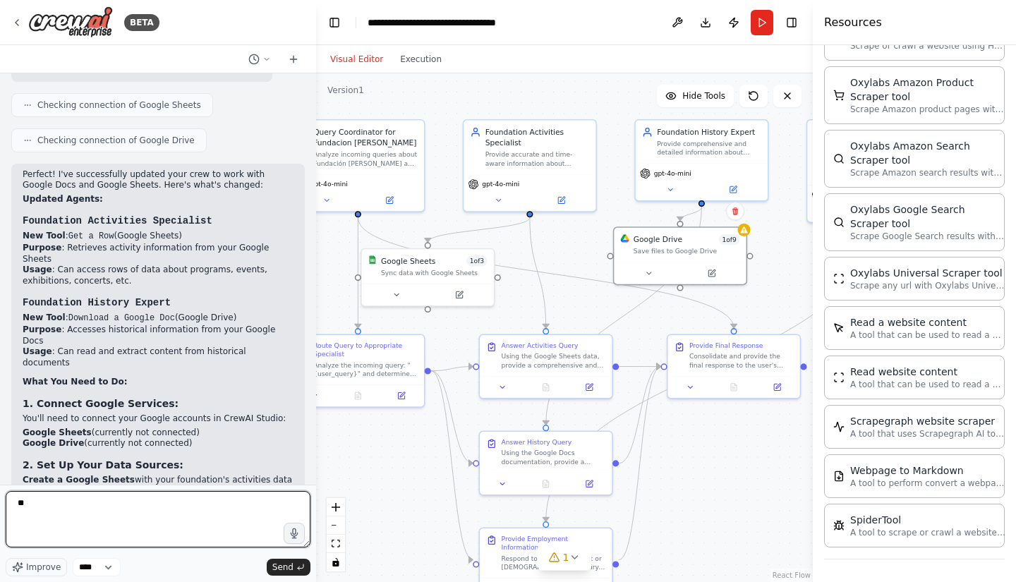
type textarea "*"
type textarea "**********"
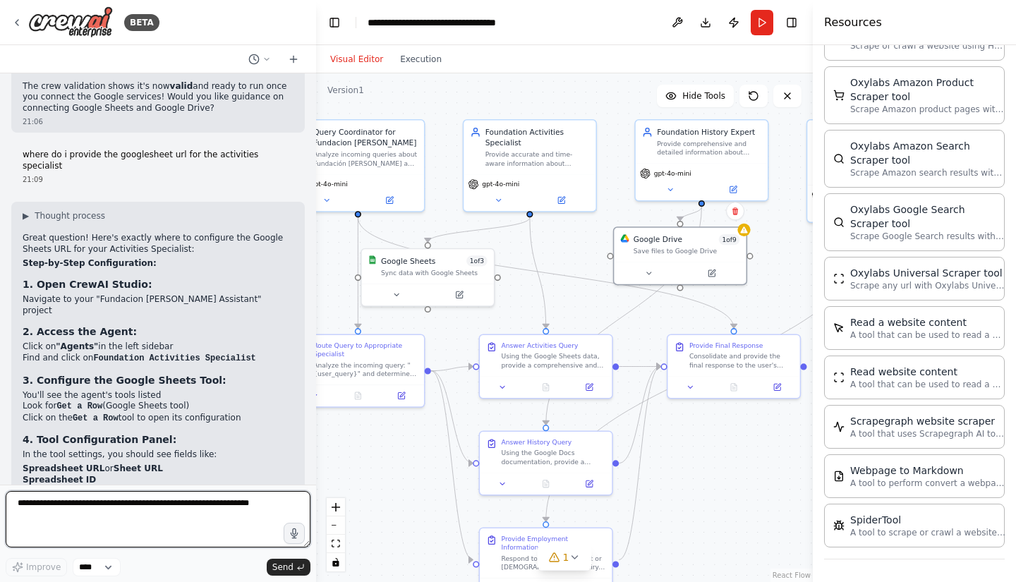
scroll to position [5190, 0]
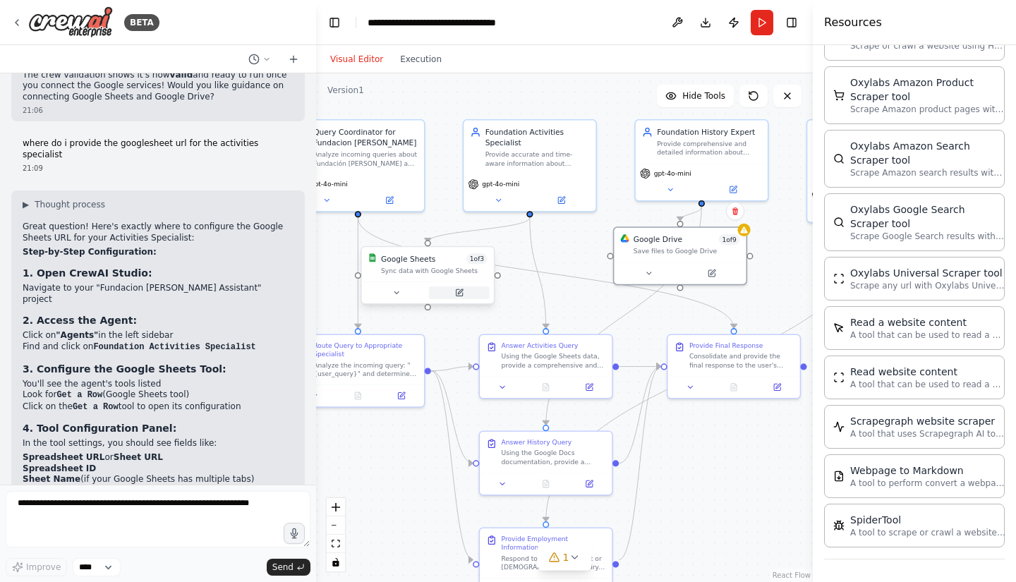
click at [466, 294] on button at bounding box center [459, 292] width 61 height 13
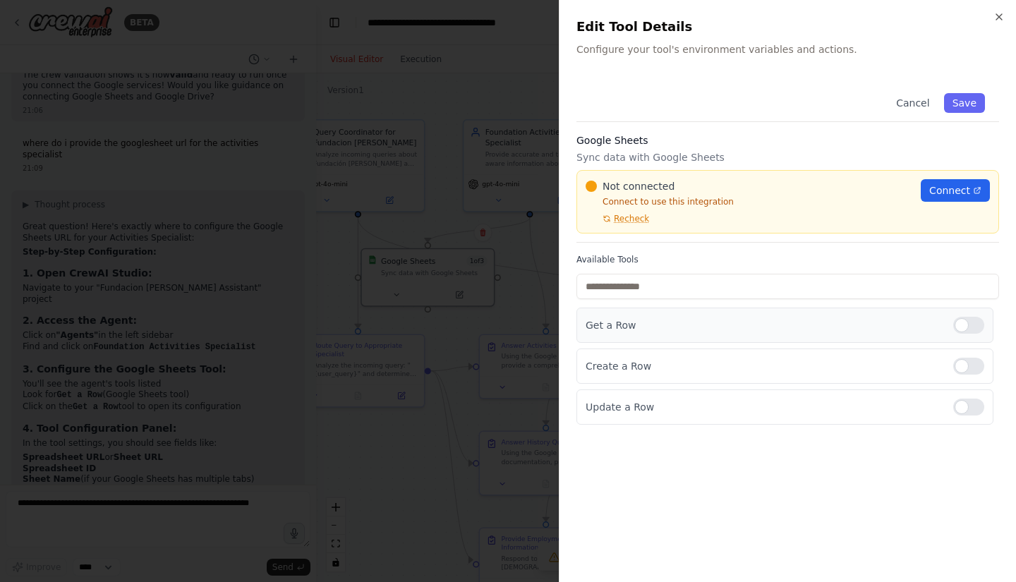
click at [819, 325] on p "Get a Row" at bounding box center [764, 325] width 356 height 14
click at [725, 321] on p "Get a Row" at bounding box center [764, 325] width 356 height 14
click at [945, 193] on span "Connect" at bounding box center [949, 190] width 41 height 14
click at [617, 213] on span "Recheck" at bounding box center [631, 218] width 35 height 11
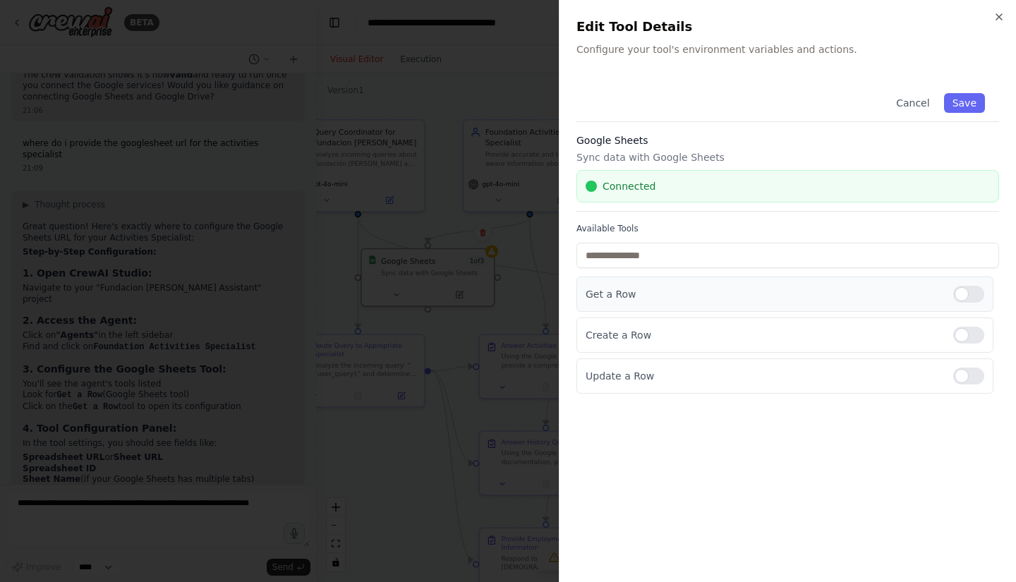
click at [677, 291] on p "Get a Row" at bounding box center [764, 294] width 356 height 14
click at [966, 104] on button "Save" at bounding box center [964, 103] width 41 height 20
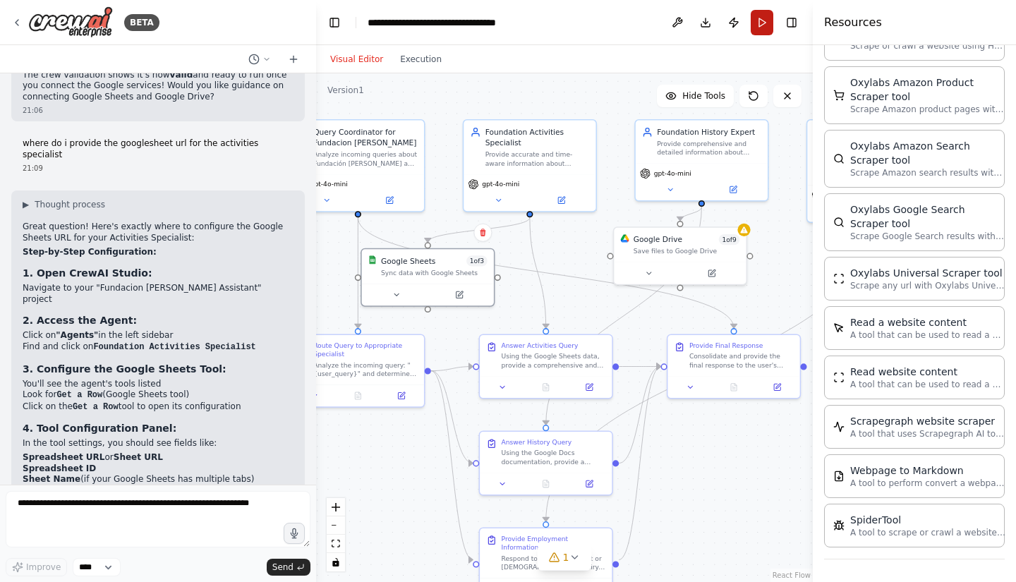
click at [753, 16] on button "Run" at bounding box center [762, 22] width 23 height 25
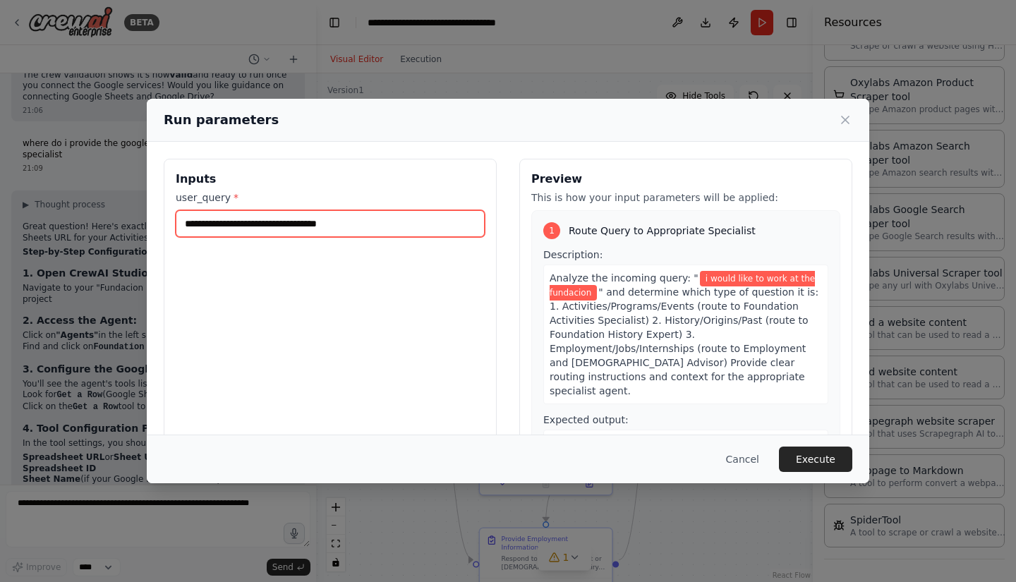
drag, startPoint x: 387, startPoint y: 229, endPoint x: 37, endPoint y: 224, distance: 349.3
click at [37, 224] on div "**********" at bounding box center [508, 291] width 1016 height 582
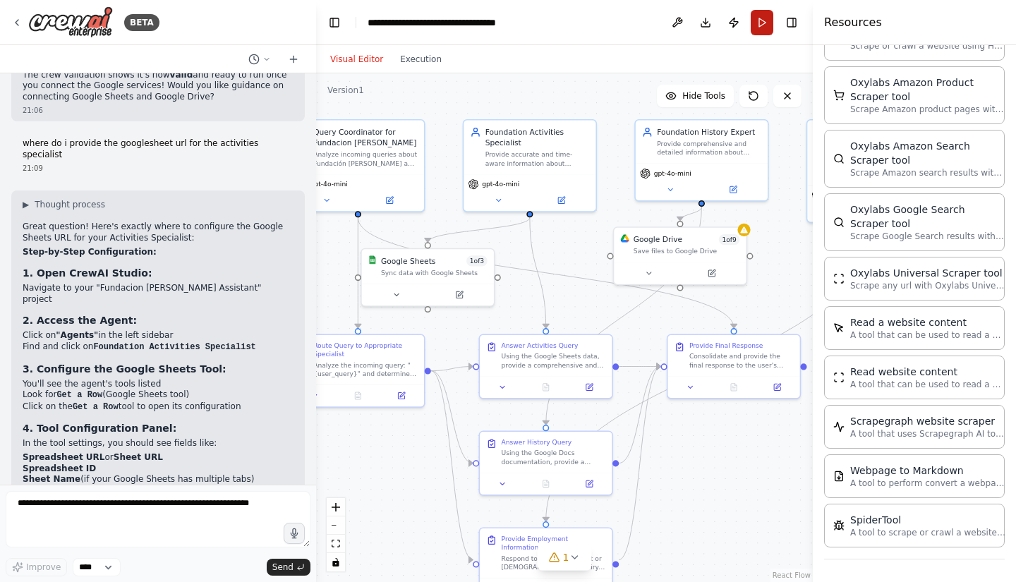
click at [764, 28] on button "Run" at bounding box center [762, 22] width 23 height 25
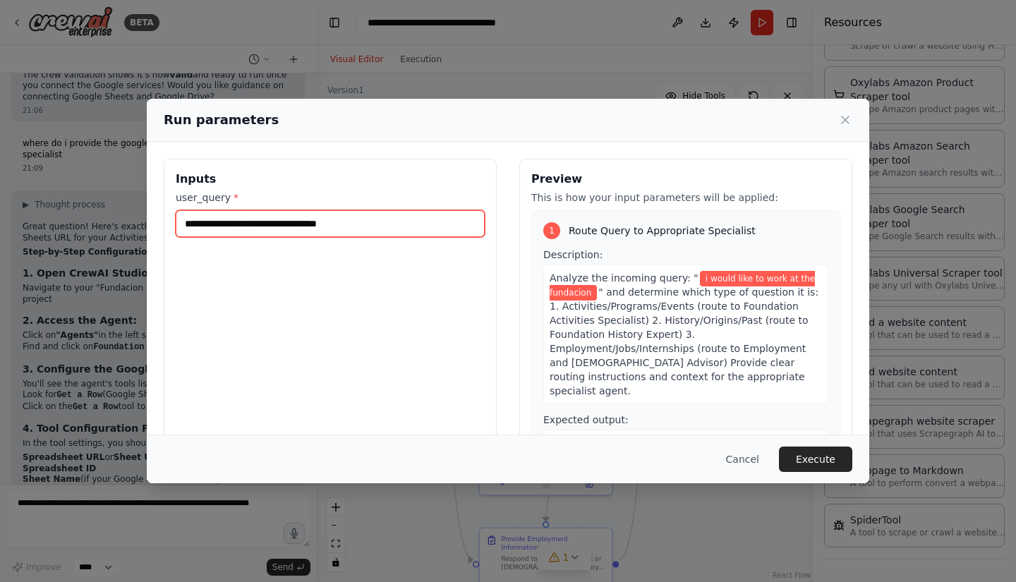
click at [375, 227] on input "**********" at bounding box center [330, 223] width 309 height 27
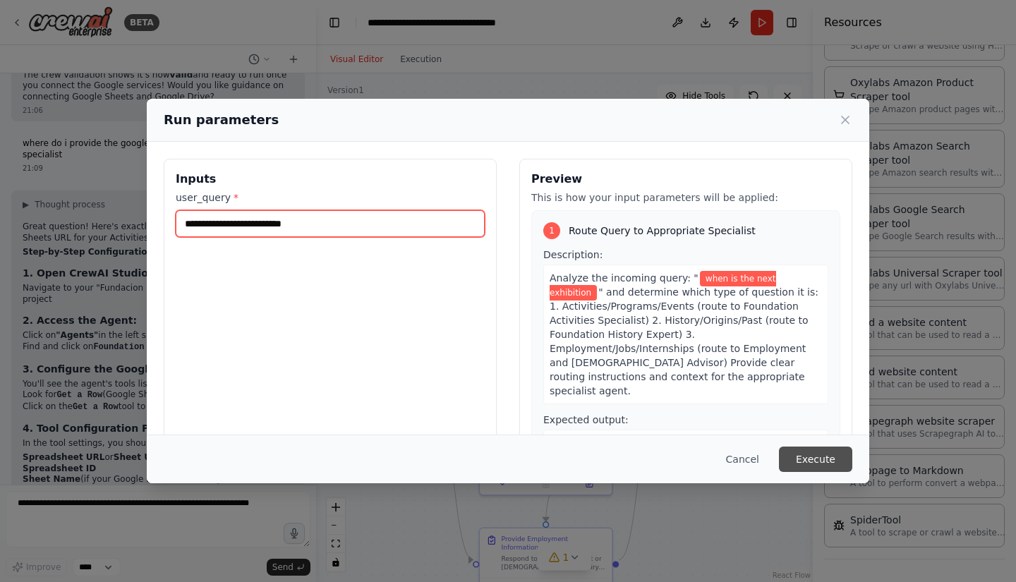
type input "**********"
click at [806, 452] on button "Execute" at bounding box center [815, 459] width 73 height 25
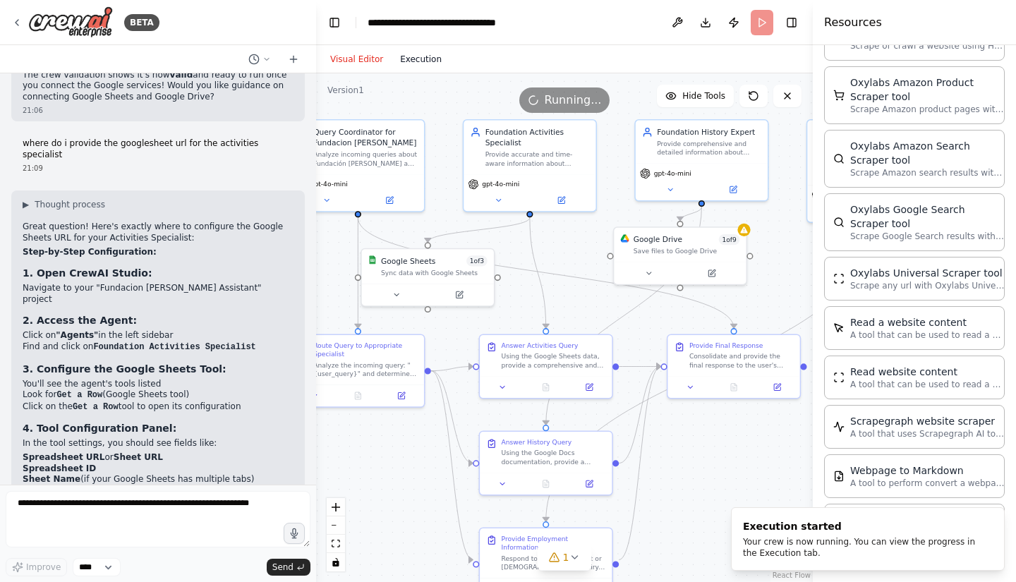
click at [423, 58] on button "Execution" at bounding box center [421, 59] width 59 height 17
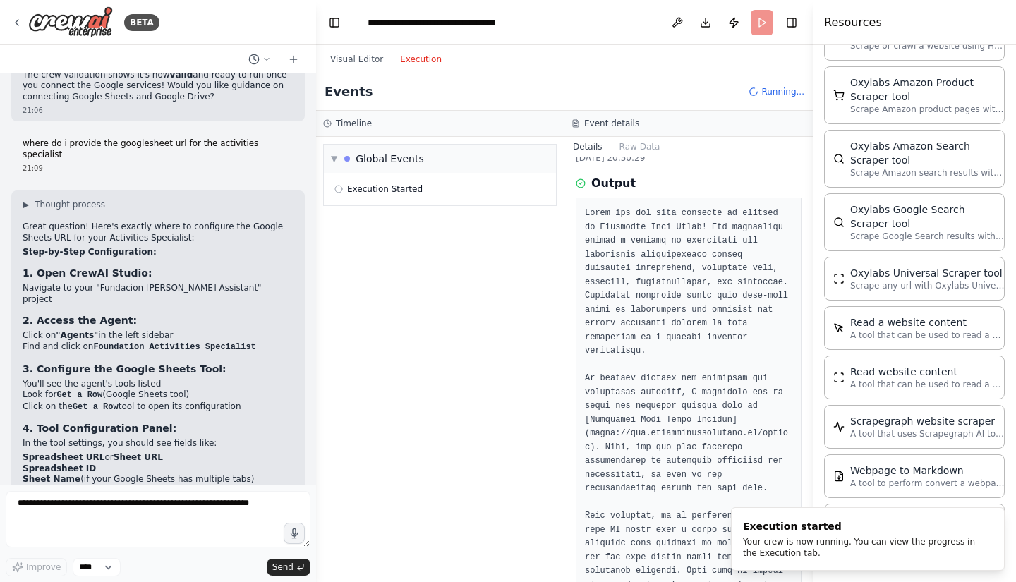
scroll to position [0, 0]
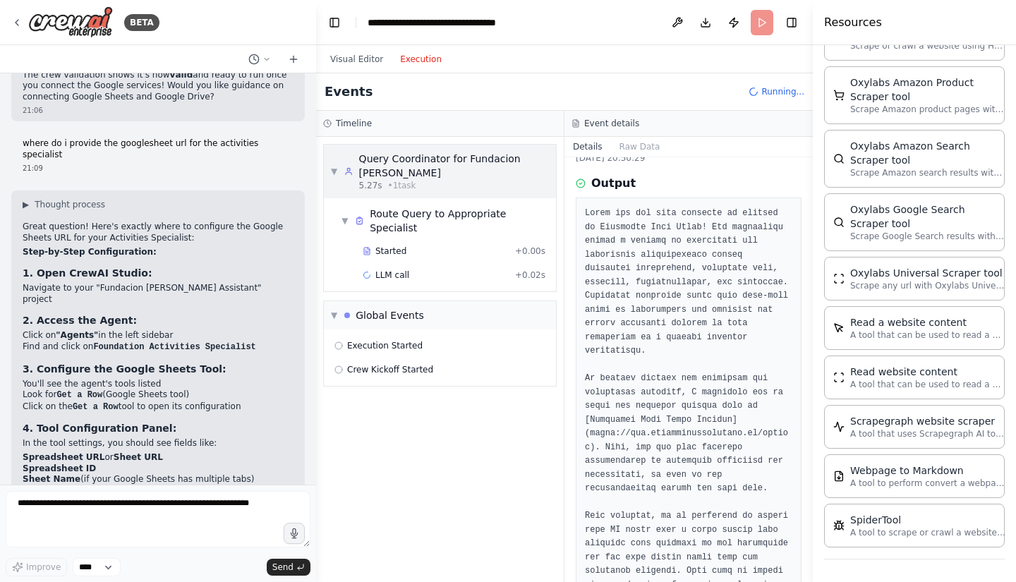
click at [404, 181] on div "5.27s • 1 task" at bounding box center [454, 185] width 190 height 11
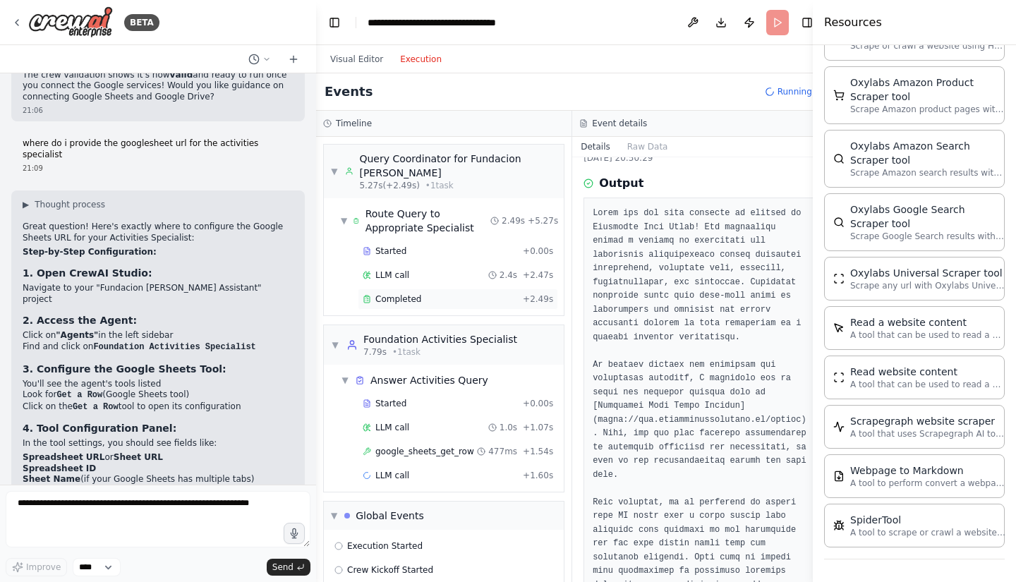
click at [445, 307] on div "Completed + 2.49s" at bounding box center [458, 299] width 200 height 21
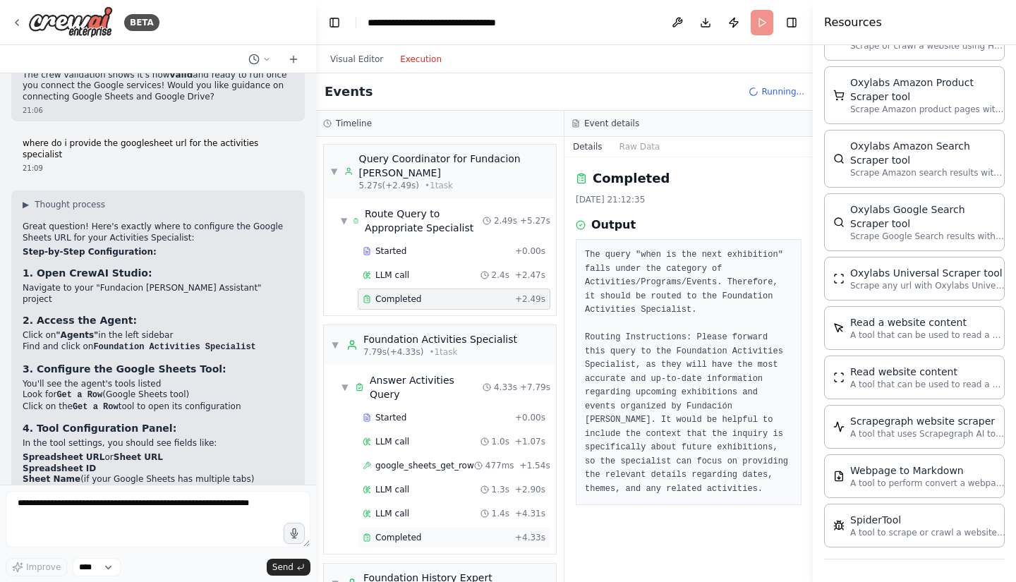
click at [396, 532] on span "Completed" at bounding box center [398, 537] width 46 height 11
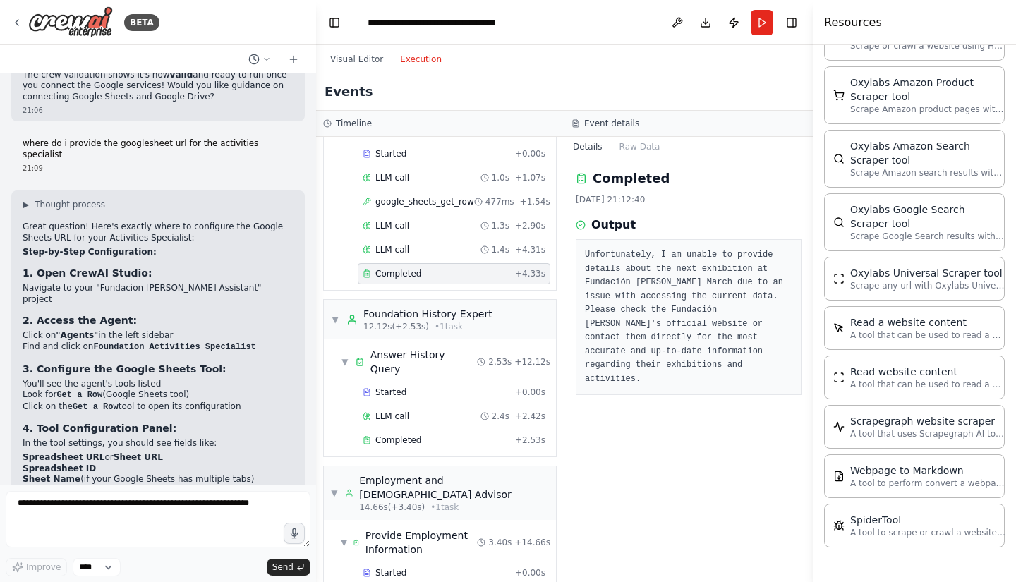
scroll to position [378, 0]
click at [397, 433] on span "Completed" at bounding box center [398, 438] width 46 height 11
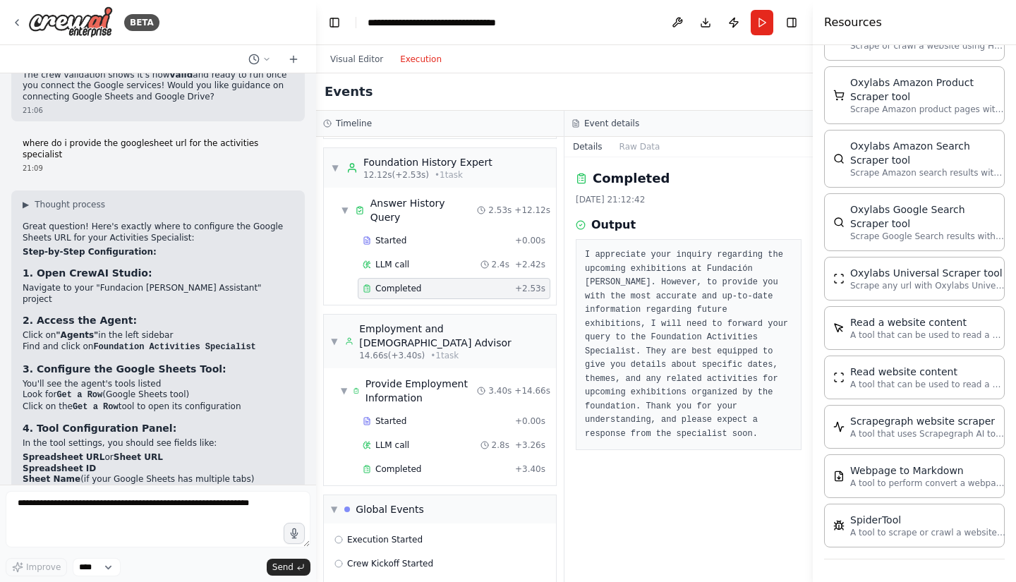
scroll to position [533, 0]
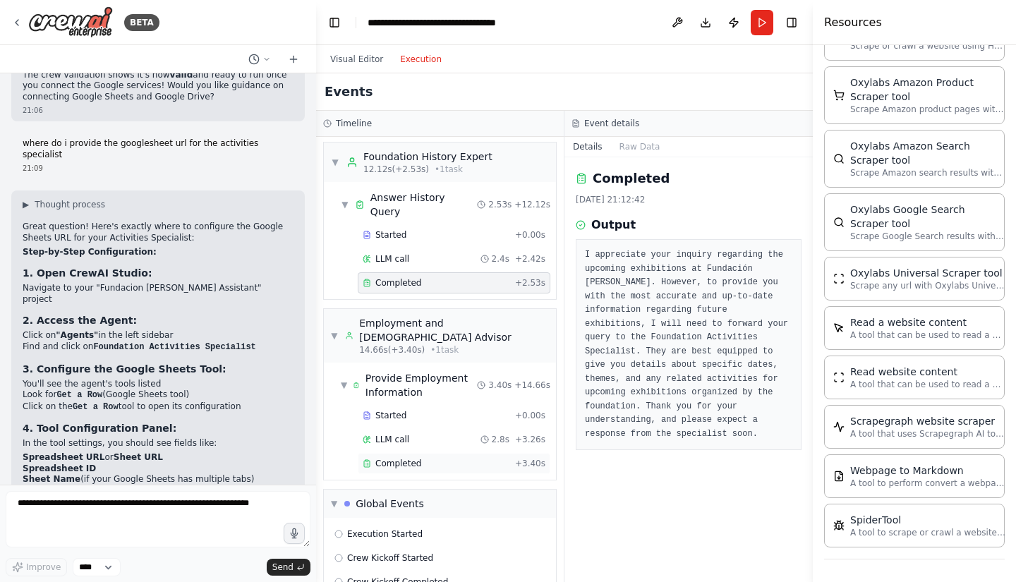
click at [399, 458] on span "Completed" at bounding box center [398, 463] width 46 height 11
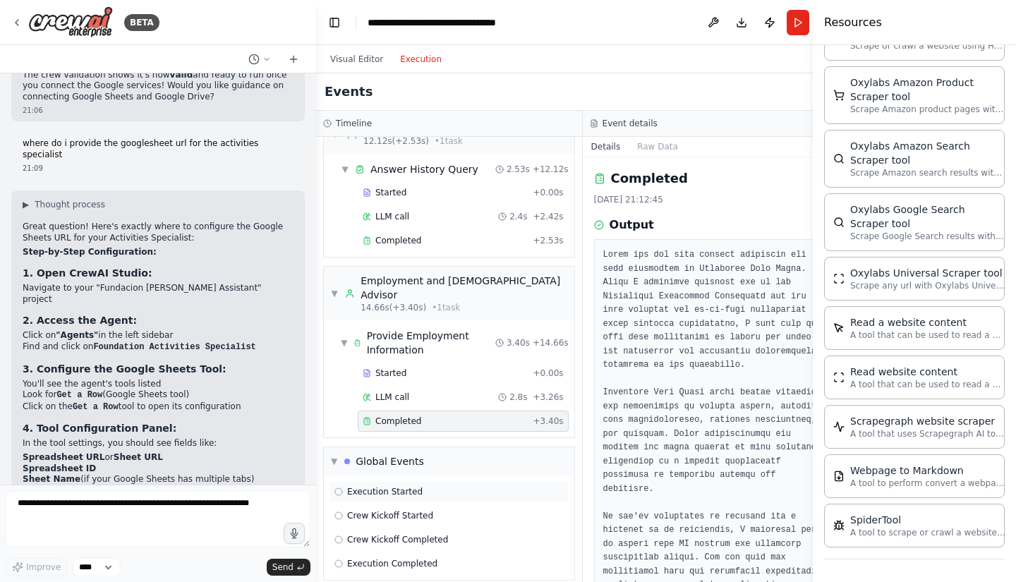
click at [370, 486] on span "Execution Started" at bounding box center [385, 491] width 76 height 11
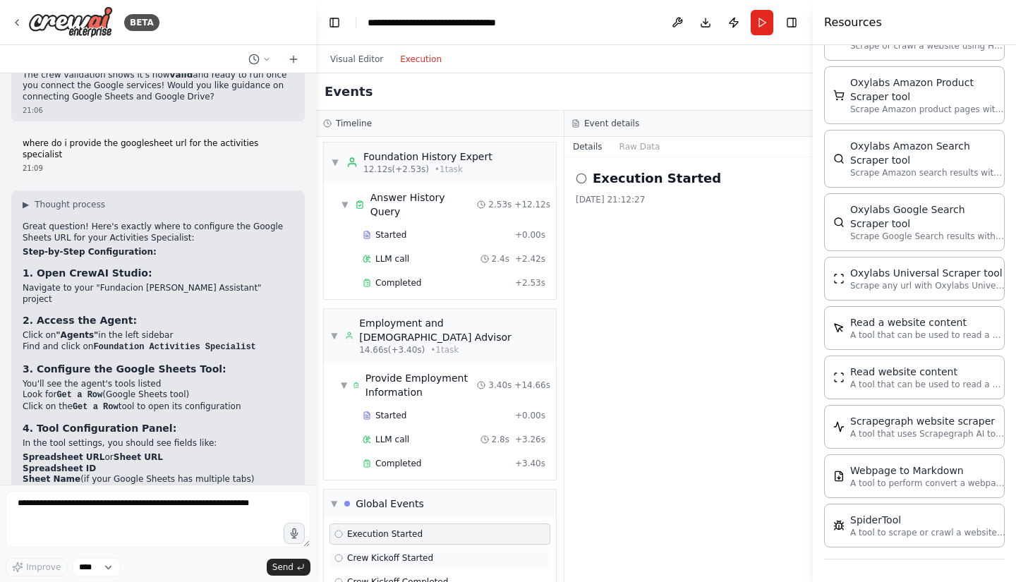
click at [375, 553] on span "Crew Kickoff Started" at bounding box center [390, 558] width 86 height 11
click at [394, 572] on div "Crew Kickoff Completed" at bounding box center [440, 582] width 221 height 21
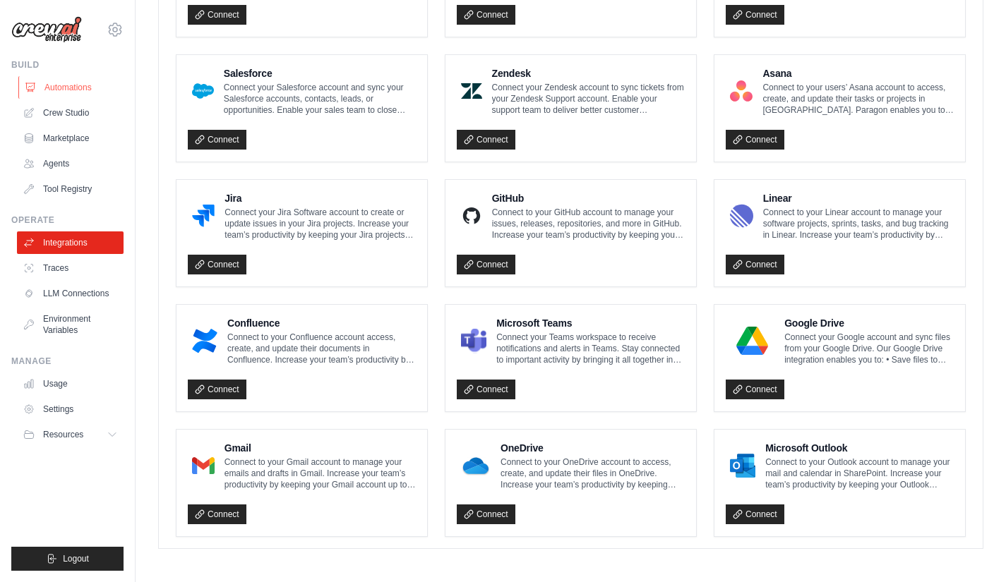
click at [67, 85] on link "Automations" at bounding box center [71, 87] width 107 height 23
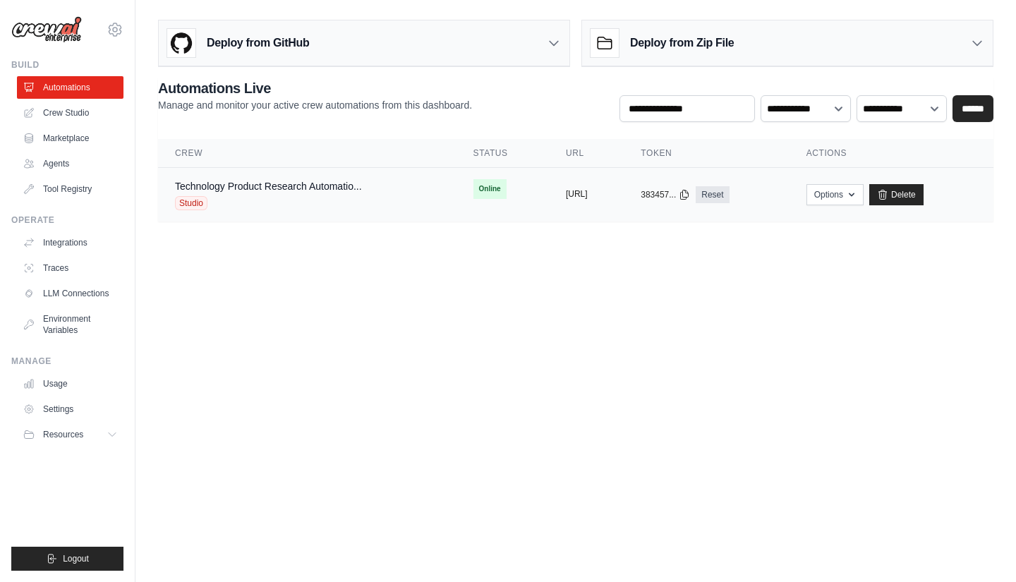
click at [586, 189] on button "https://technology-product-research" at bounding box center [577, 193] width 22 height 11
click at [857, 195] on icon "button" at bounding box center [851, 193] width 11 height 11
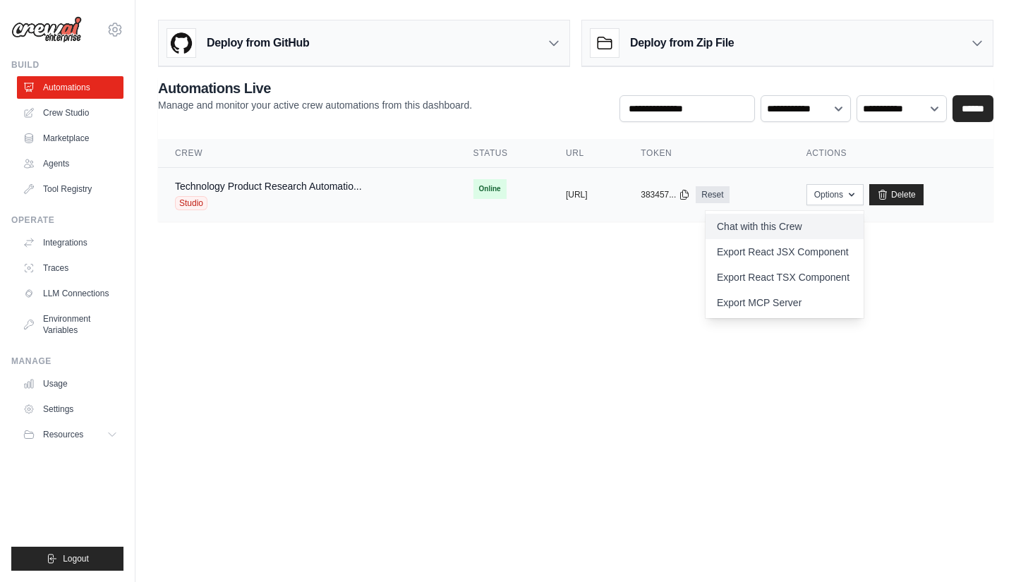
click at [848, 219] on link "Chat with this Crew" at bounding box center [785, 226] width 158 height 25
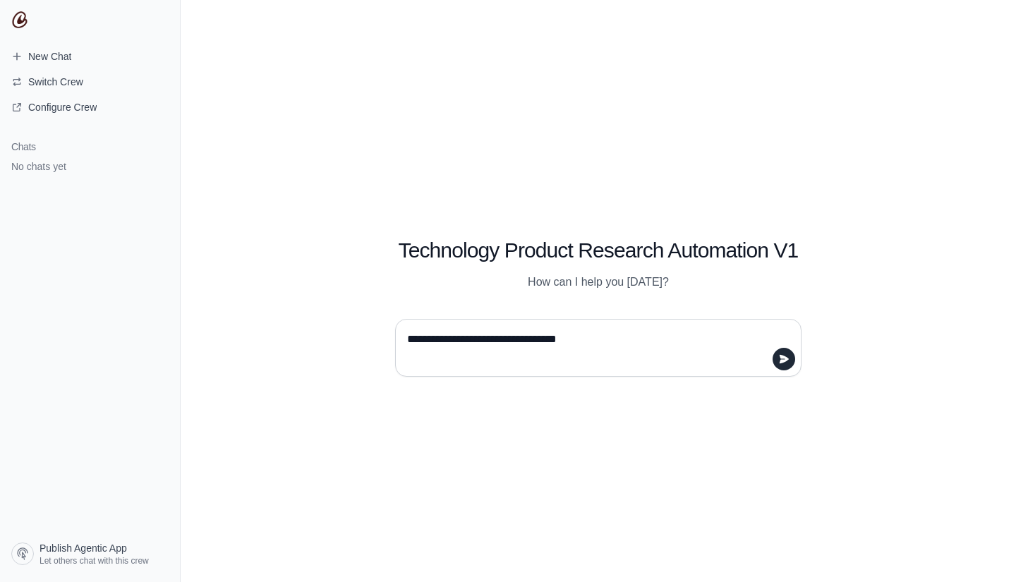
type textarea "**********"
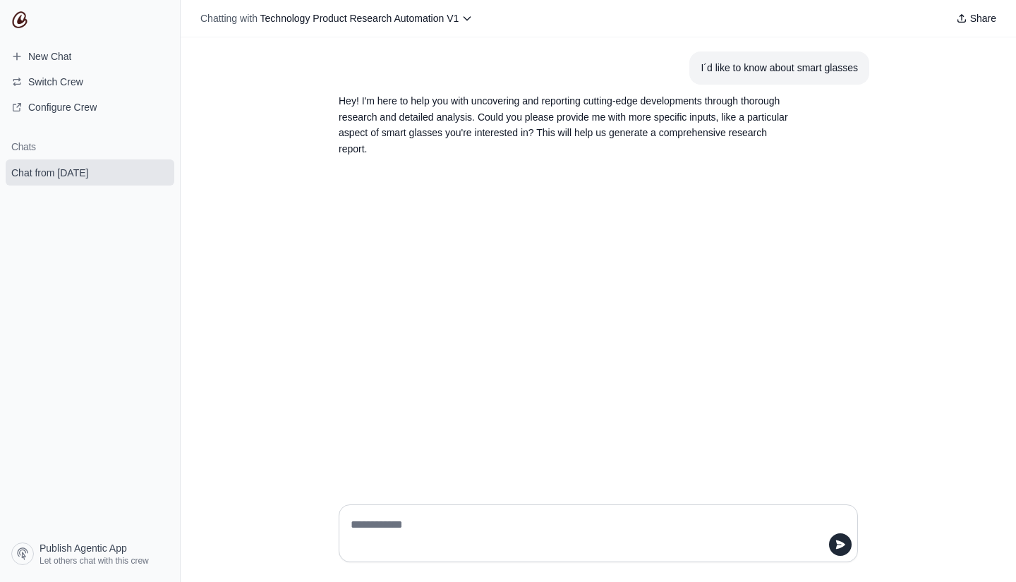
click at [477, 529] on textarea at bounding box center [594, 534] width 493 height 40
type textarea "**********"
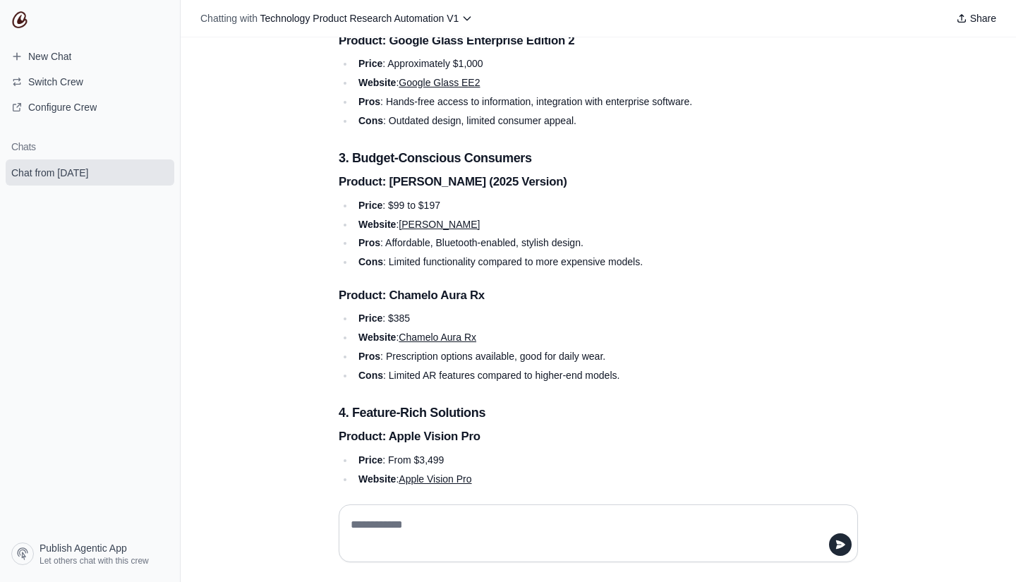
scroll to position [850, 0]
click at [414, 229] on link "Lucyd Lyte" at bounding box center [439, 223] width 81 height 11
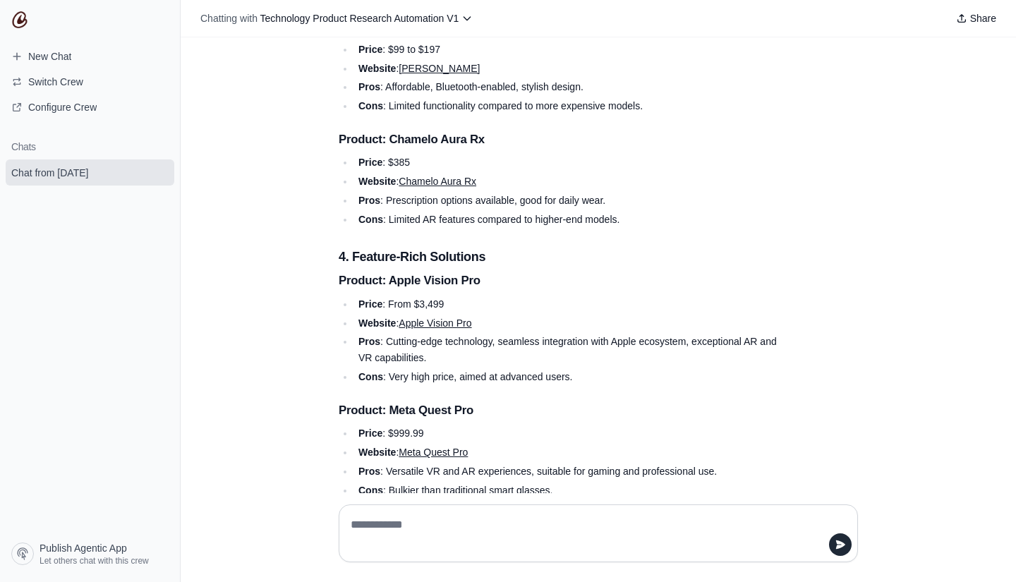
scroll to position [951, 0]
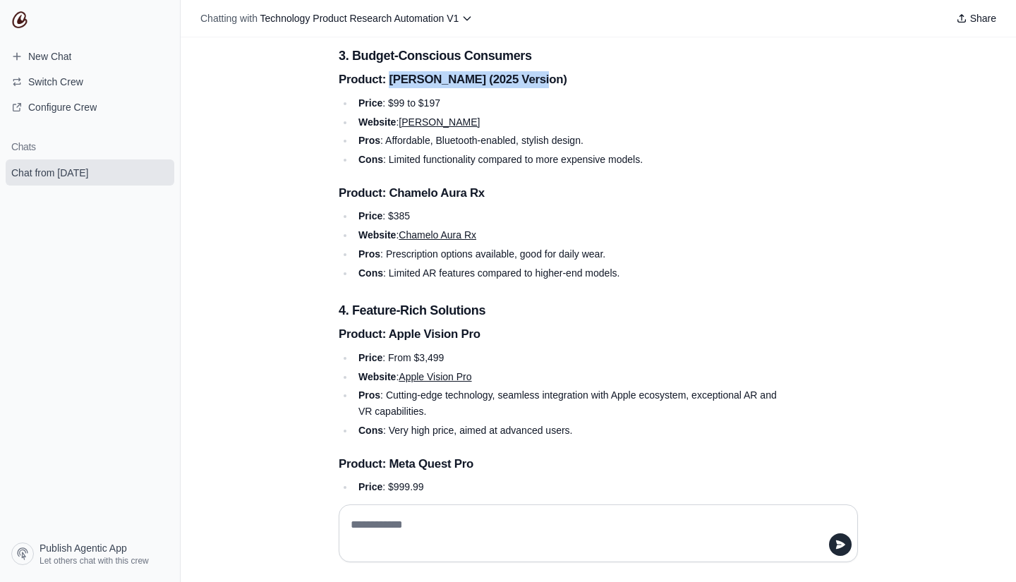
drag, startPoint x: 386, startPoint y: 102, endPoint x: 555, endPoint y: 104, distance: 168.7
click at [555, 88] on h4 "Product: Lucyd Lyte (2025 Version)" at bounding box center [565, 79] width 452 height 17
copy strong "Lucyd Lyte (2025 Version)"
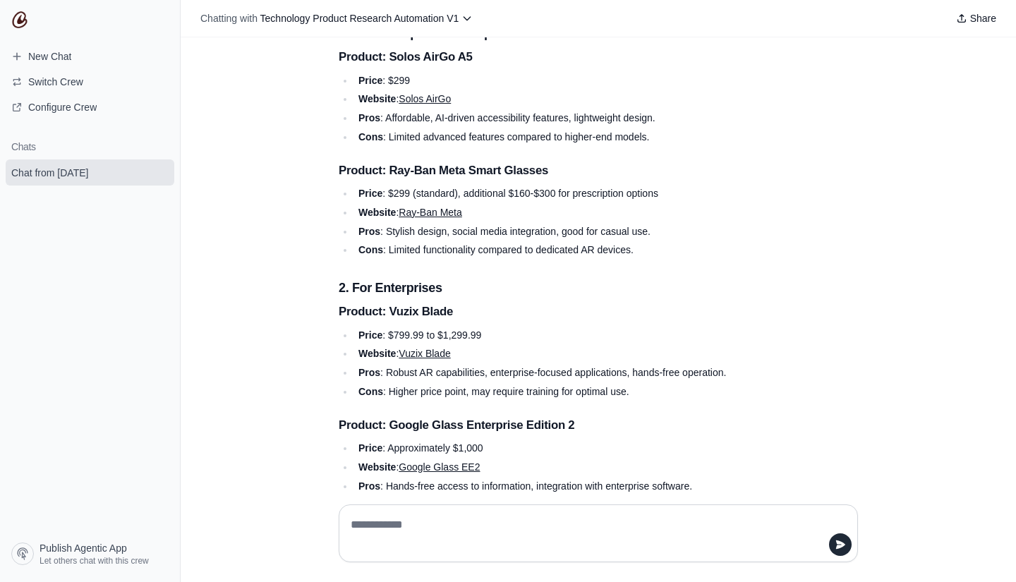
scroll to position [468, 0]
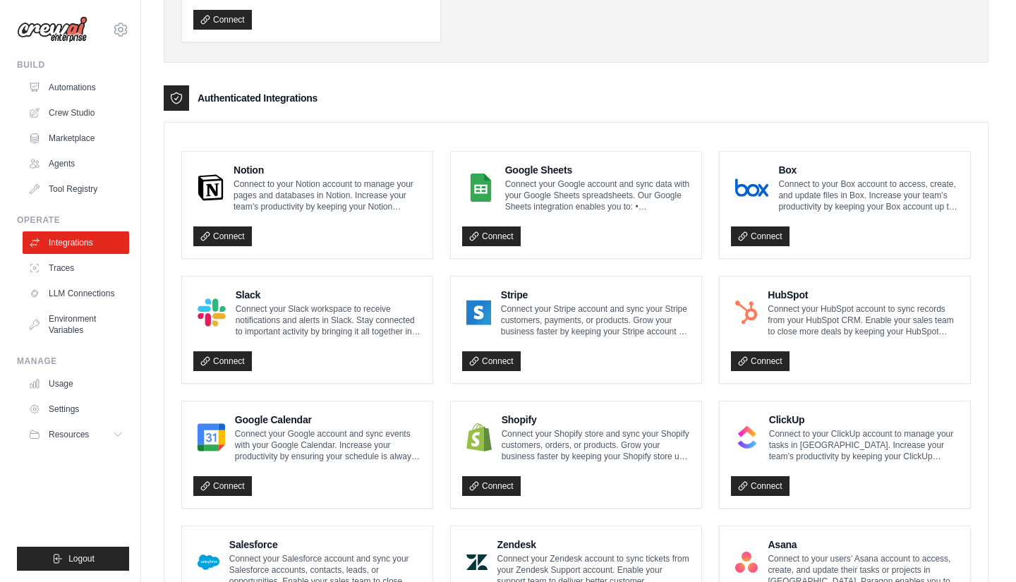
scroll to position [270, 0]
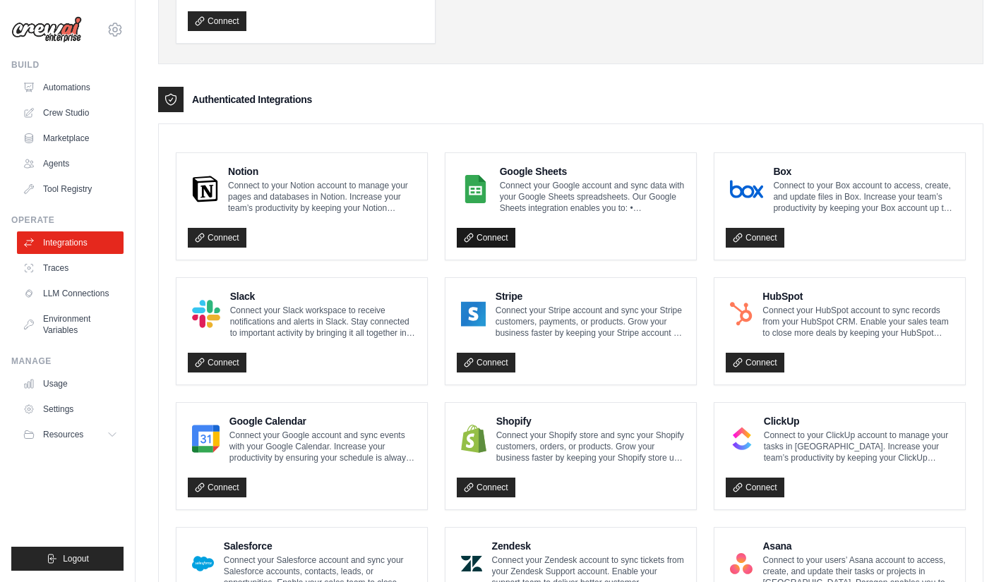
click at [493, 239] on link "Connect" at bounding box center [486, 238] width 59 height 20
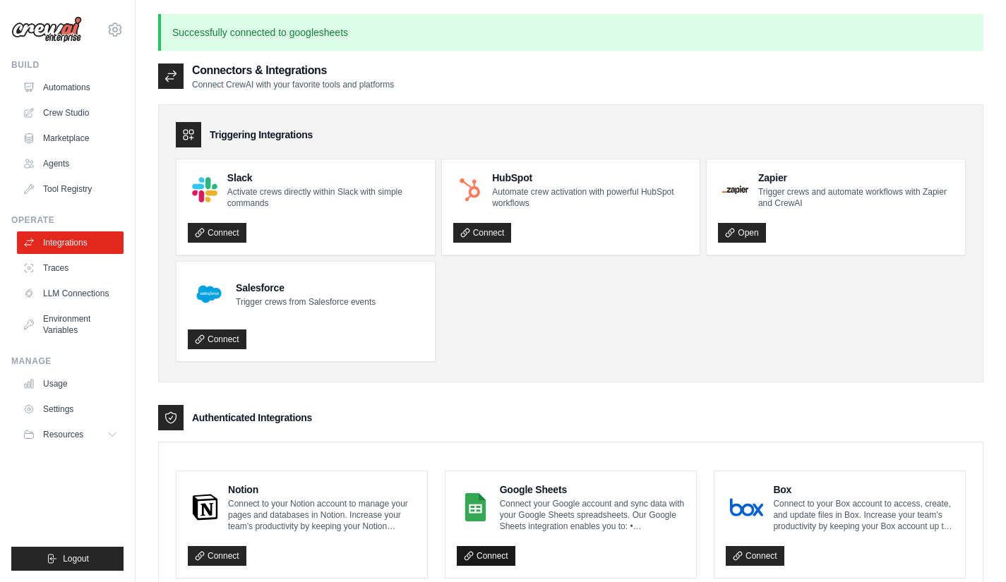
click at [485, 562] on link "Connect" at bounding box center [486, 556] width 59 height 20
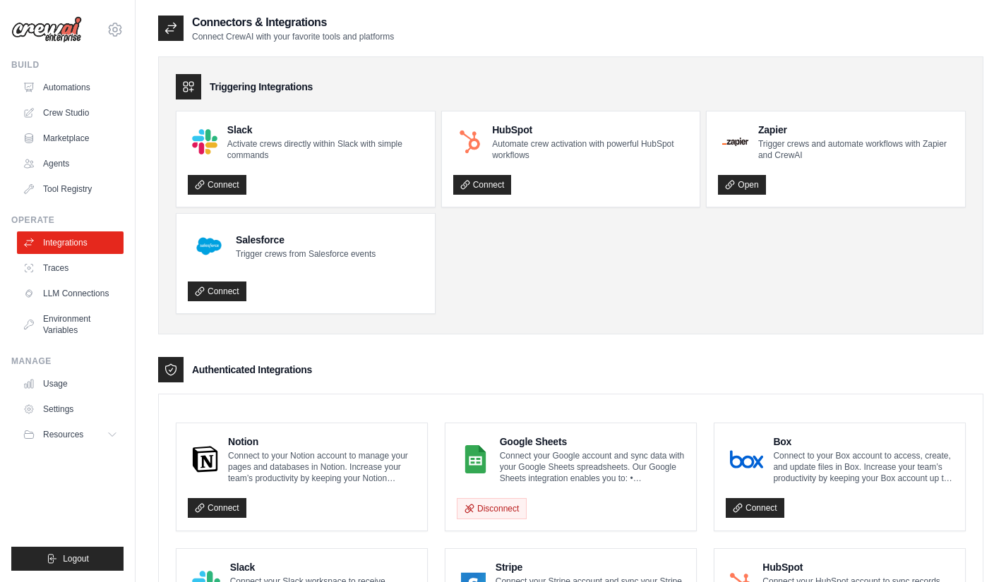
click at [571, 442] on h4 "Google Sheets" at bounding box center [592, 442] width 185 height 14
click at [67, 275] on link "Traces" at bounding box center [71, 268] width 107 height 23
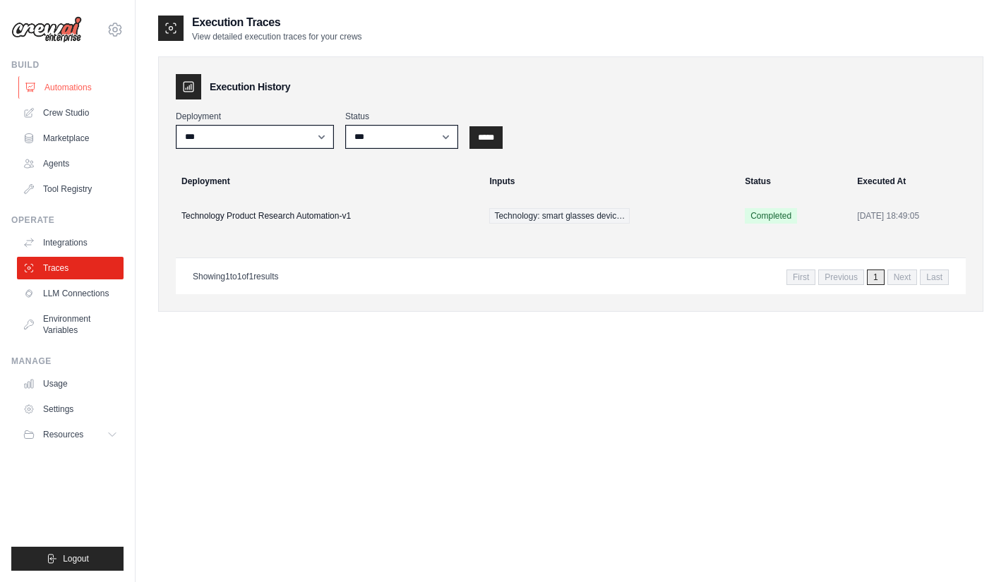
click at [75, 90] on link "Automations" at bounding box center [71, 87] width 107 height 23
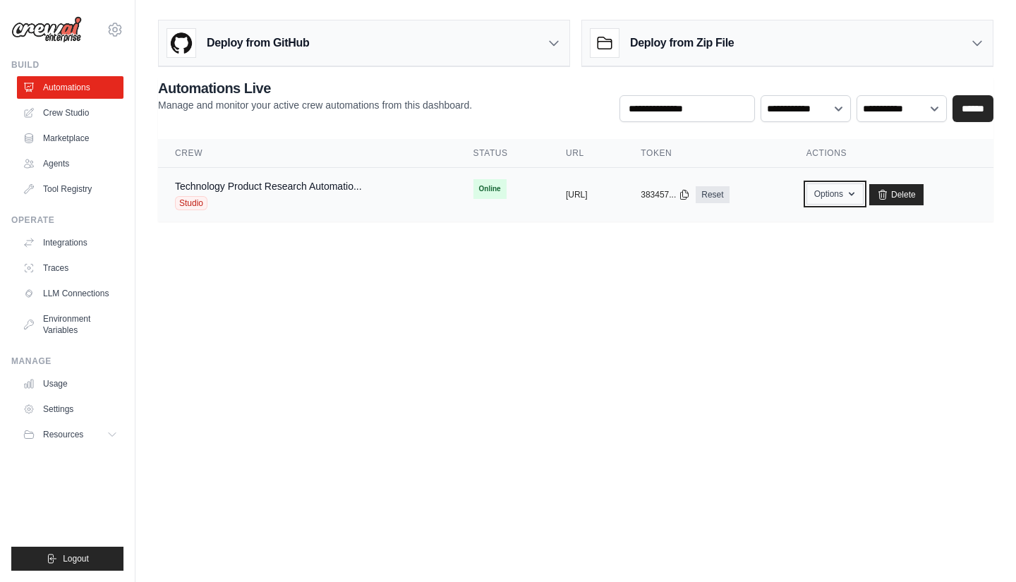
click at [857, 191] on icon "button" at bounding box center [851, 193] width 11 height 11
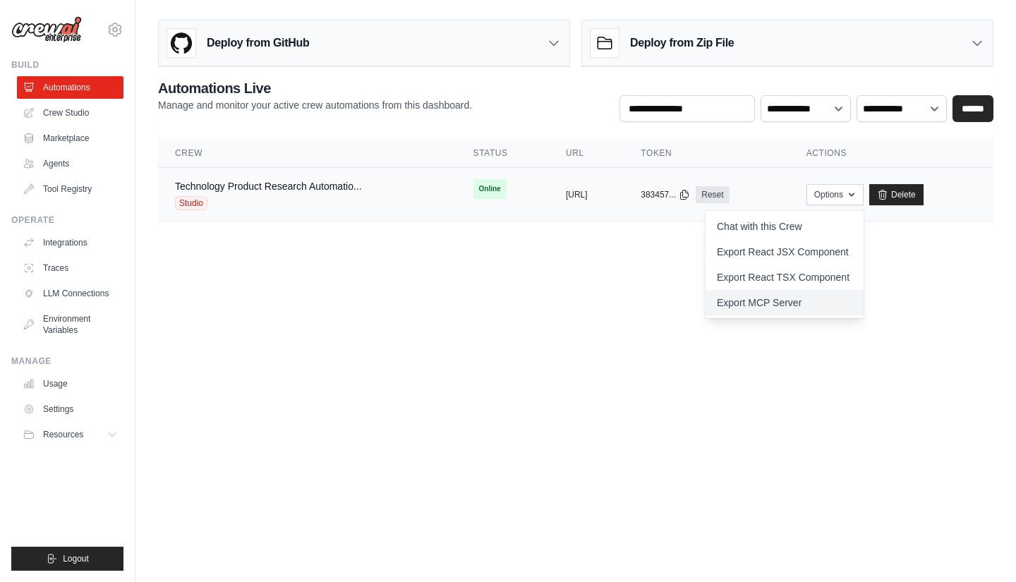
click at [835, 300] on link "Export MCP Server" at bounding box center [785, 302] width 158 height 25
